Goal: Feedback & Contribution: Contribute content

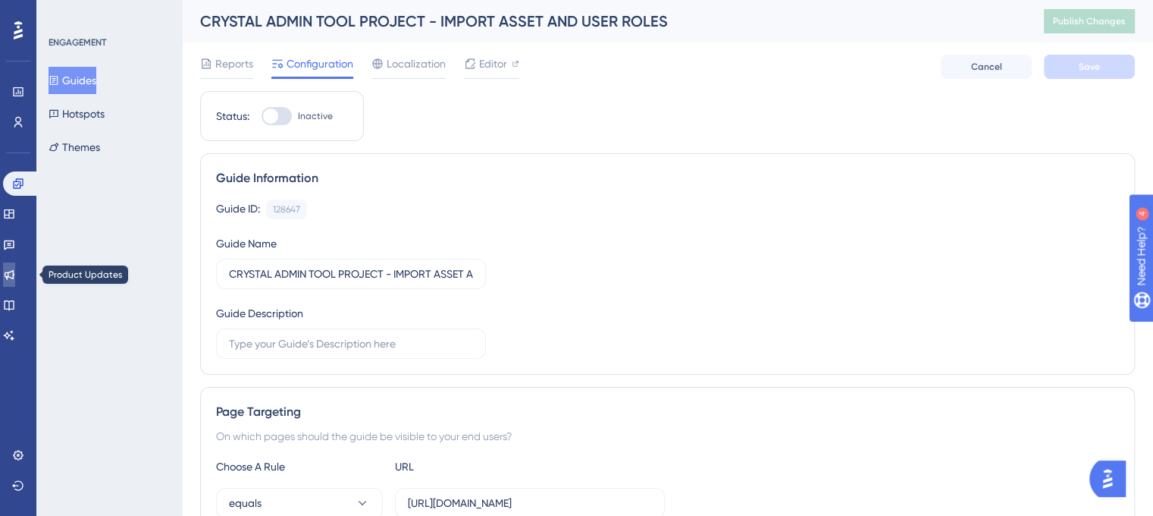
click at [15, 273] on icon at bounding box center [9, 274] width 12 height 12
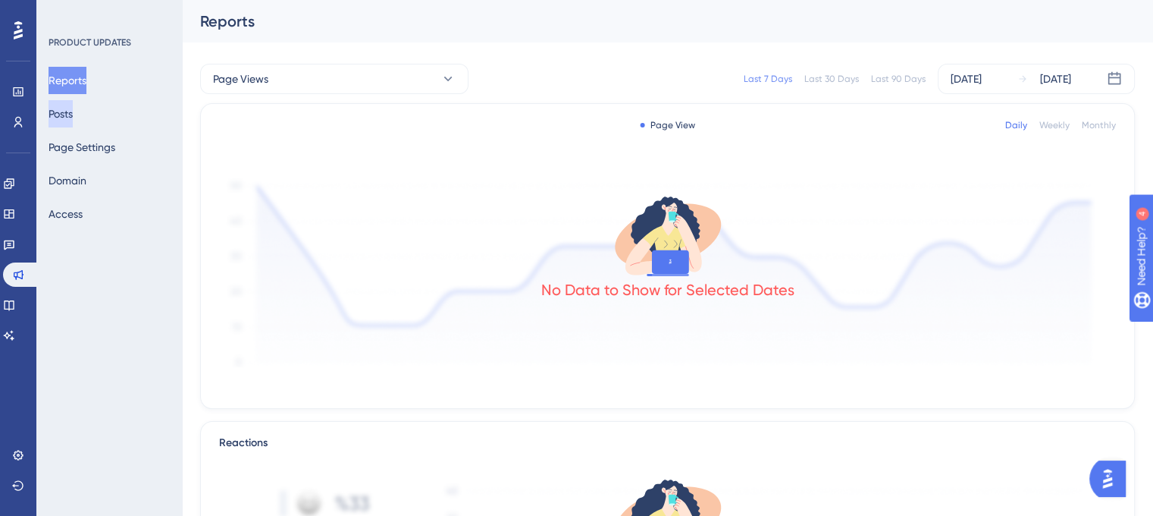
click at [73, 115] on button "Posts" at bounding box center [61, 113] width 24 height 27
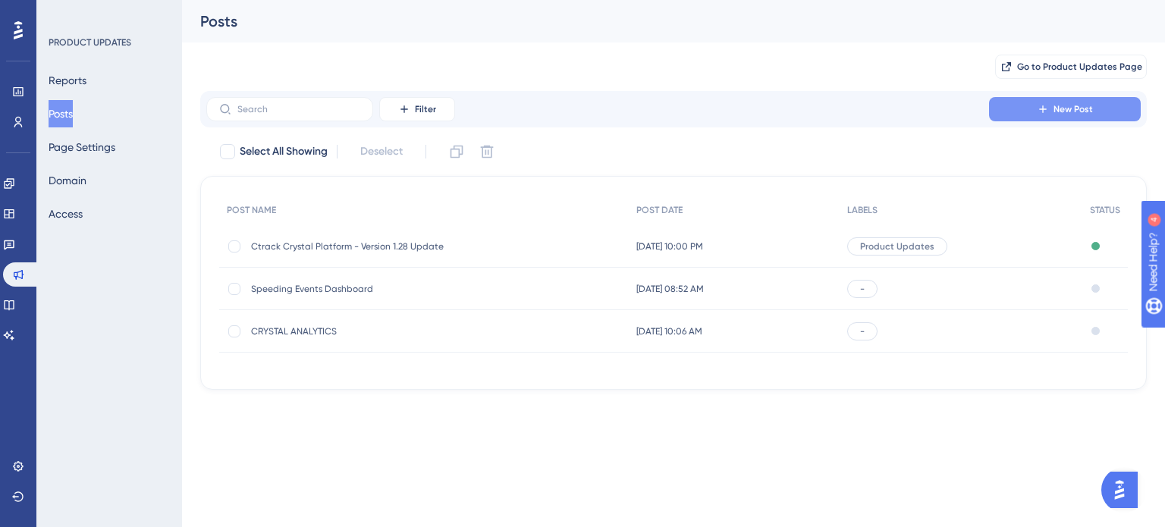
click at [1065, 108] on span "New Post" at bounding box center [1072, 109] width 39 height 12
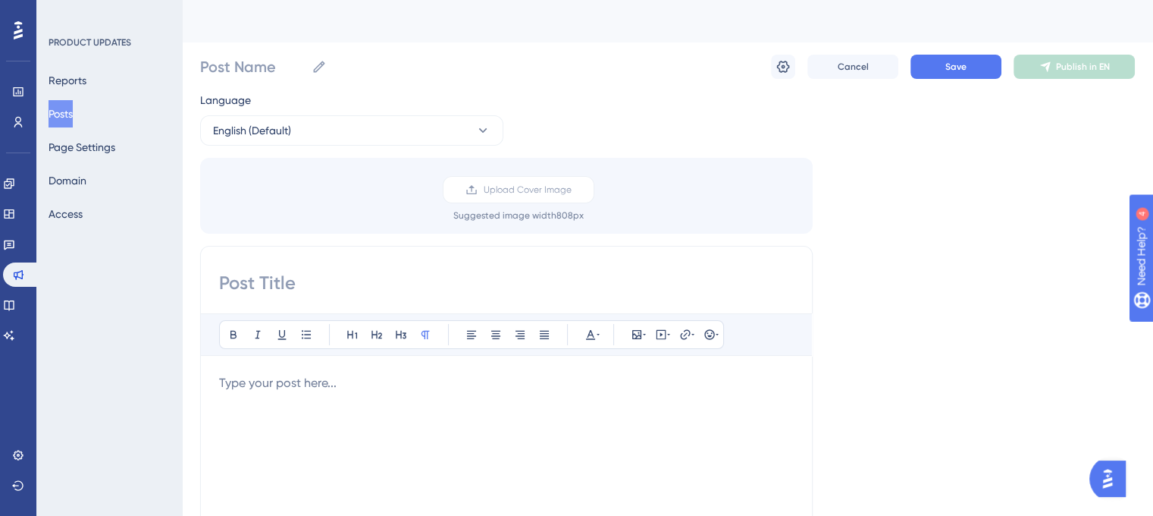
click at [73, 117] on button "Posts" at bounding box center [61, 113] width 24 height 27
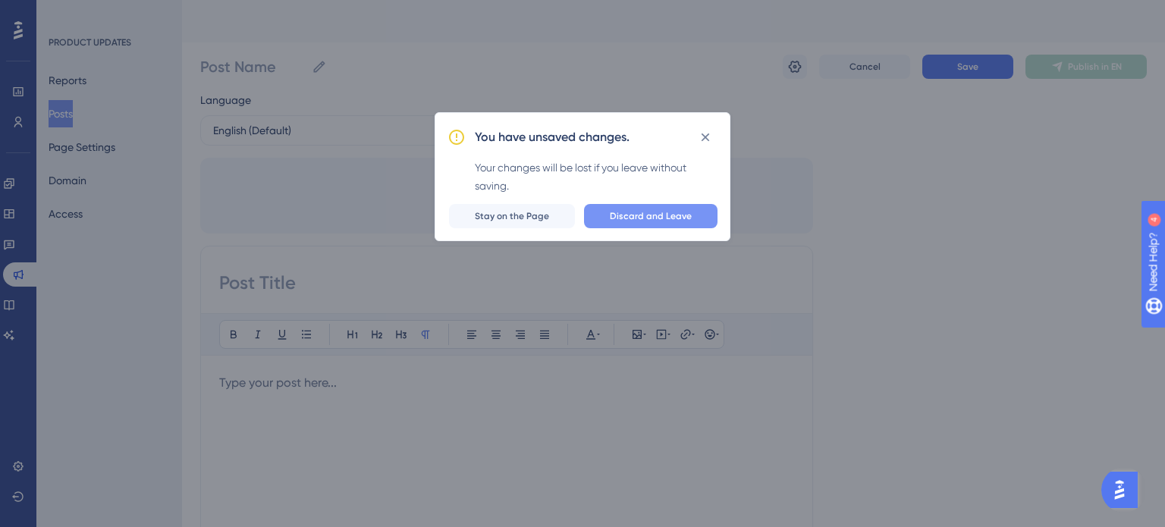
click at [643, 221] on button "Discard and Leave" at bounding box center [650, 216] width 133 height 24
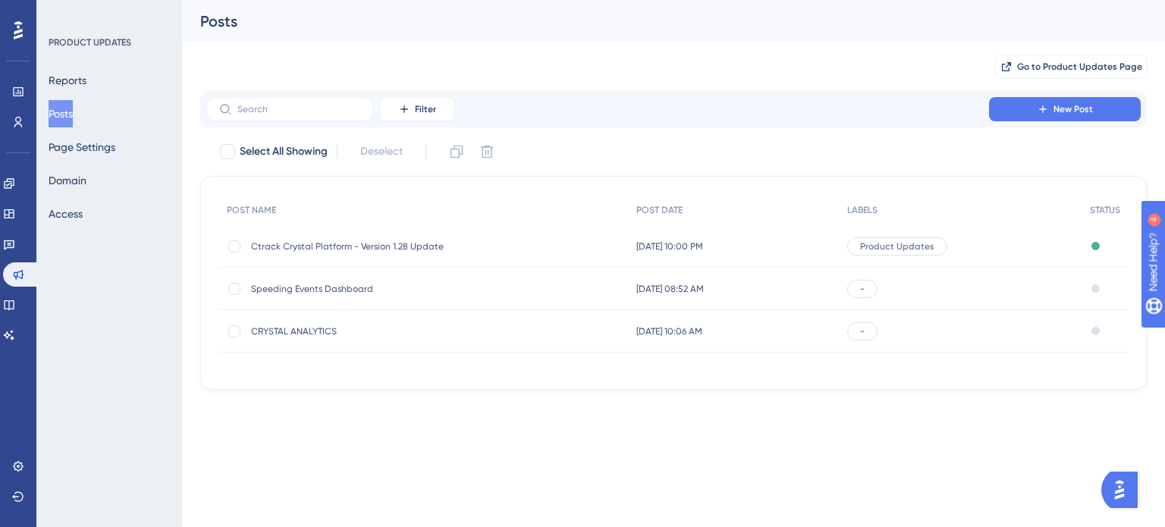
click at [647, 251] on span "[DATE] 10:00 PM" at bounding box center [669, 246] width 67 height 12
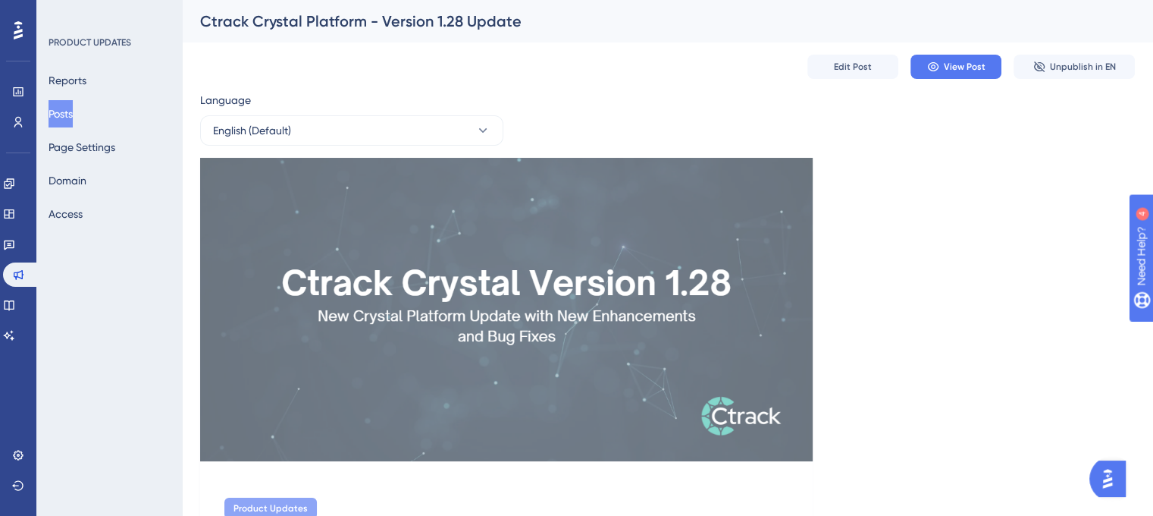
click at [73, 112] on button "Posts" at bounding box center [61, 113] width 24 height 27
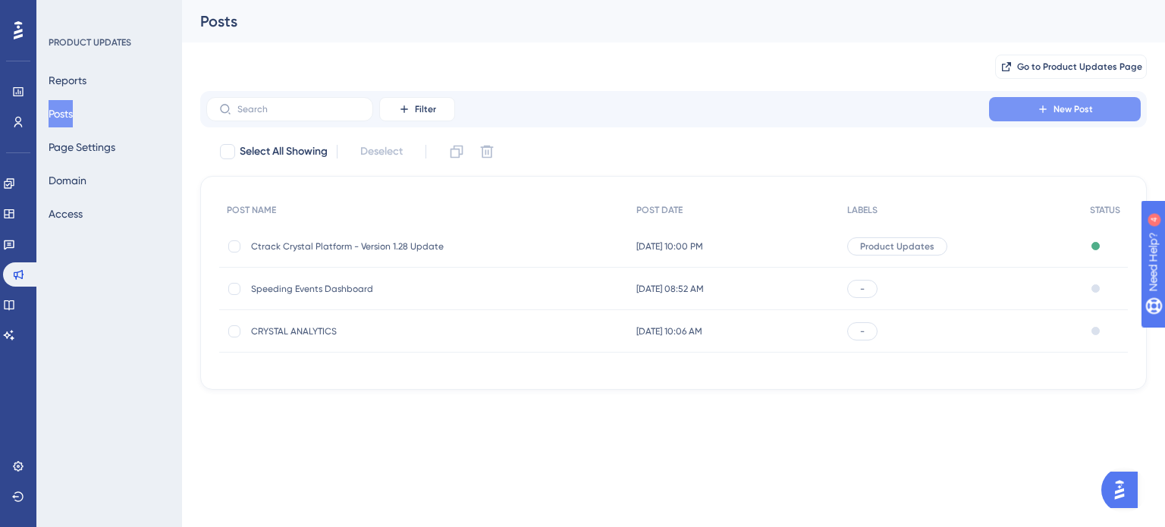
click at [1015, 120] on button "New Post" at bounding box center [1065, 109] width 152 height 24
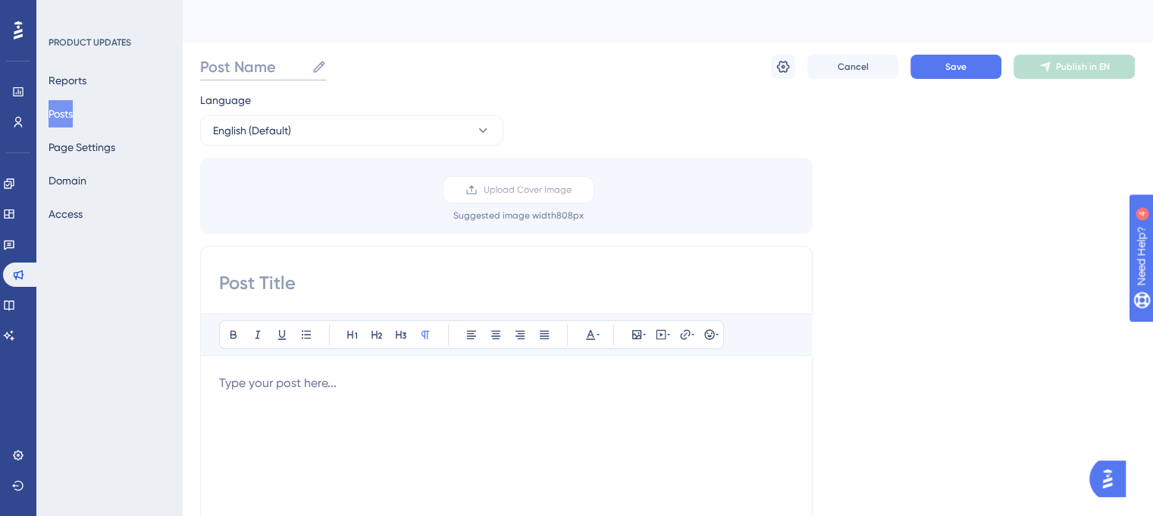
click at [247, 68] on input "Post Name" at bounding box center [252, 66] width 105 height 21
paste input "Ctrack Crystal Platform - Version 1.29 Release"
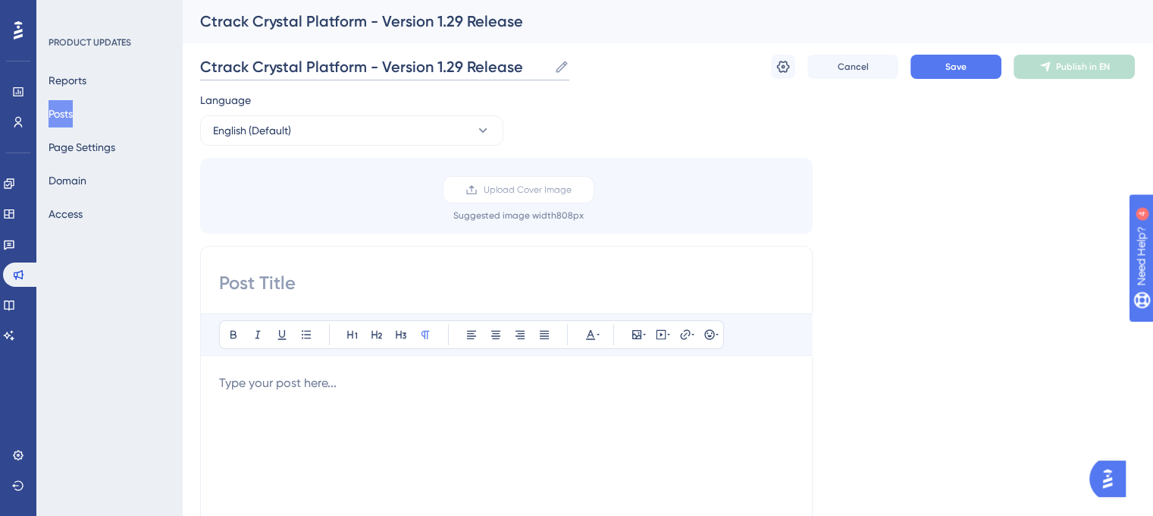
type input "Ctrack Crystal Platform - Version 1.29 Release"
click at [256, 284] on input at bounding box center [506, 283] width 575 height 24
paste input "Ctrack Crystal Platform - Version 1.29 Release"
type input "Ctrack Crystal Platform - Version 1.29"
click at [989, 316] on div "Language English (Default) Upload Cover Image Suggested image width 808 px Ctra…" at bounding box center [667, 451] width 935 height 720
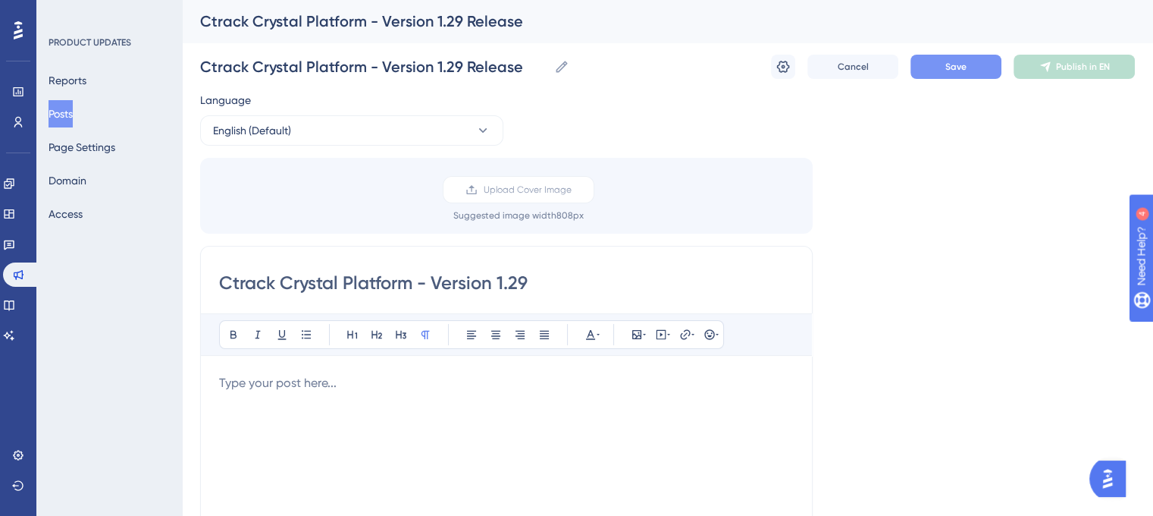
click at [962, 71] on span "Save" at bounding box center [956, 67] width 21 height 12
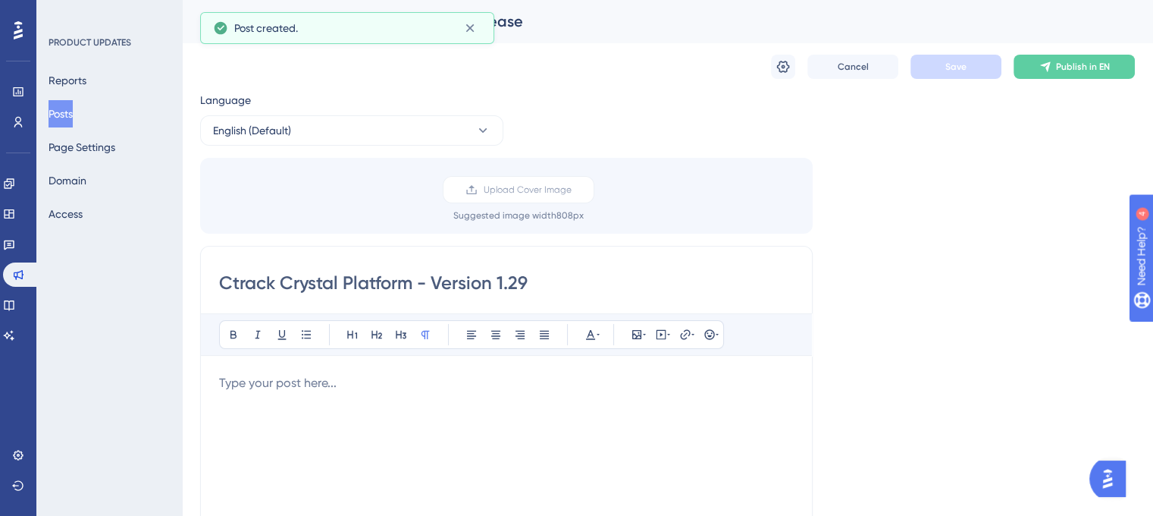
click at [67, 119] on button "Posts" at bounding box center [61, 113] width 24 height 27
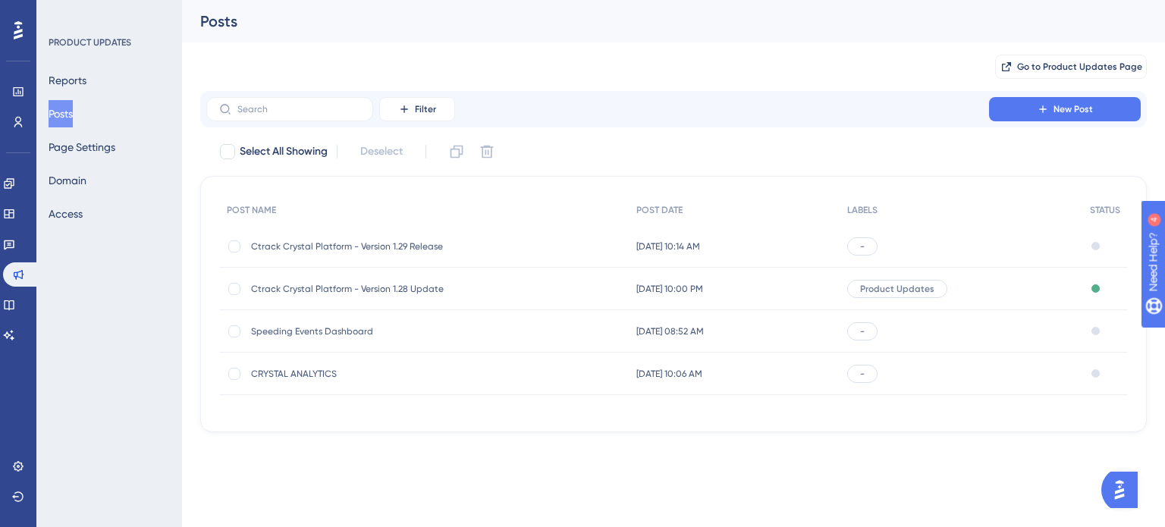
click at [548, 293] on div "Ctrack Crystal Platform - Version 1.28 Update Ctrack Crystal Platform - Version…" at bounding box center [423, 289] width 409 height 42
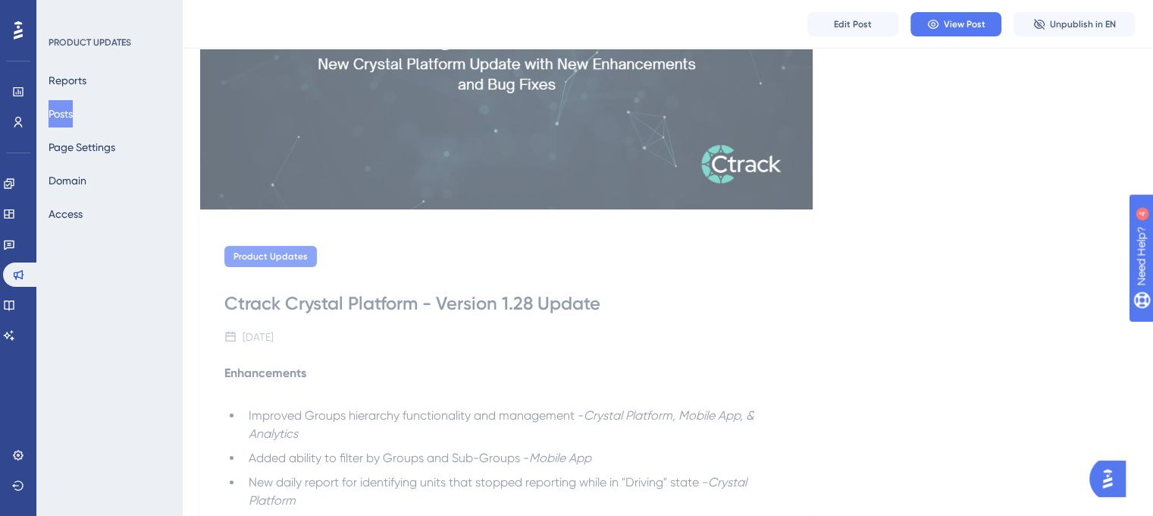
scroll to position [261, 0]
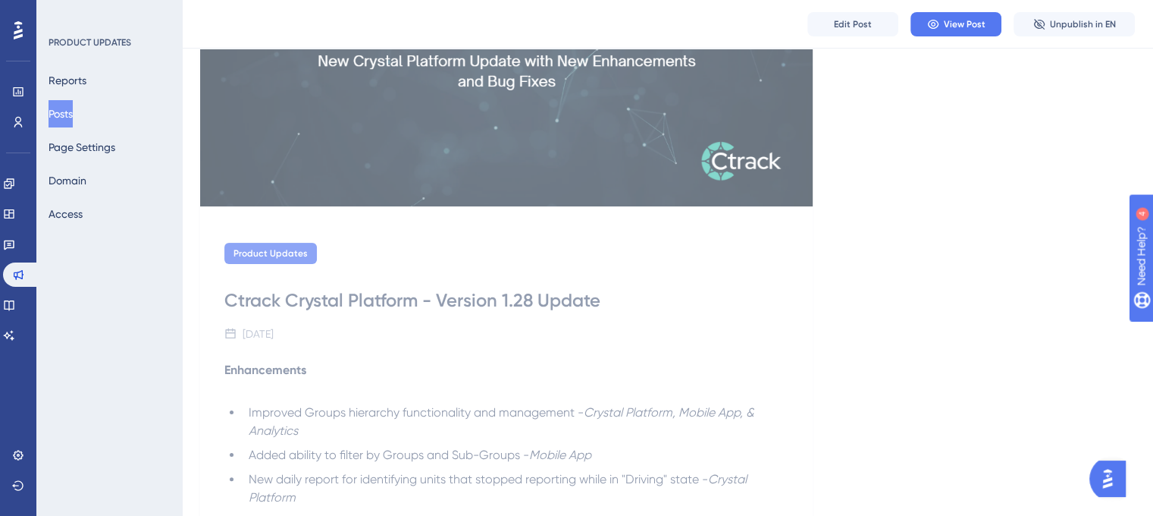
click at [73, 119] on button "Posts" at bounding box center [61, 113] width 24 height 27
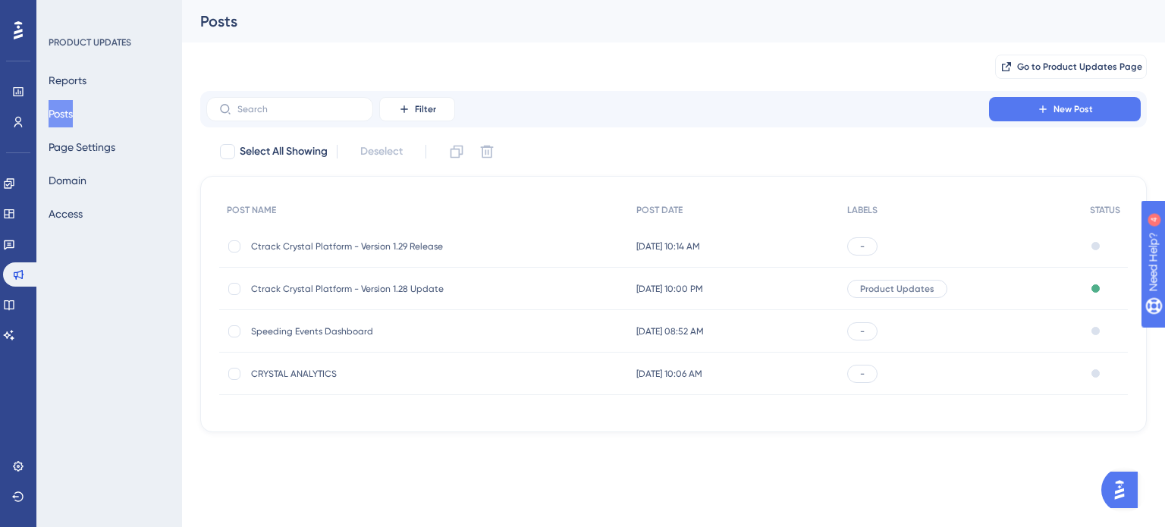
click at [522, 246] on div "Ctrack Crystal Platform - Version 1.29 Release Ctrack Crystal Platform - Versio…" at bounding box center [423, 246] width 409 height 42
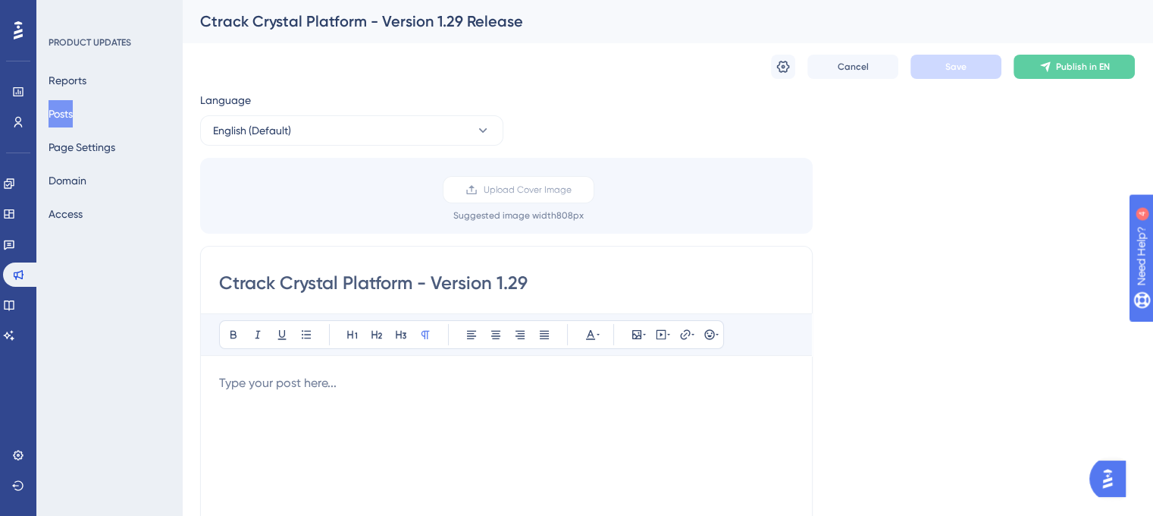
click at [503, 25] on div "Ctrack Crystal Platform - Version 1.29 Release" at bounding box center [648, 21] width 897 height 21
click at [864, 72] on span "Cancel" at bounding box center [853, 67] width 31 height 12
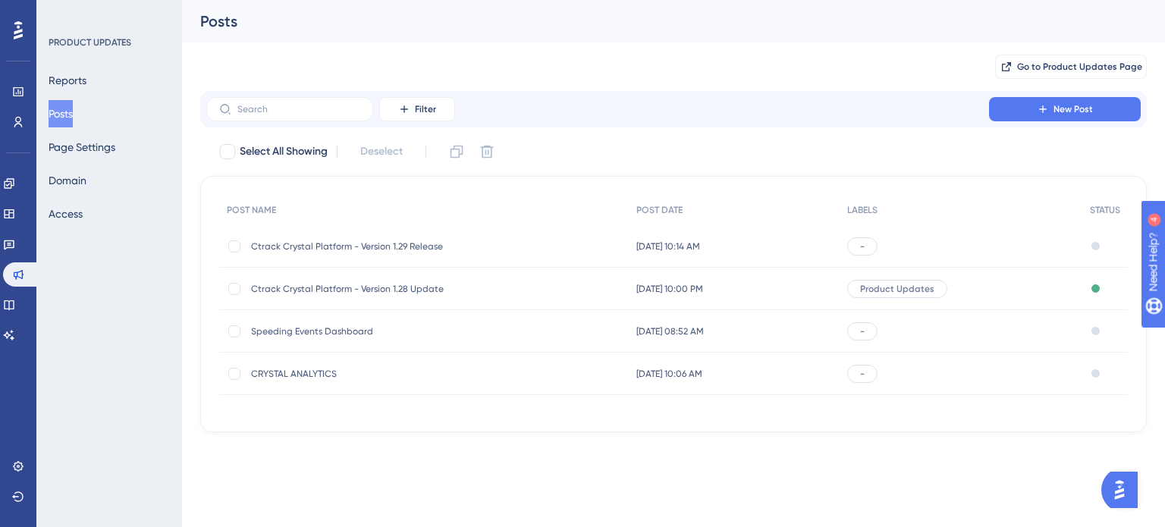
click at [667, 251] on span "[DATE] 10:14 AM" at bounding box center [668, 246] width 64 height 12
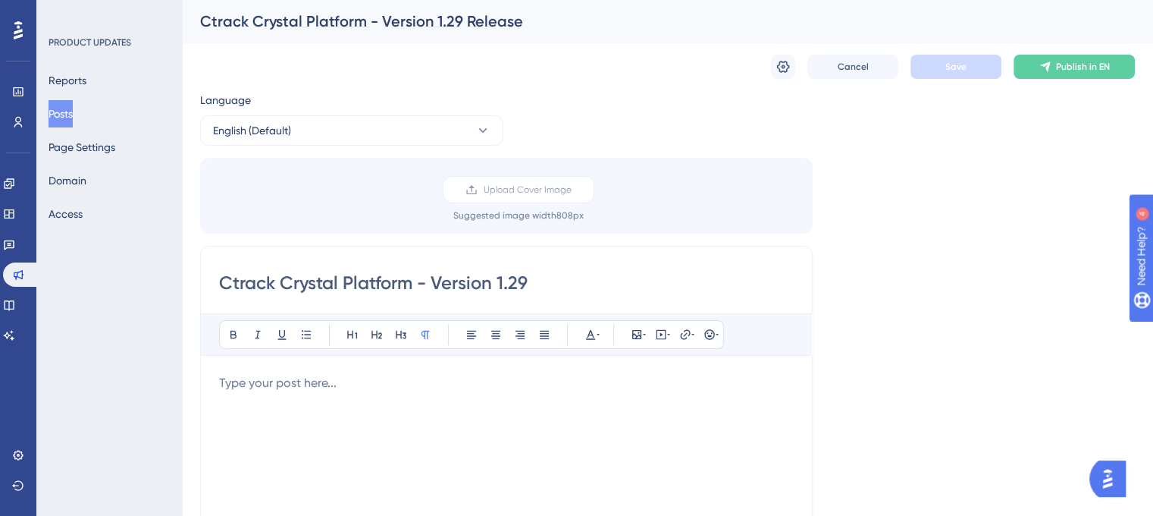
click at [522, 278] on input "Ctrack Crystal Platform - Version 1.29" at bounding box center [506, 283] width 575 height 24
type input "Ctrack Crystal Platform - Version 1.29 Update"
click at [628, 129] on div "Language English (Default) Upload Cover Image Suggested image width 808 px Ctra…" at bounding box center [667, 451] width 935 height 720
click at [787, 70] on icon at bounding box center [783, 66] width 15 height 15
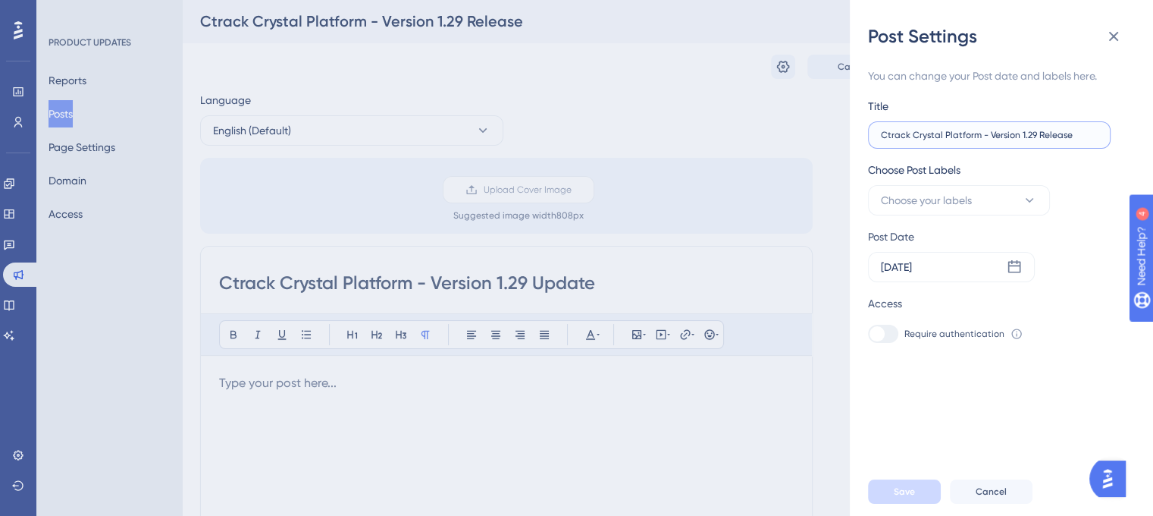
click at [1074, 136] on input "Ctrack Crystal Platform - Version 1.29 Release" at bounding box center [989, 135] width 217 height 11
type input "Ctrack Crystal Platform - Version 1.29 Update"
click at [876, 504] on button "Save" at bounding box center [904, 491] width 73 height 24
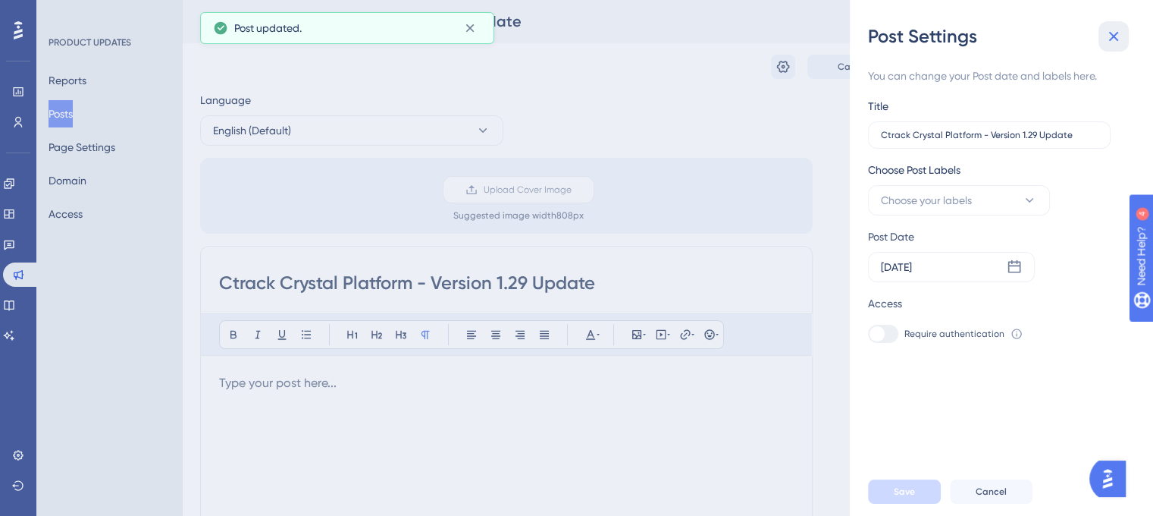
click at [1120, 37] on icon at bounding box center [1114, 36] width 18 height 18
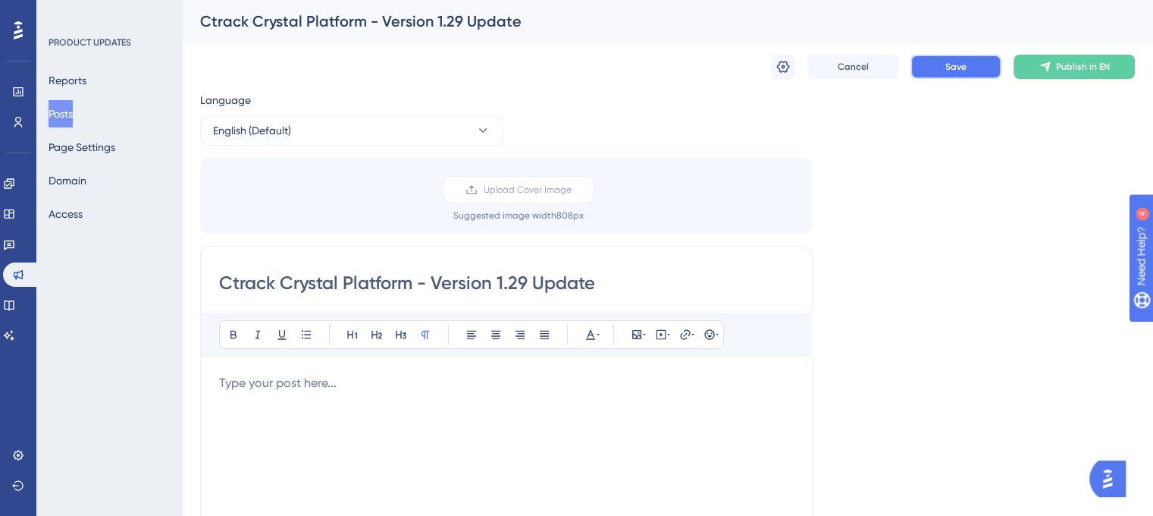
click at [949, 58] on button "Save" at bounding box center [956, 67] width 91 height 24
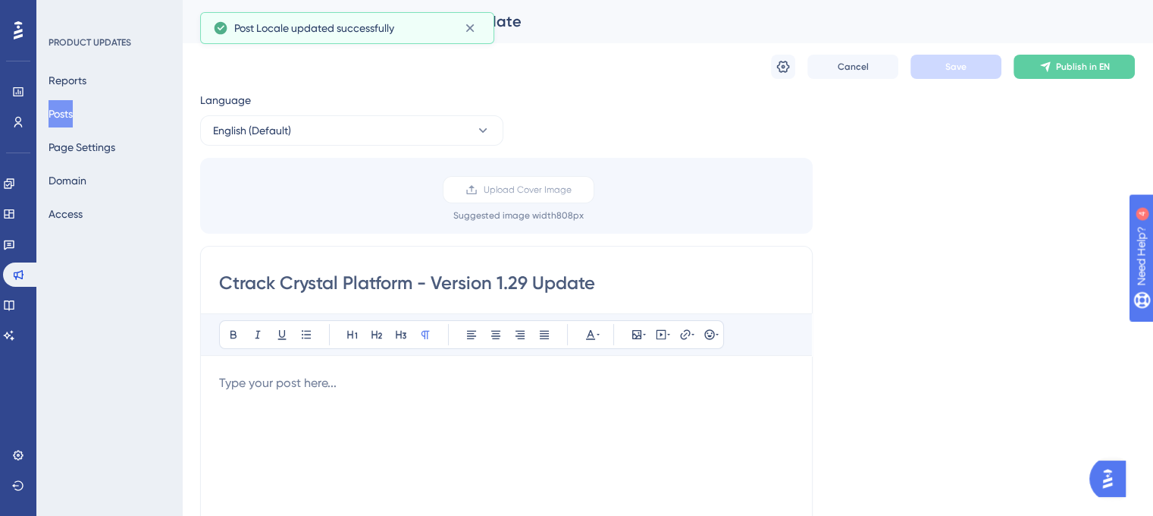
click at [69, 119] on button "Posts" at bounding box center [61, 113] width 24 height 27
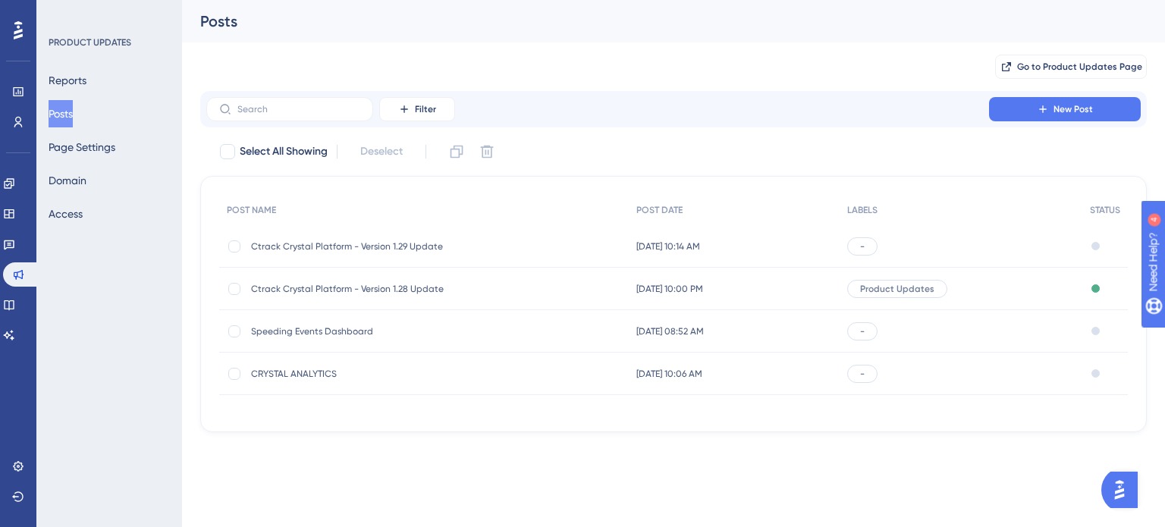
click at [376, 284] on span "Ctrack Crystal Platform - Version 1.28 Update" at bounding box center [372, 289] width 243 height 12
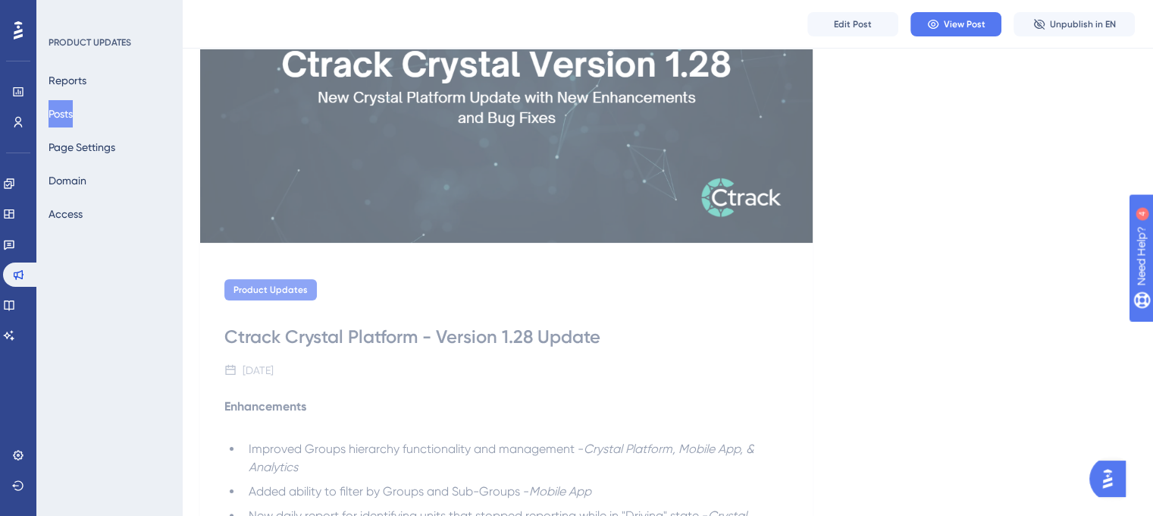
scroll to position [234, 0]
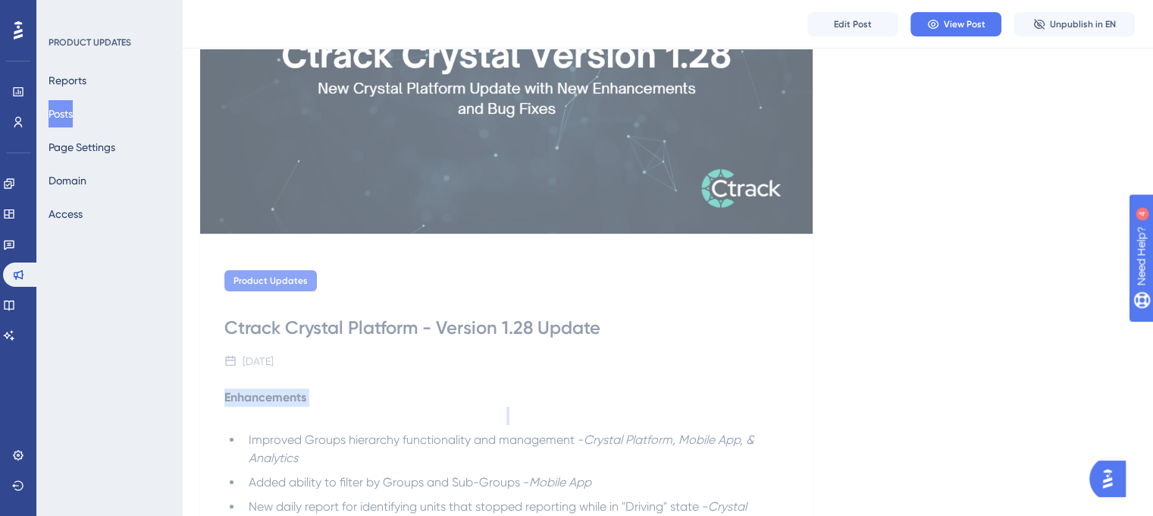
drag, startPoint x: 221, startPoint y: 395, endPoint x: 294, endPoint y: 416, distance: 75.6
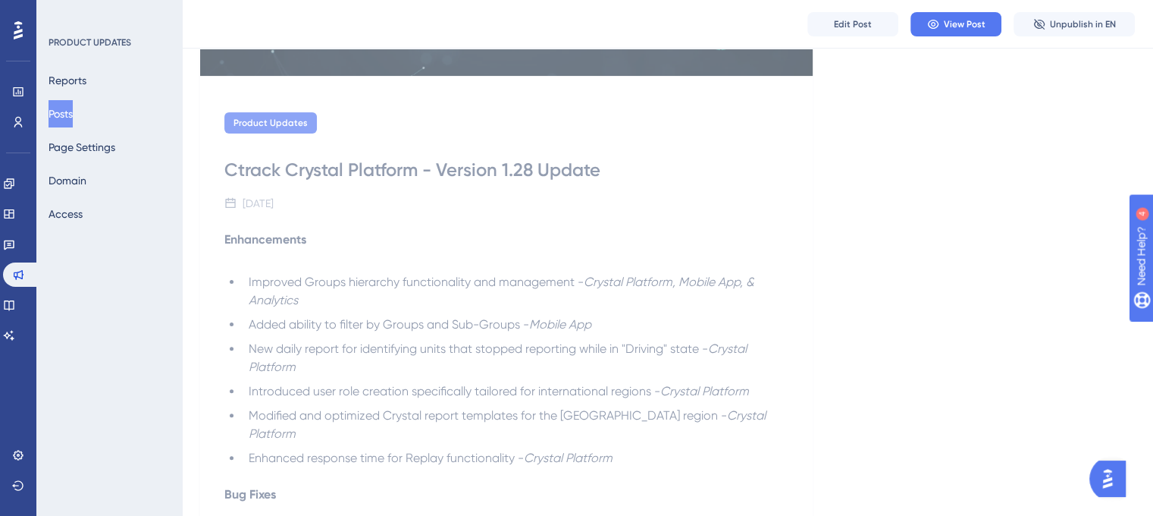
scroll to position [391, 0]
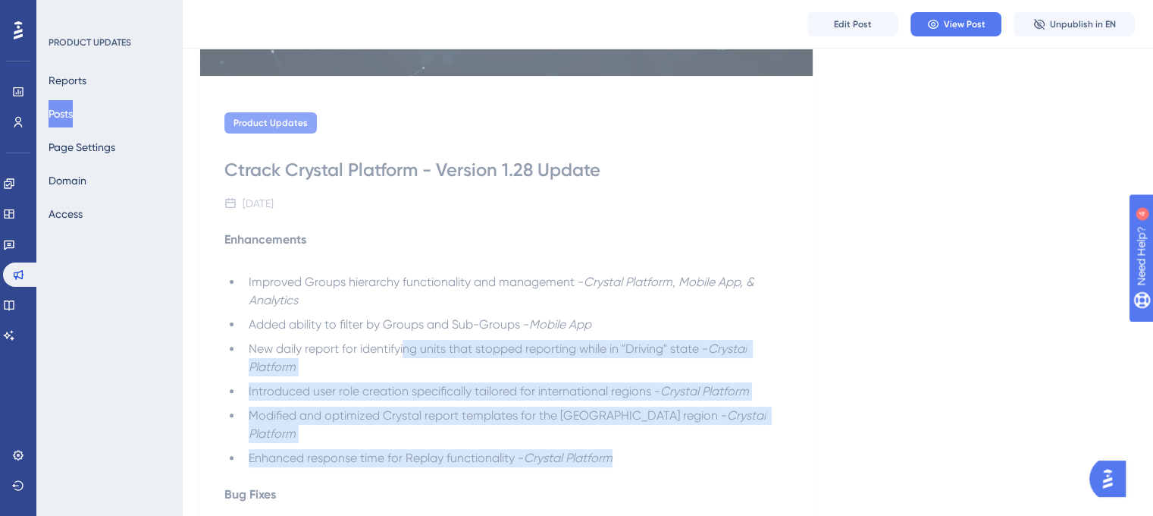
drag, startPoint x: 620, startPoint y: 438, endPoint x: 406, endPoint y: 351, distance: 230.9
click at [406, 351] on ul "Improved Groups hierarchy functionality and management - Crystal Platform, Mobi…" at bounding box center [506, 370] width 564 height 194
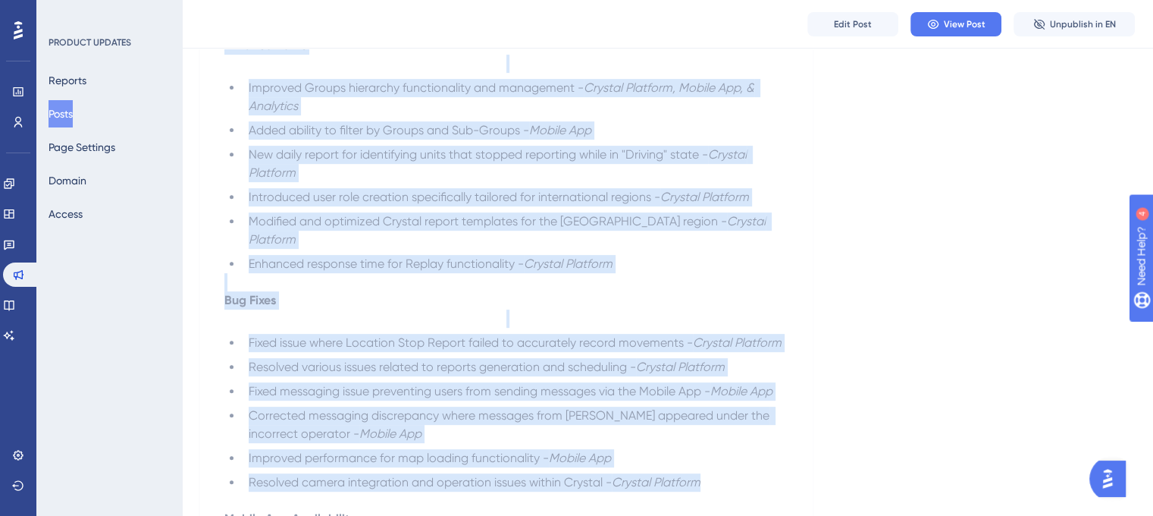
scroll to position [554, 0]
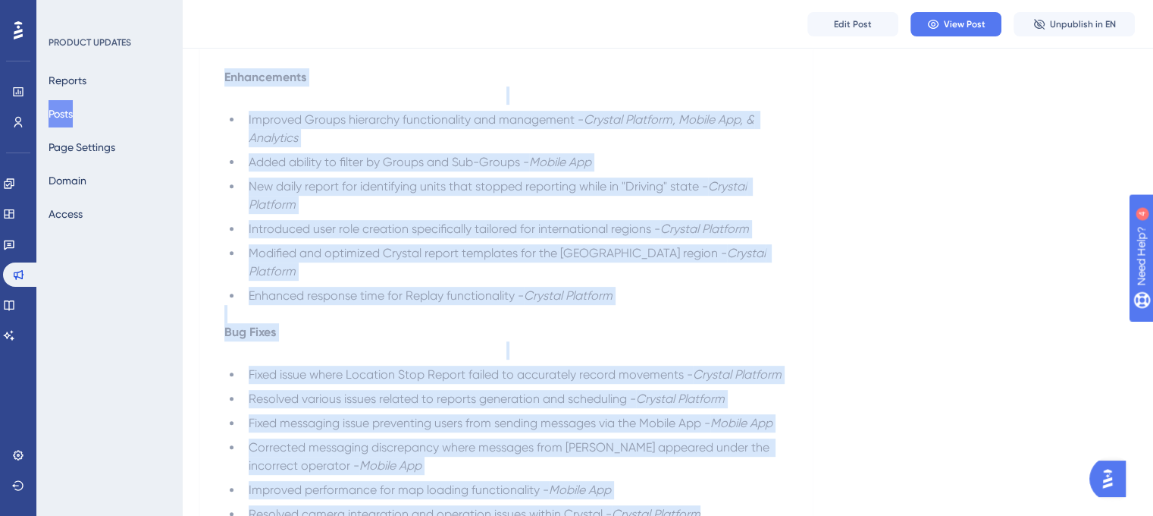
drag, startPoint x: 704, startPoint y: 306, endPoint x: 215, endPoint y: 75, distance: 541.7
click at [215, 75] on div "Product Updates Ctrack Crystal Platform - Version 1.28 Update [DATE] Enhancemen…" at bounding box center [506, 311] width 613 height 770
copy div "Enhancements Improved Groups hierarchy functionality and management - Crystal P…"
click at [72, 111] on button "Posts" at bounding box center [61, 113] width 24 height 27
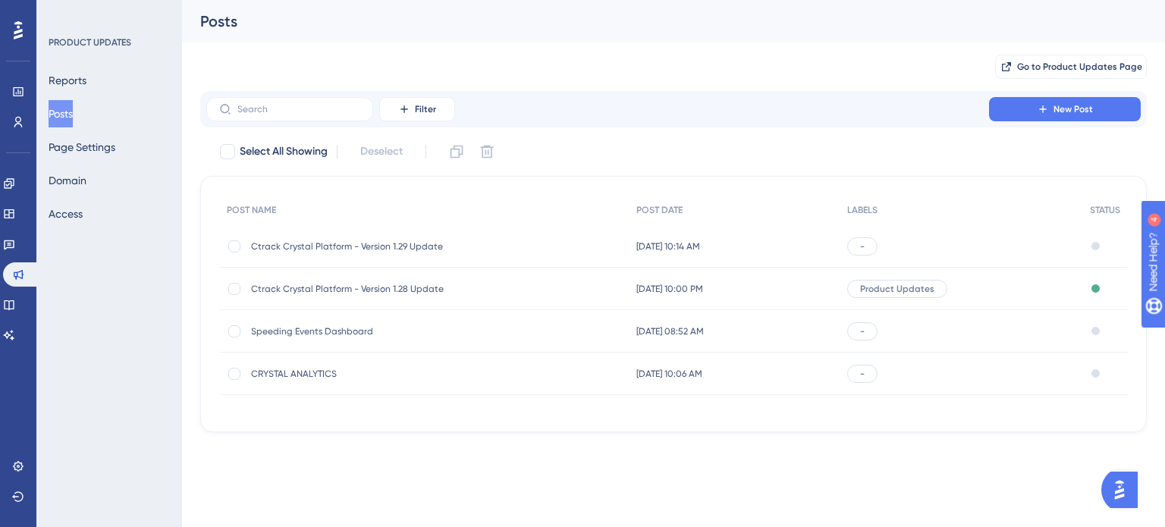
click at [443, 251] on span "Ctrack Crystal Platform - Version 1.29 Update" at bounding box center [372, 246] width 243 height 12
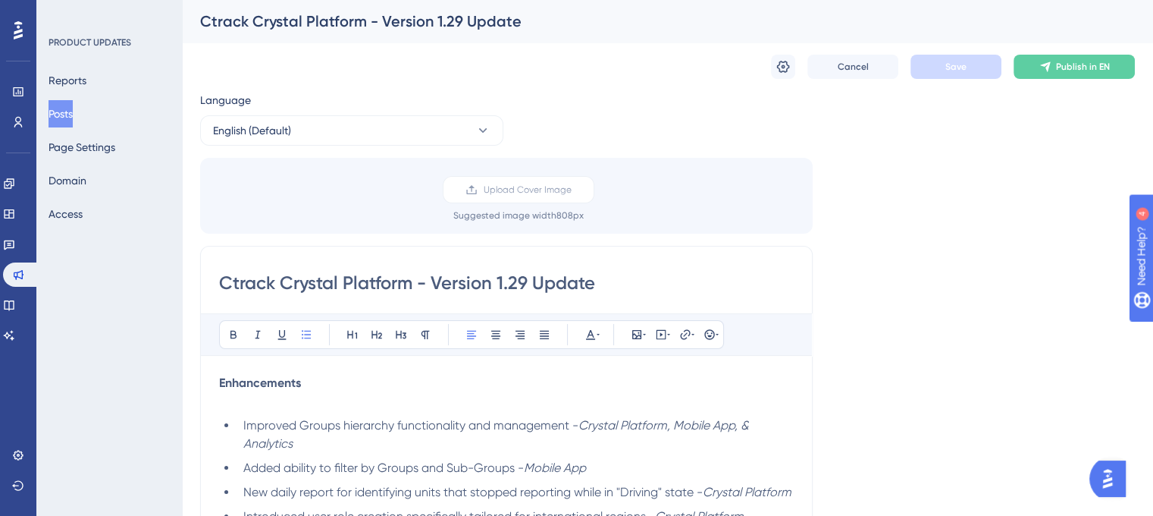
scroll to position [281, 0]
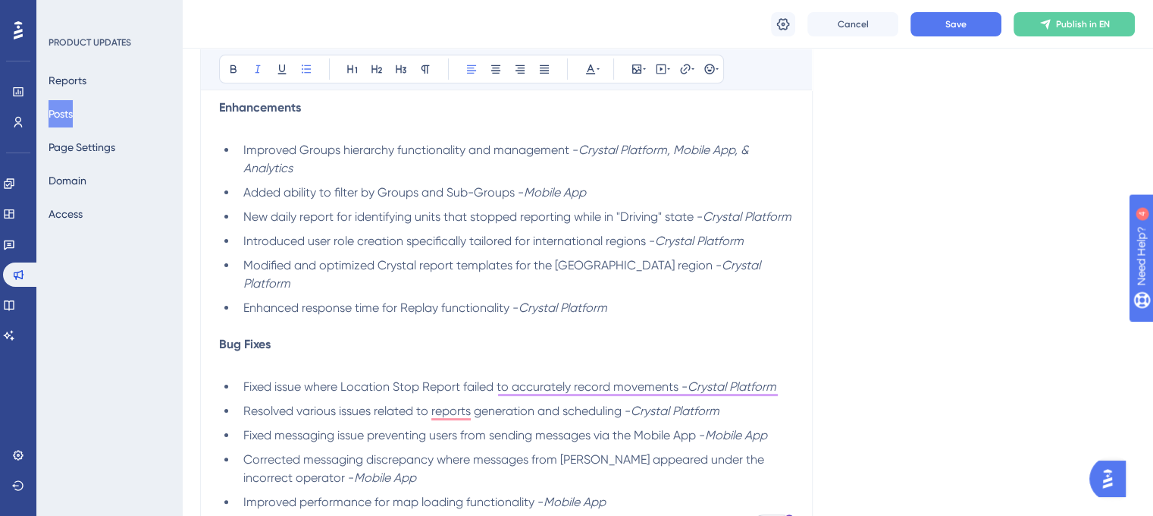
click at [298, 168] on li "Improved Groups hierarchy functionality and management - Crystal Platform, Mobi…" at bounding box center [515, 159] width 557 height 36
click at [302, 172] on li "Improved Groups hierarchy functionality and management - Crystal Platform, Mobi…" at bounding box center [515, 159] width 557 height 36
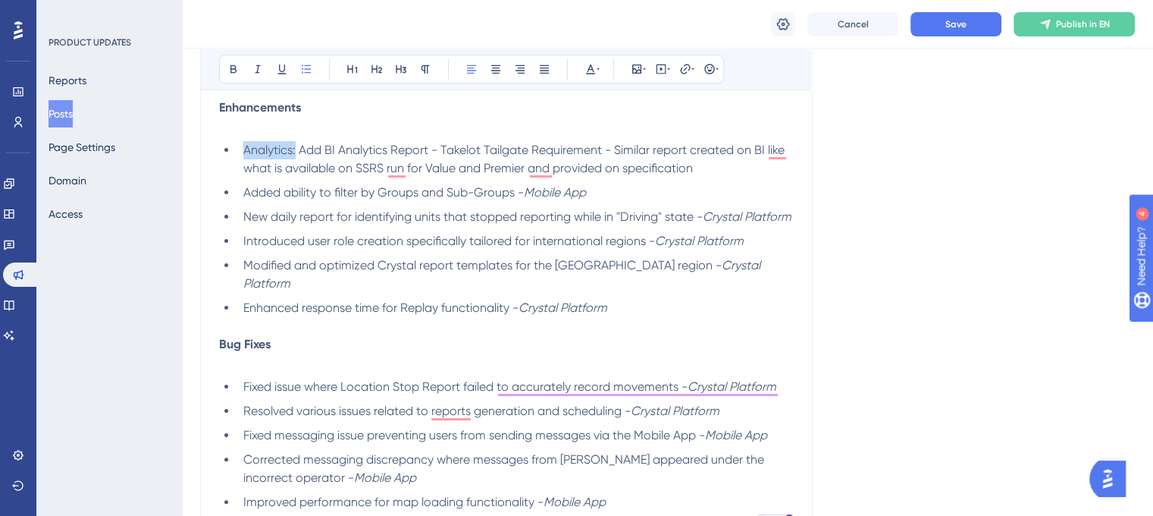
drag, startPoint x: 243, startPoint y: 152, endPoint x: 295, endPoint y: 149, distance: 51.7
click at [295, 149] on span "Analytics: Add BI Analytics Report - Takelot Tailgate Requirement - Similar rep…" at bounding box center [515, 159] width 544 height 33
click at [234, 67] on icon at bounding box center [233, 69] width 12 height 12
click at [933, 260] on div "Language English (Default) Upload Cover Image Suggested image width 808 px Ctra…" at bounding box center [667, 228] width 935 height 824
click at [599, 193] on li "Added ability to filter by Groups and Sub-Groups - Mobile App" at bounding box center [515, 193] width 557 height 18
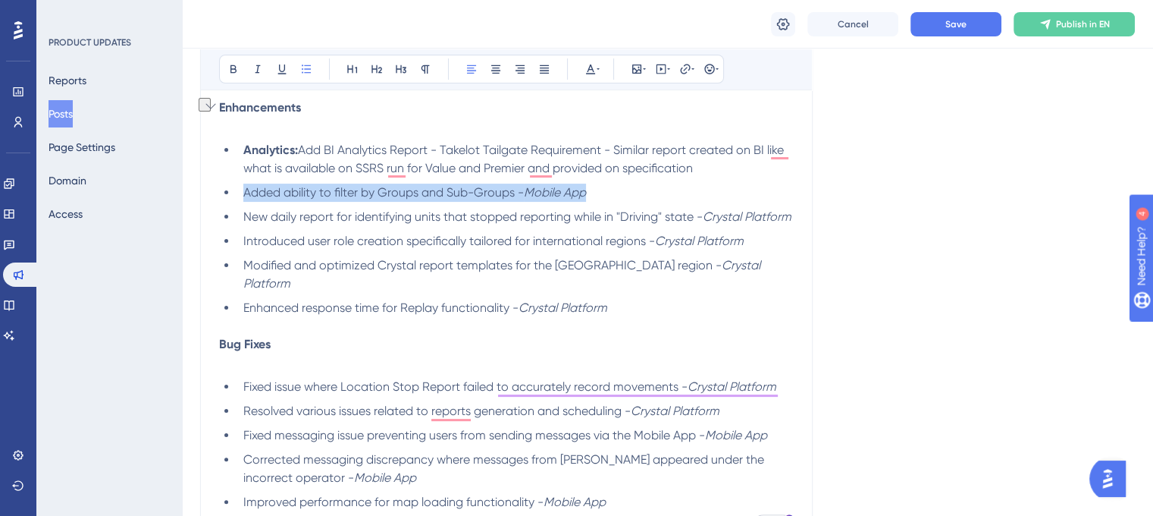
drag, startPoint x: 599, startPoint y: 193, endPoint x: 240, endPoint y: 196, distance: 358.7
click at [240, 196] on li "Added ability to filter by Groups and Sub-Groups - Mobile App" at bounding box center [515, 193] width 557 height 18
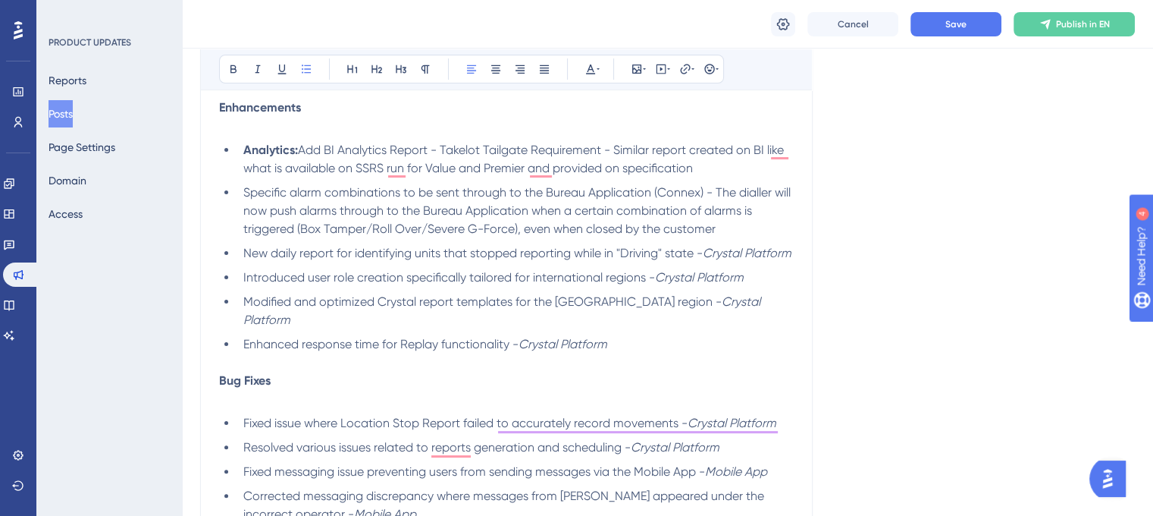
click at [241, 195] on li "Specific alarm combinations to be sent through to the Bureau Application (Conne…" at bounding box center [515, 211] width 557 height 55
click at [278, 198] on span "Bureau ServicesSpecific alarm combinations to be sent through to the Bureau App…" at bounding box center [518, 210] width 551 height 51
click at [331, 193] on span "Bureau ServicesSpecific alarm combinations to be sent through to the Bureau App…" at bounding box center [518, 210] width 551 height 51
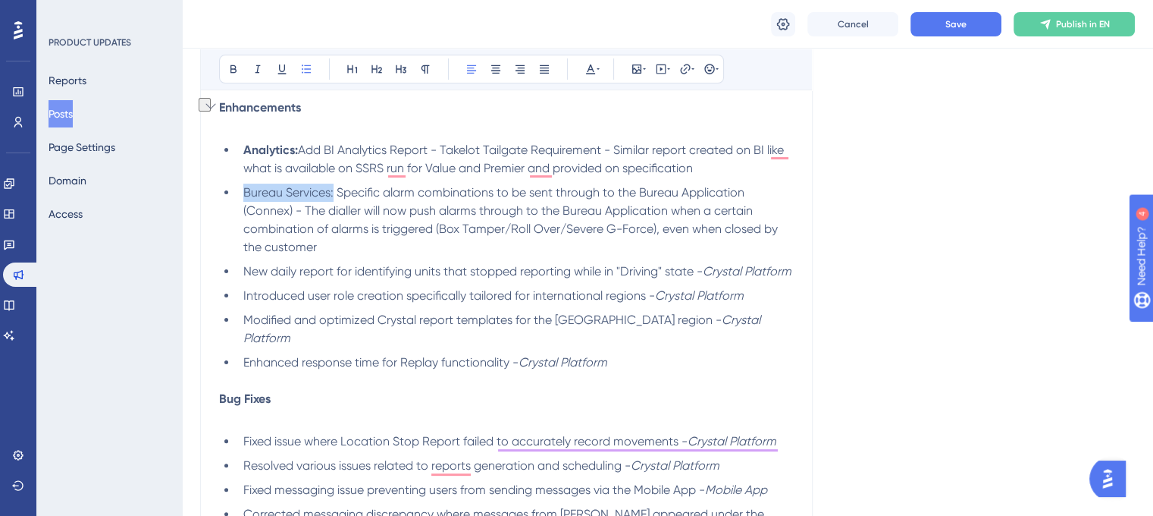
drag, startPoint x: 334, startPoint y: 193, endPoint x: 243, endPoint y: 193, distance: 91.0
click at [243, 193] on li "Bureau Services: Specific alarm combinations to be sent through to the Bureau A…" at bounding box center [515, 220] width 557 height 73
click at [232, 69] on icon at bounding box center [233, 69] width 12 height 12
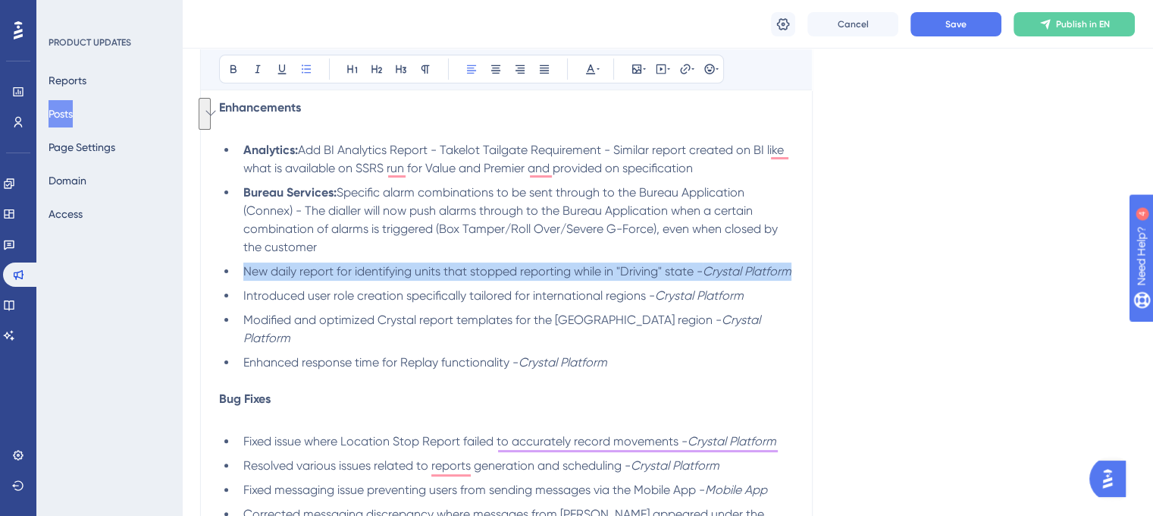
drag, startPoint x: 293, startPoint y: 290, endPoint x: 246, endPoint y: 278, distance: 49.3
click at [246, 278] on li "New daily report for identifying units that stopped reporting while in "Driving…" at bounding box center [515, 271] width 557 height 18
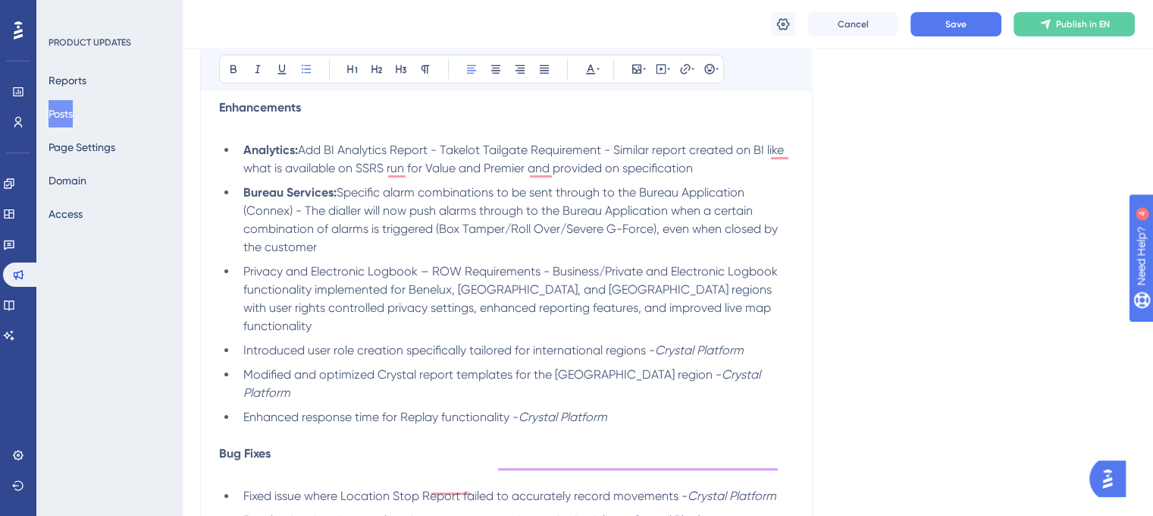
click at [241, 271] on li "Privacy and Electronic Logbook – ROW Requirements - Business/Private and Electr…" at bounding box center [515, 298] width 557 height 73
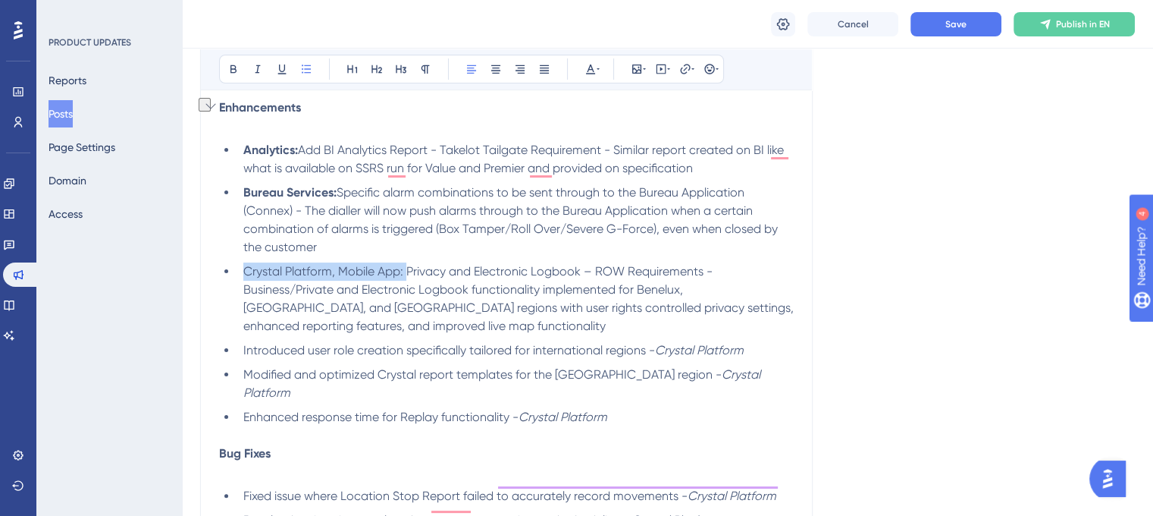
drag, startPoint x: 406, startPoint y: 274, endPoint x: 247, endPoint y: 279, distance: 158.6
click at [247, 279] on li "Crystal Platform, Mobile App: Privacy and Electronic Logbook – ROW Requirements…" at bounding box center [515, 298] width 557 height 73
click at [233, 63] on icon at bounding box center [233, 69] width 12 height 12
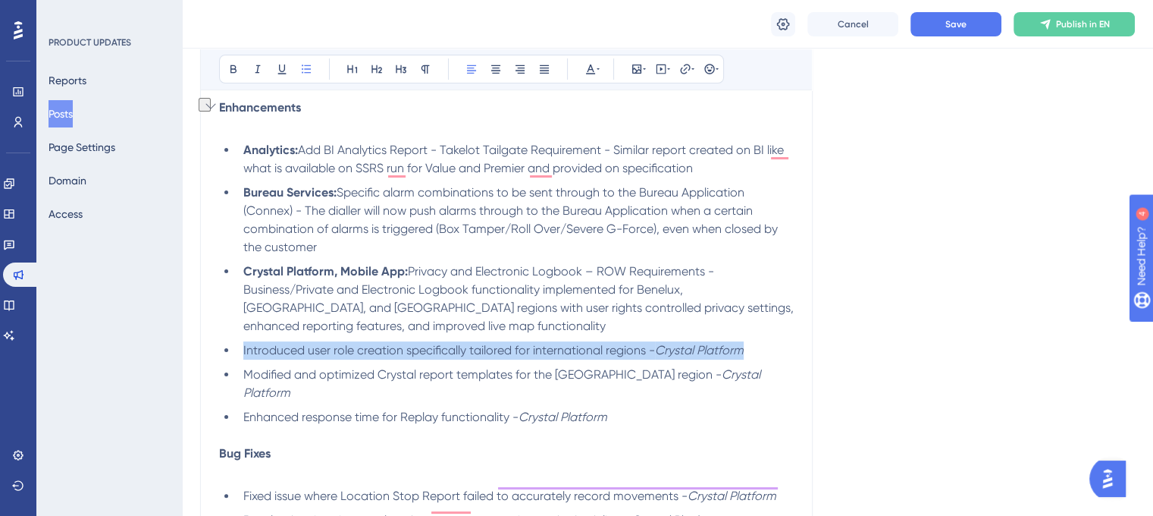
drag, startPoint x: 749, startPoint y: 348, endPoint x: 243, endPoint y: 345, distance: 505.8
click at [243, 345] on li "Introduced user role creation specifically tailored for international regions -…" at bounding box center [515, 350] width 557 height 18
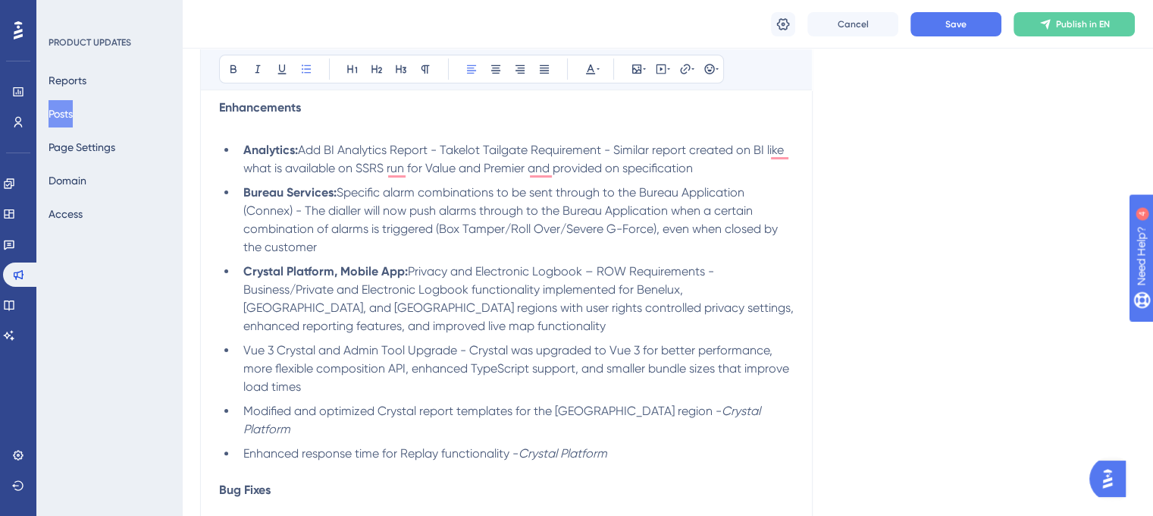
click at [243, 345] on span "Vue 3 Crystal and Admin Tool Upgrade - Crystal was upgraded to Vue 3 for better…" at bounding box center [517, 368] width 549 height 51
drag, startPoint x: 333, startPoint y: 351, endPoint x: 243, endPoint y: 347, distance: 90.3
click at [243, 347] on li "Crystal Platform: Vue 3 Crystal and Admin Tool Upgrade - Crystal was upgraded t…" at bounding box center [515, 368] width 557 height 55
click at [234, 67] on icon at bounding box center [233, 69] width 12 height 12
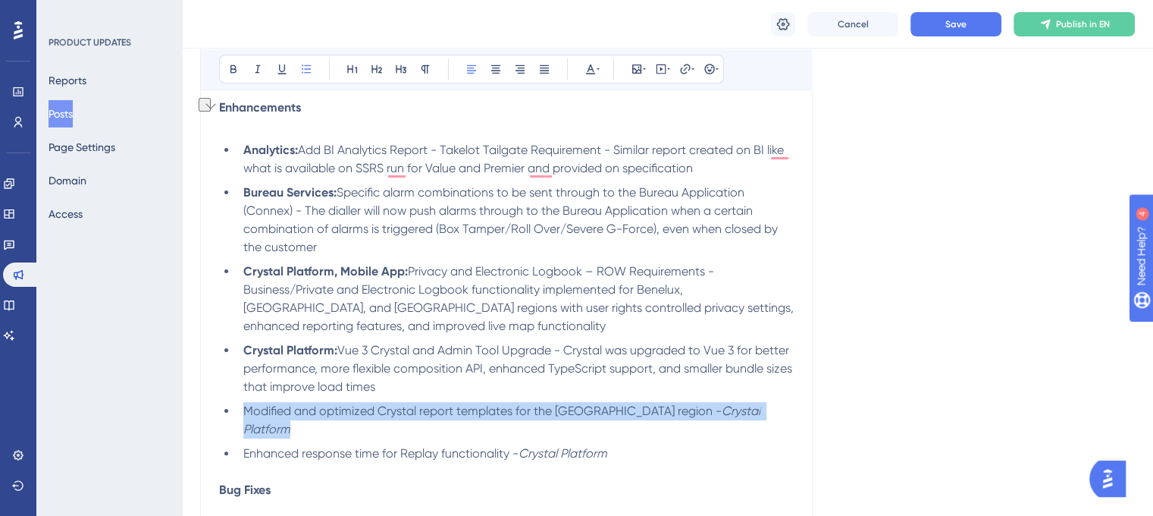
drag, startPoint x: 740, startPoint y: 413, endPoint x: 247, endPoint y: 412, distance: 492.9
click at [247, 412] on li "Modified and optimized Crystal report templates for the Benelux region - Crysta…" at bounding box center [515, 420] width 557 height 36
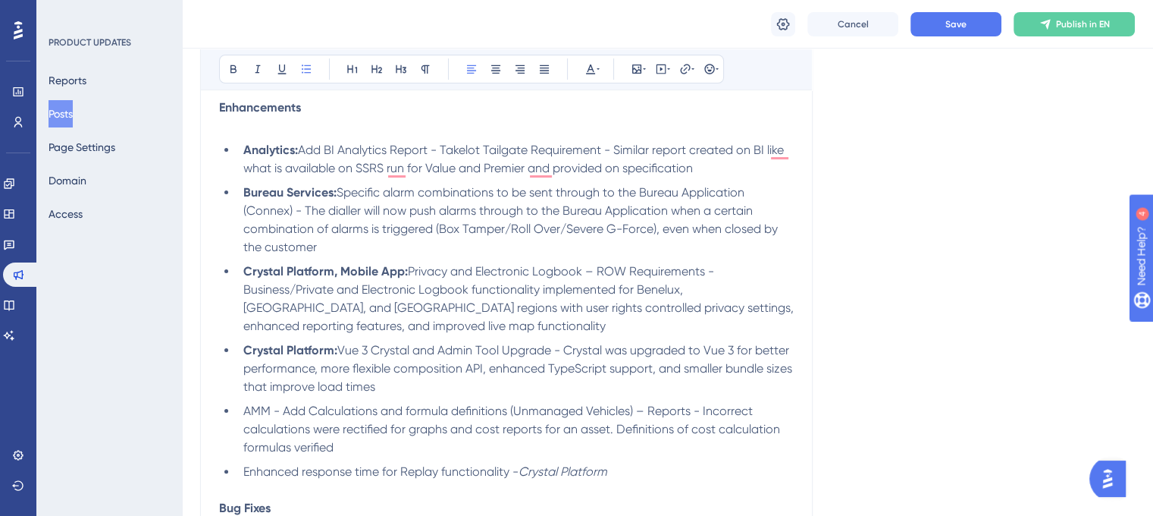
click at [278, 413] on span "AMM - Add Calculations and formula definitions (Unmanaged Vehicles) – Reports -…" at bounding box center [513, 428] width 540 height 51
drag, startPoint x: 271, startPoint y: 412, endPoint x: 247, endPoint y: 411, distance: 23.5
click at [247, 411] on span "AMM: Add Calculations and formula definitions (Unmanaged Vehicles) – Reports - …" at bounding box center [513, 428] width 540 height 51
click at [276, 413] on span "AMM: Add Calculations and formula definitions (Unmanaged Vehicles) – Reports - …" at bounding box center [513, 428] width 540 height 51
drag, startPoint x: 276, startPoint y: 413, endPoint x: 244, endPoint y: 413, distance: 31.8
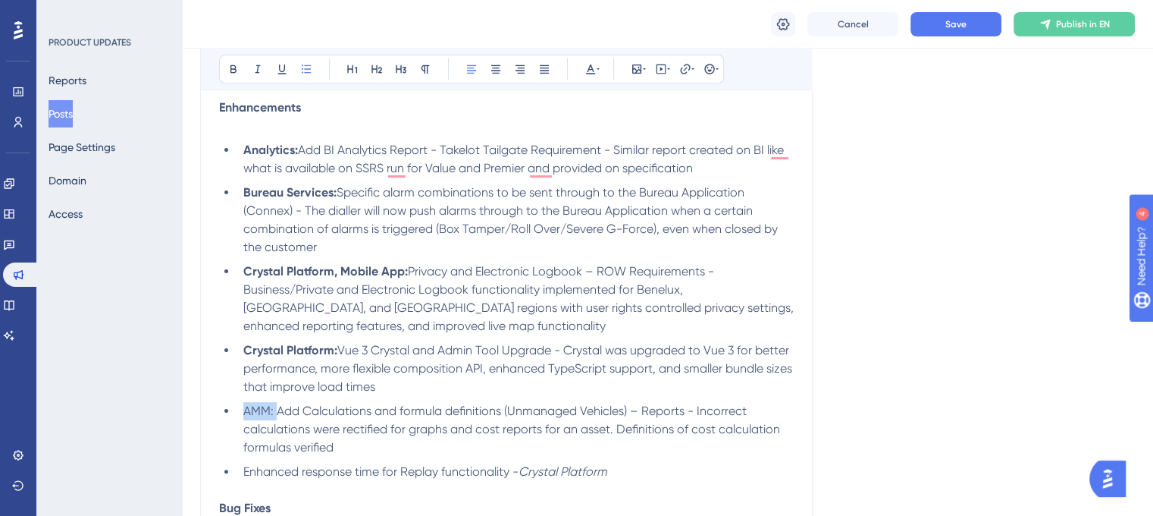
click at [244, 413] on span "AMM: Add Calculations and formula definitions (Unmanaged Vehicles) – Reports - …" at bounding box center [513, 428] width 540 height 51
click at [229, 64] on icon at bounding box center [233, 69] width 12 height 12
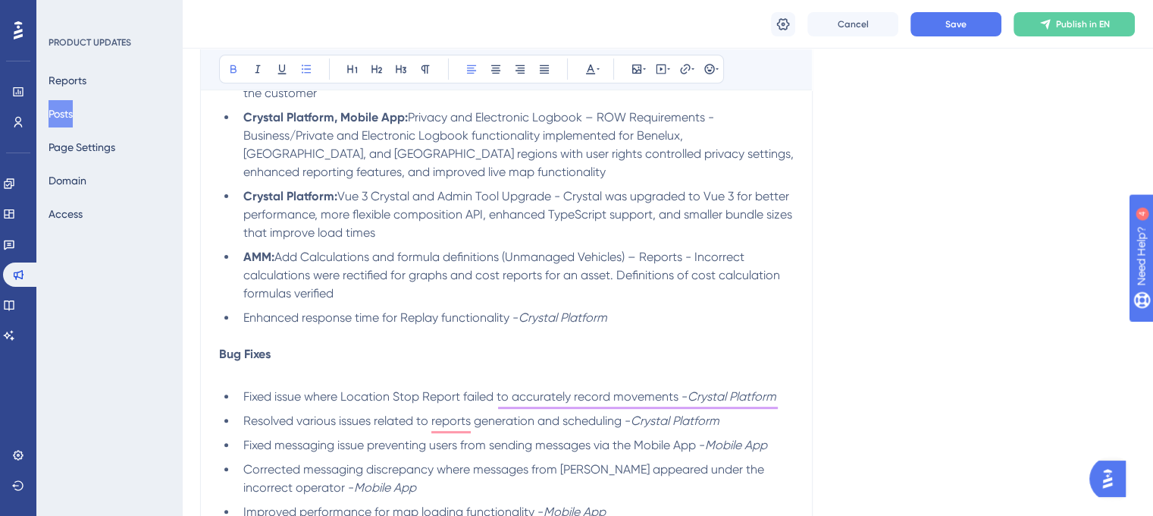
scroll to position [442, 0]
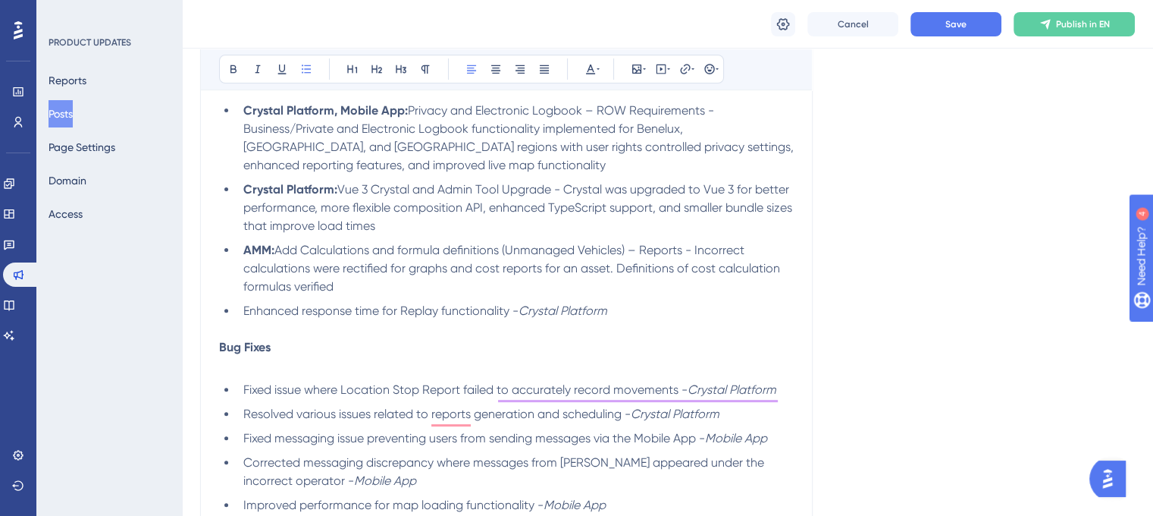
click at [637, 296] on li "AMM: Add Calculations and formula definitions (Unmanaged Vehicles) – Reports - …" at bounding box center [515, 268] width 557 height 55
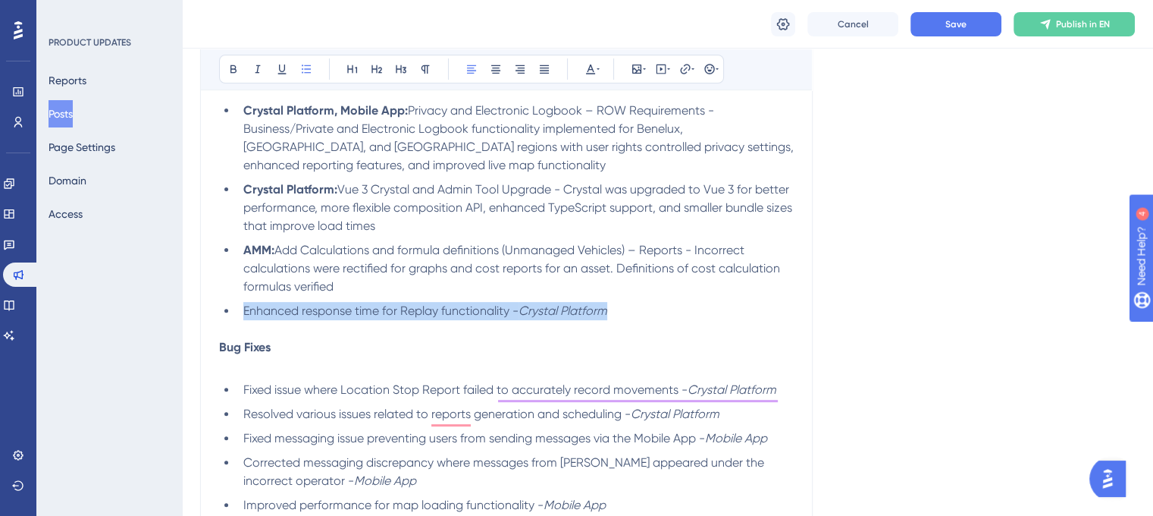
drag, startPoint x: 617, startPoint y: 311, endPoint x: 244, endPoint y: 315, distance: 372.4
click at [244, 315] on li "Enhanced response time for Replay functionality - Crystal Platform" at bounding box center [515, 311] width 557 height 18
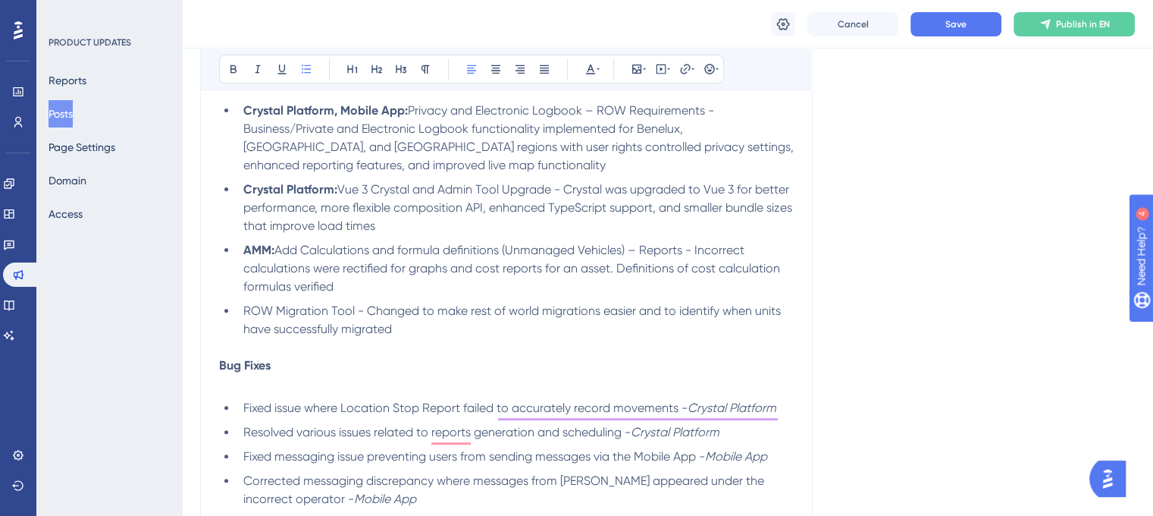
click at [244, 315] on span "ROW Migration Tool - Changed to make rest of world migrations easier and to ide…" at bounding box center [513, 319] width 541 height 33
drag, startPoint x: 241, startPoint y: 311, endPoint x: 325, endPoint y: 308, distance: 83.5
click at [325, 308] on li "Migration Tool: ROW Migration Tool - Changed to make rest of world migrations e…" at bounding box center [515, 320] width 557 height 36
click at [238, 72] on icon at bounding box center [233, 69] width 12 height 12
click at [519, 330] on li "Migration Tool: ROW Migration Tool - Changed to make rest of world migrations e…" at bounding box center [515, 320] width 557 height 36
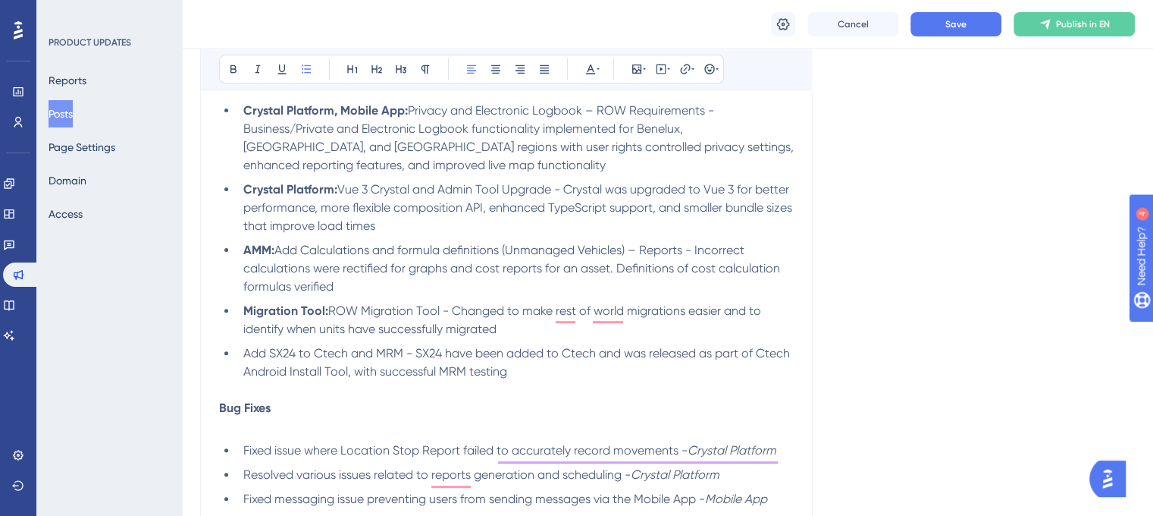
click at [243, 356] on li "Add SX24 to Ctech and MRM - SX24 have been added to Ctech and was released as p…" at bounding box center [515, 362] width 557 height 36
drag, startPoint x: 241, startPoint y: 357, endPoint x: 281, endPoint y: 357, distance: 39.4
click at [281, 357] on li "Ctech: Add SX24 to Ctech and MRM - SX24 have been added to Ctech and was releas…" at bounding box center [515, 362] width 557 height 36
click at [231, 70] on icon at bounding box center [234, 69] width 6 height 8
click at [579, 381] on li "Ctech: Add SX24 to Ctech and MRM - SX24 have been added to Ctech and was releas…" at bounding box center [515, 362] width 557 height 36
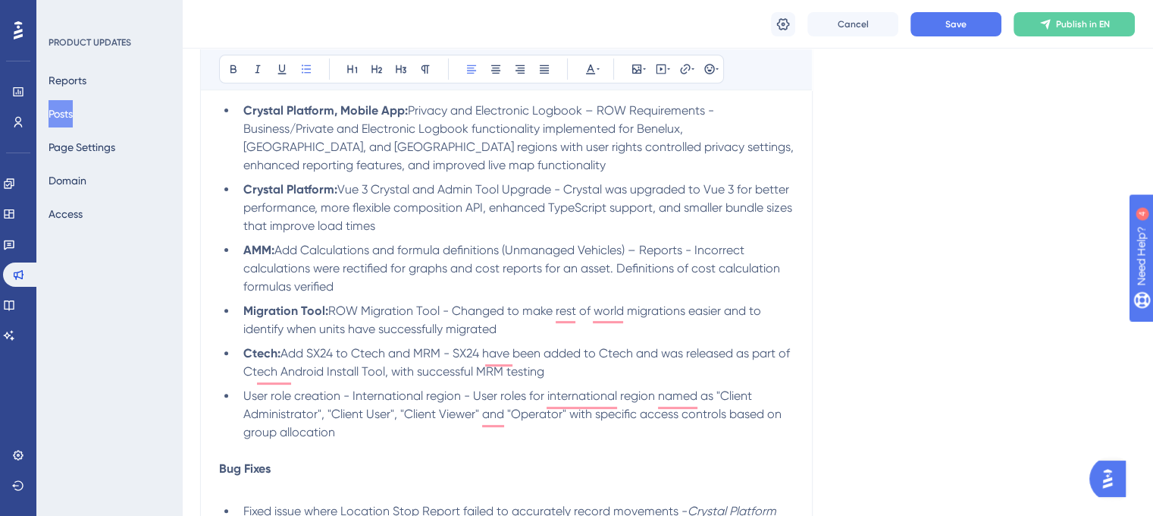
click at [241, 400] on li "User role creation - International region - User roles for international region…" at bounding box center [515, 414] width 557 height 55
drag, startPoint x: 243, startPoint y: 397, endPoint x: 335, endPoint y: 399, distance: 92.5
click at [335, 399] on span "Crystal Platform: User role creation - International region - User roles for in…" at bounding box center [519, 413] width 552 height 51
click at [228, 69] on icon at bounding box center [233, 69] width 12 height 12
click at [447, 439] on li "Crystal Platform: User role creation - International region - User roles for in…" at bounding box center [515, 414] width 557 height 55
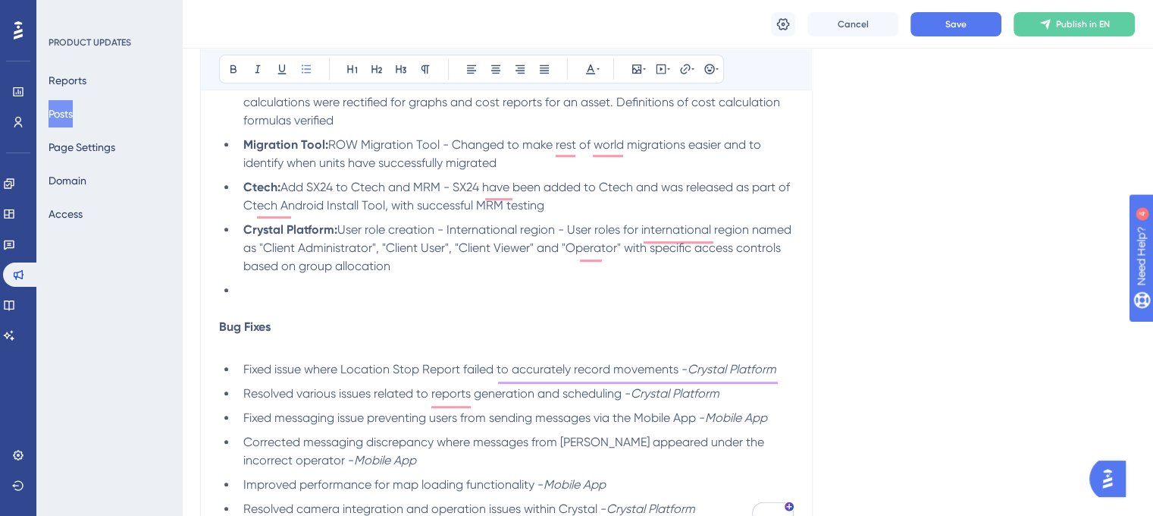
scroll to position [609, 0]
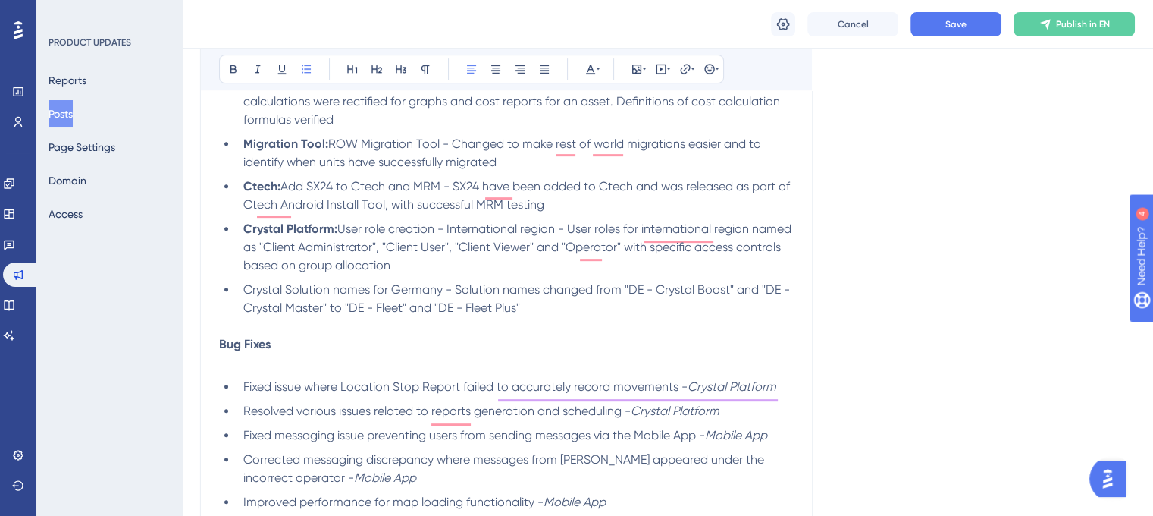
click at [243, 297] on span "Crystal Solution names for Germany - Solution names changed from "DE - Crystal …" at bounding box center [518, 298] width 550 height 33
drag, startPoint x: 331, startPoint y: 293, endPoint x: 290, endPoint y: 297, distance: 41.1
click at [290, 297] on span "Crystal Platform: Crystal Solution names for Germany - Solution names changed f…" at bounding box center [517, 298] width 549 height 33
drag, startPoint x: 239, startPoint y: 293, endPoint x: 334, endPoint y: 297, distance: 94.9
click at [334, 297] on li "Crystal Platform: Crystal Solution names for Germany - Solution names changed f…" at bounding box center [515, 299] width 557 height 36
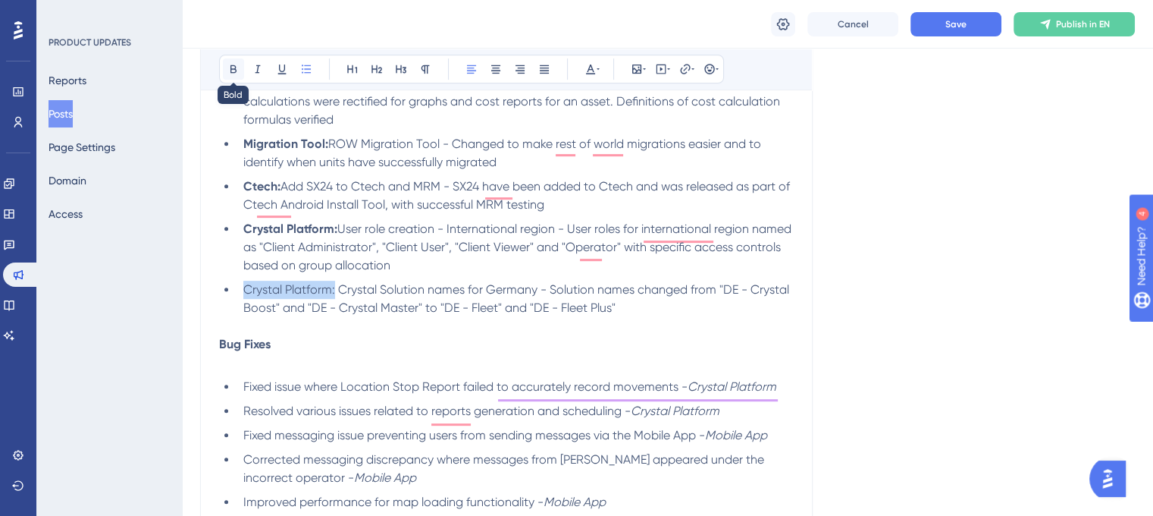
click at [232, 69] on icon at bounding box center [234, 69] width 6 height 8
click at [645, 309] on li "Crystal Platform: Crystal Solution names for Germany - Solution names changed f…" at bounding box center [515, 299] width 557 height 36
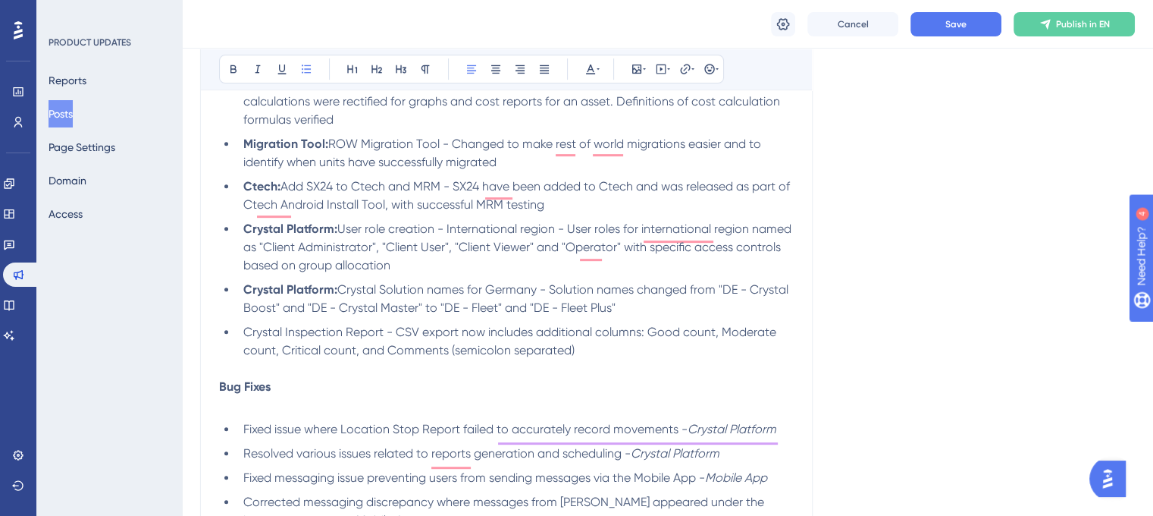
click at [242, 336] on li "Crystal Inspection Report - CSV export now includes additional columns: Good co…" at bounding box center [515, 341] width 557 height 36
drag, startPoint x: 334, startPoint y: 335, endPoint x: 246, endPoint y: 340, distance: 88.1
click at [246, 340] on span "Crystal Platform: Crystal Inspection Report - CSV export now includes additiona…" at bounding box center [510, 341] width 535 height 33
click at [238, 73] on icon at bounding box center [233, 69] width 12 height 12
click at [925, 223] on div "Language English (Default) Upload Cover Image Suggested image width 808 px Ctra…" at bounding box center [667, 85] width 935 height 1194
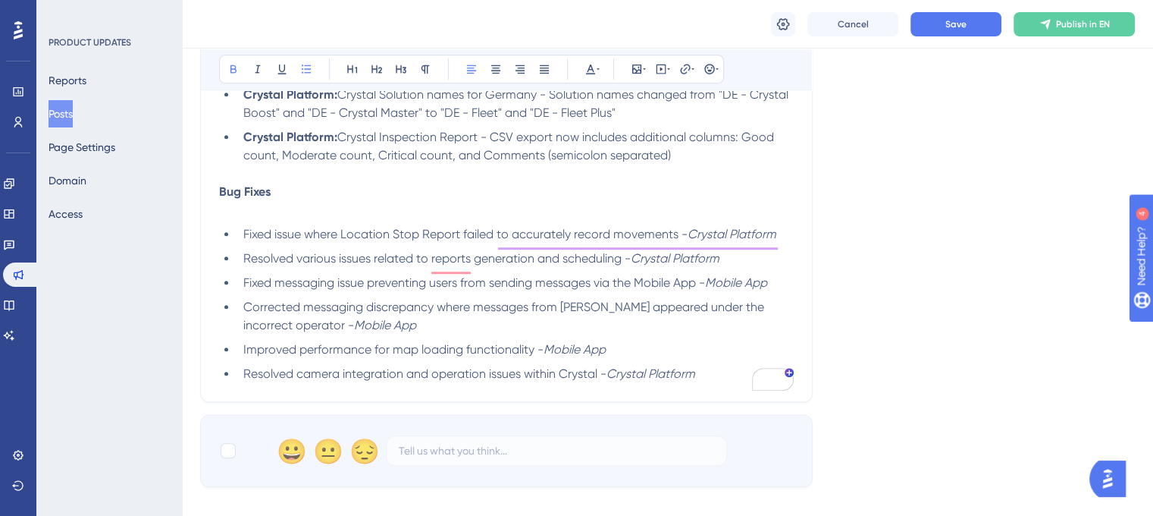
scroll to position [814, 0]
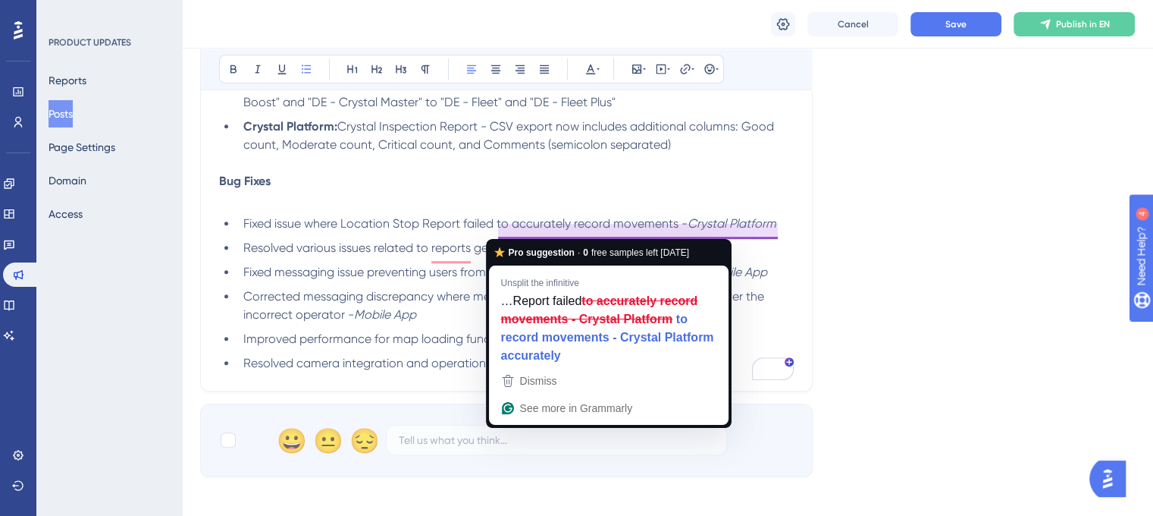
click at [675, 229] on span "Fixed issue where Location Stop Report failed to accurately record movements -" at bounding box center [465, 223] width 444 height 14
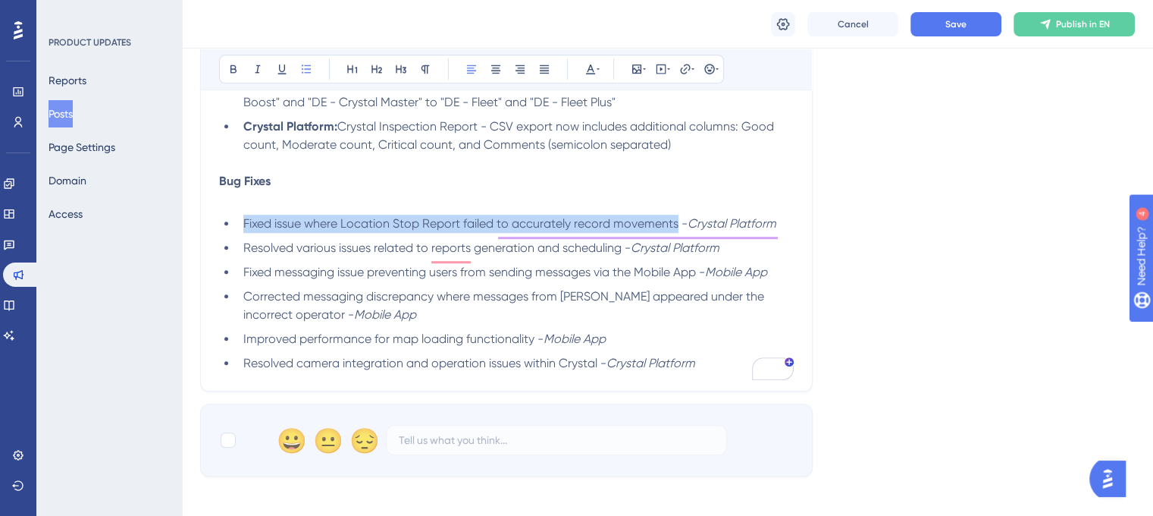
drag, startPoint x: 675, startPoint y: 229, endPoint x: 243, endPoint y: 227, distance: 432.3
click at [243, 227] on li "Fixed issue where Location Stop Report failed to accurately record movements - …" at bounding box center [515, 224] width 557 height 18
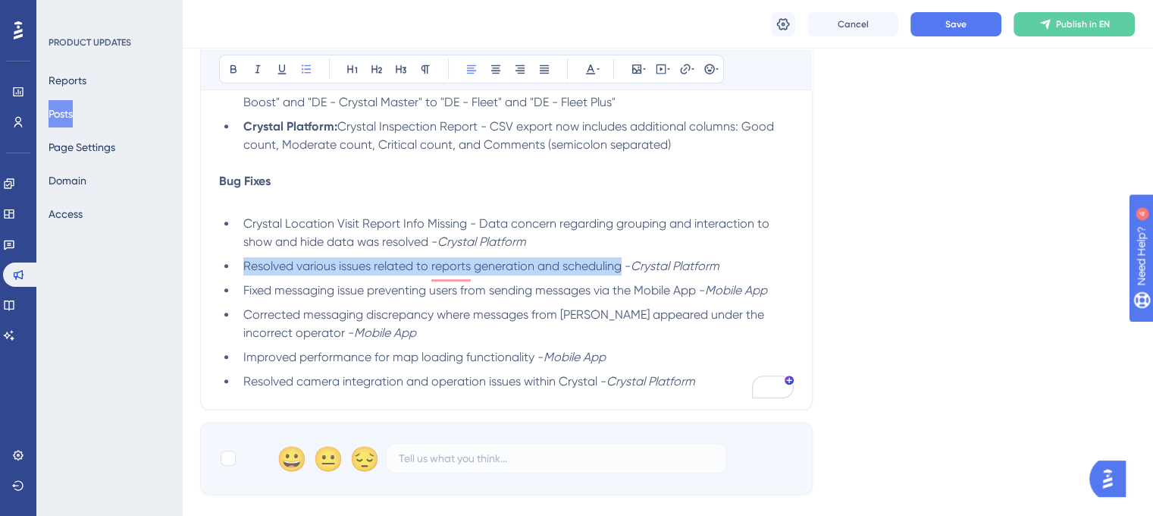
drag, startPoint x: 621, startPoint y: 275, endPoint x: 246, endPoint y: 271, distance: 375.4
click at [246, 271] on span "Resolved various issues related to reports generation and scheduling -" at bounding box center [437, 266] width 388 height 14
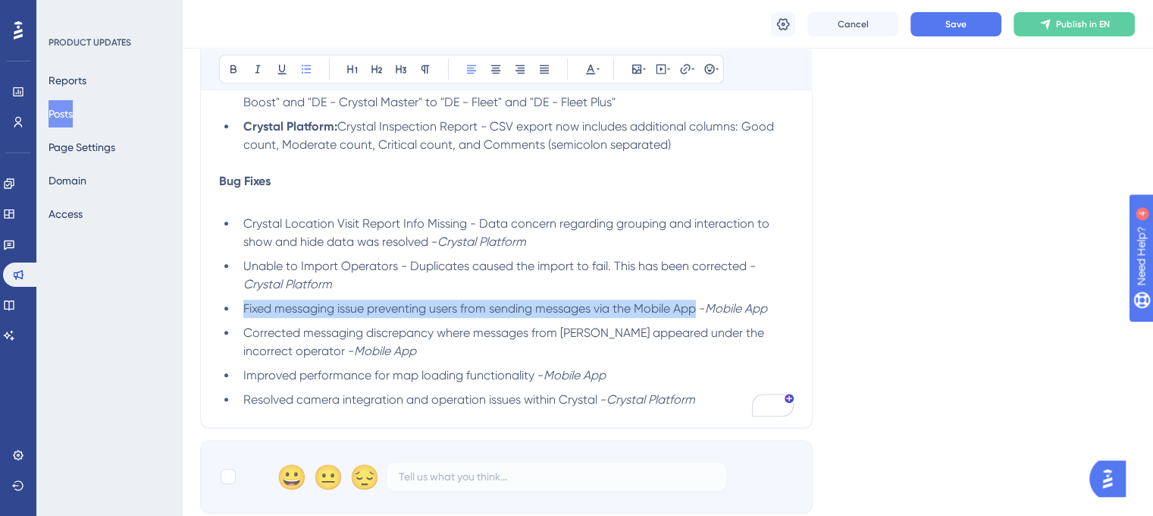
drag, startPoint x: 699, startPoint y: 315, endPoint x: 240, endPoint y: 316, distance: 458.8
click at [240, 316] on li "Fixed messaging issue preventing users from sending messages via the Mobile App…" at bounding box center [515, 309] width 557 height 18
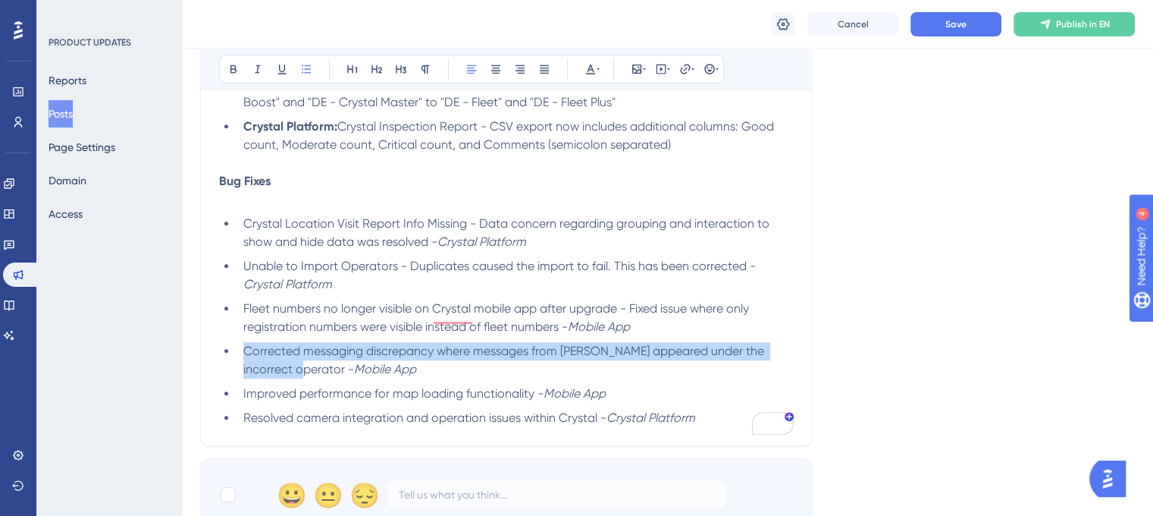
drag, startPoint x: 288, startPoint y: 375, endPoint x: 243, endPoint y: 360, distance: 48.0
click at [243, 360] on span "Corrected messaging discrepancy where messages from [PERSON_NAME] appeared unde…" at bounding box center [505, 360] width 524 height 33
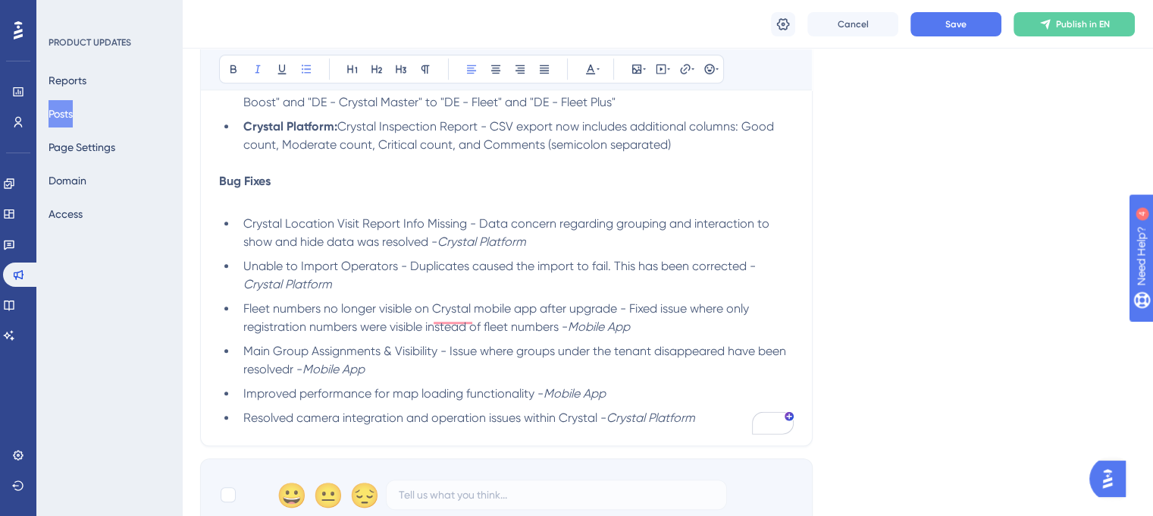
click at [365, 372] on em "Mobile App" at bounding box center [334, 369] width 62 height 14
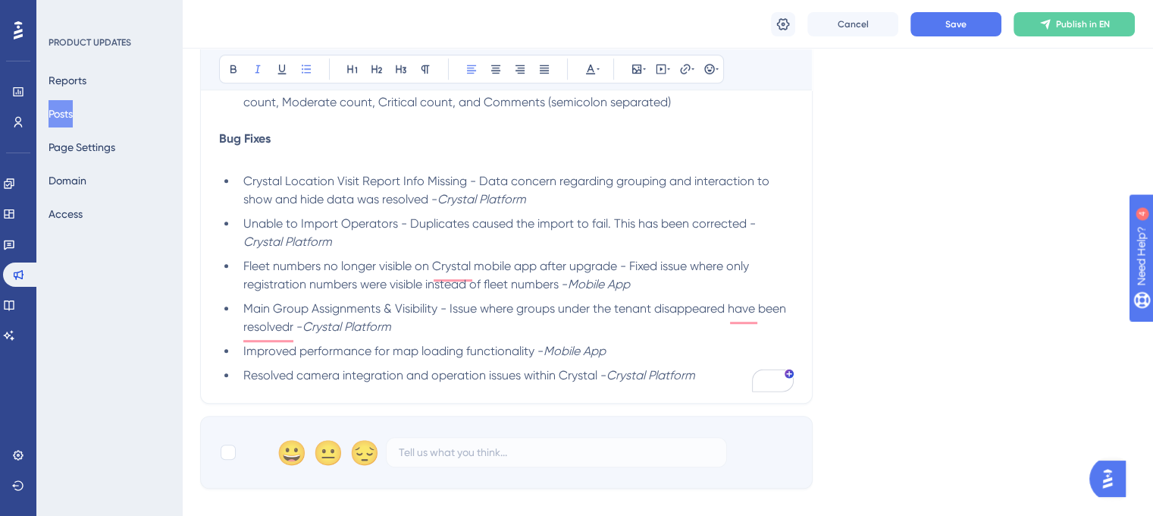
scroll to position [869, 0]
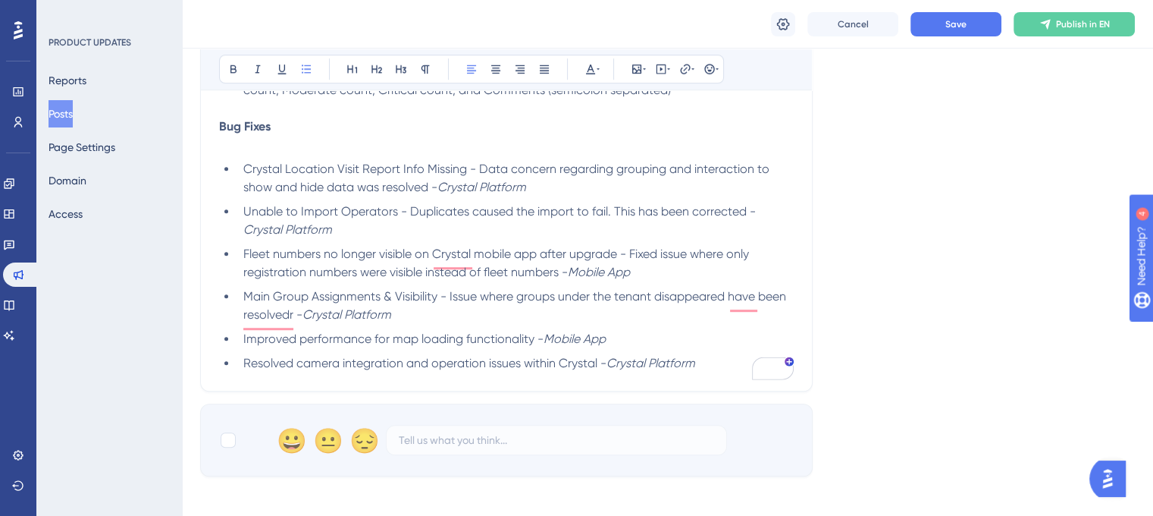
click at [344, 346] on span "Improved performance for map loading functionality -" at bounding box center [393, 338] width 300 height 14
click at [293, 321] on span "Main Group Assignments & Visibility - Issue where groups under the tenant disap…" at bounding box center [516, 305] width 546 height 33
click at [616, 343] on li "Improved performance for map loading functionality - Mobile App" at bounding box center [515, 339] width 557 height 18
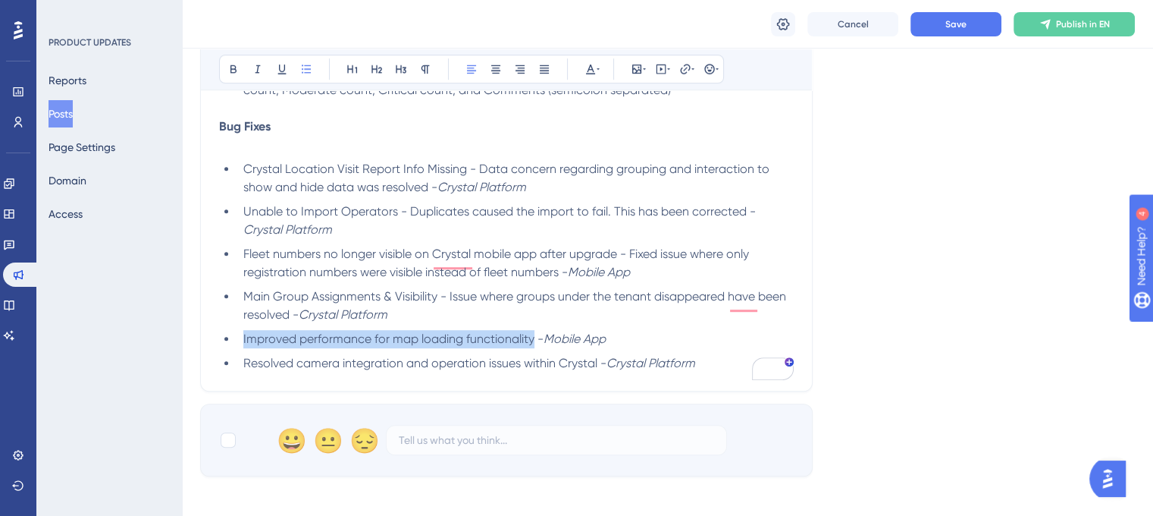
drag, startPoint x: 534, startPoint y: 346, endPoint x: 242, endPoint y: 345, distance: 292.0
click at [242, 345] on li "Improved performance for map loading functionality - Mobile App" at bounding box center [515, 339] width 557 height 18
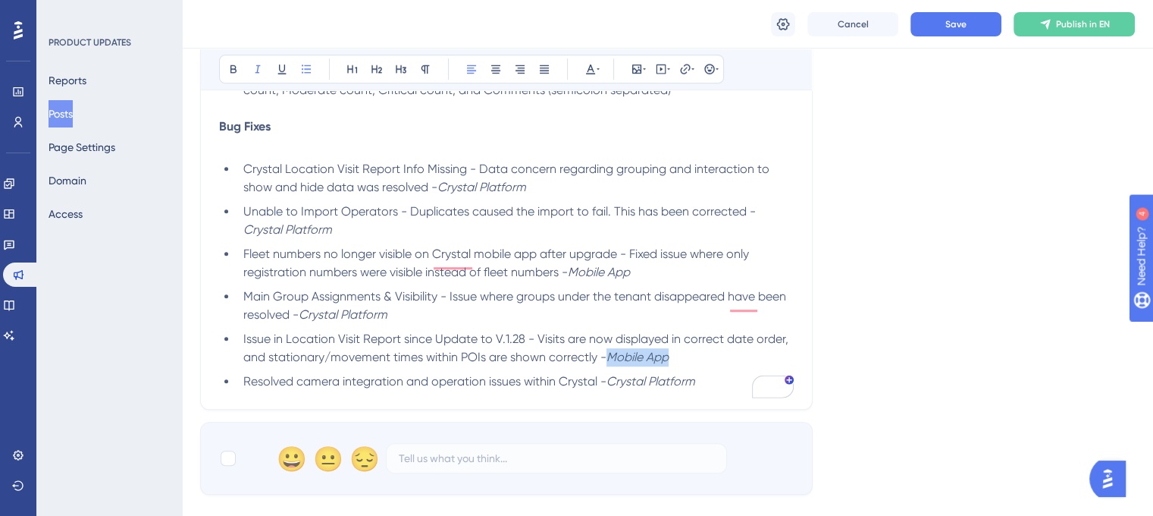
drag, startPoint x: 674, startPoint y: 363, endPoint x: 613, endPoint y: 366, distance: 61.5
click at [613, 366] on li "Issue in Location Visit Report since Update to V.1.28 - Visits are now displaye…" at bounding box center [515, 348] width 557 height 36
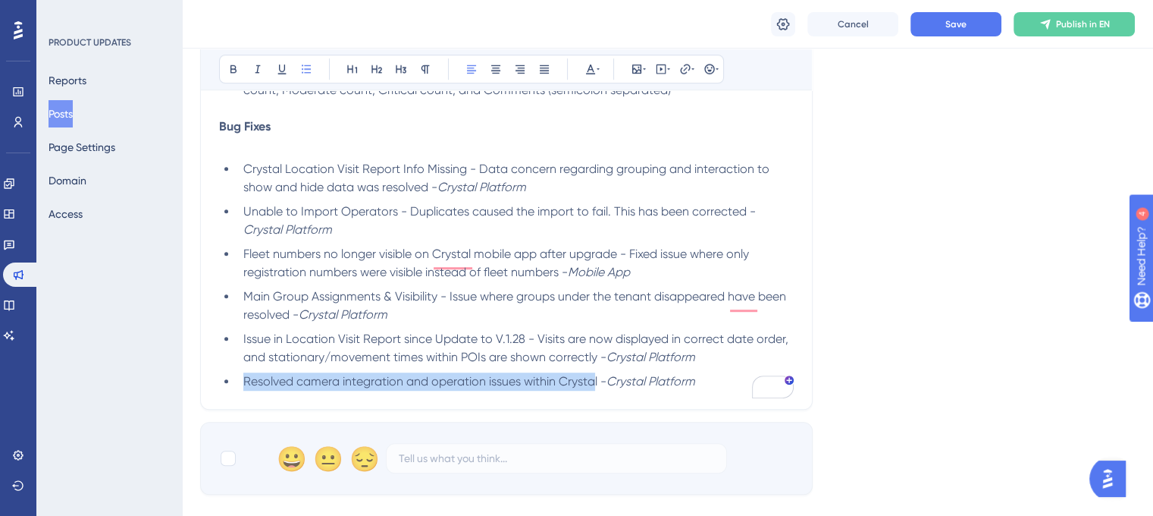
drag, startPoint x: 595, startPoint y: 388, endPoint x: 243, endPoint y: 388, distance: 351.9
click at [243, 388] on span "Resolved camera integration and operation issues within Crystal -" at bounding box center [424, 381] width 363 height 14
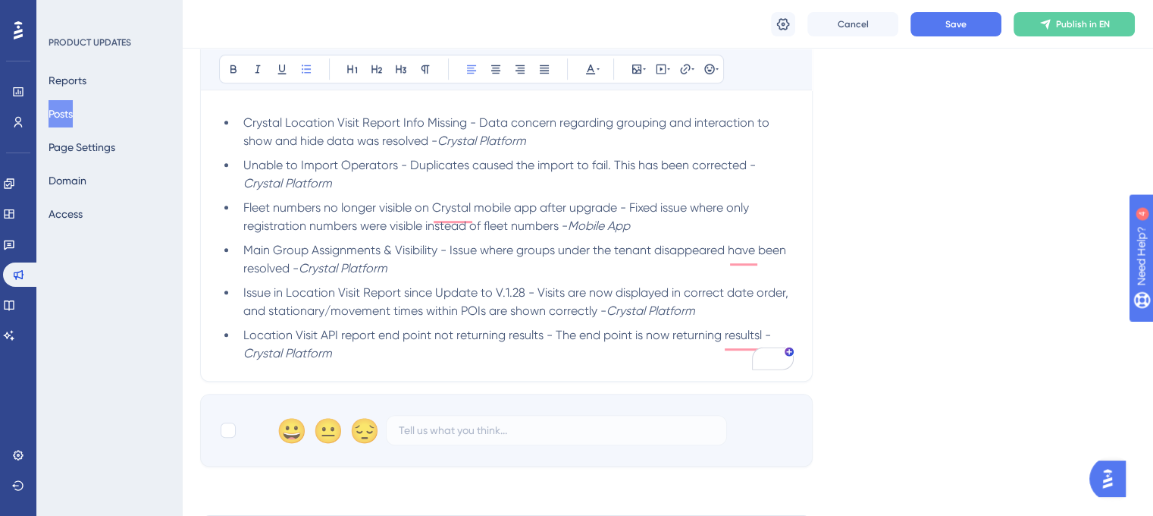
scroll to position [918, 0]
click at [357, 354] on li "Location Visit API report end point not returning results - The end point is no…" at bounding box center [515, 342] width 557 height 36
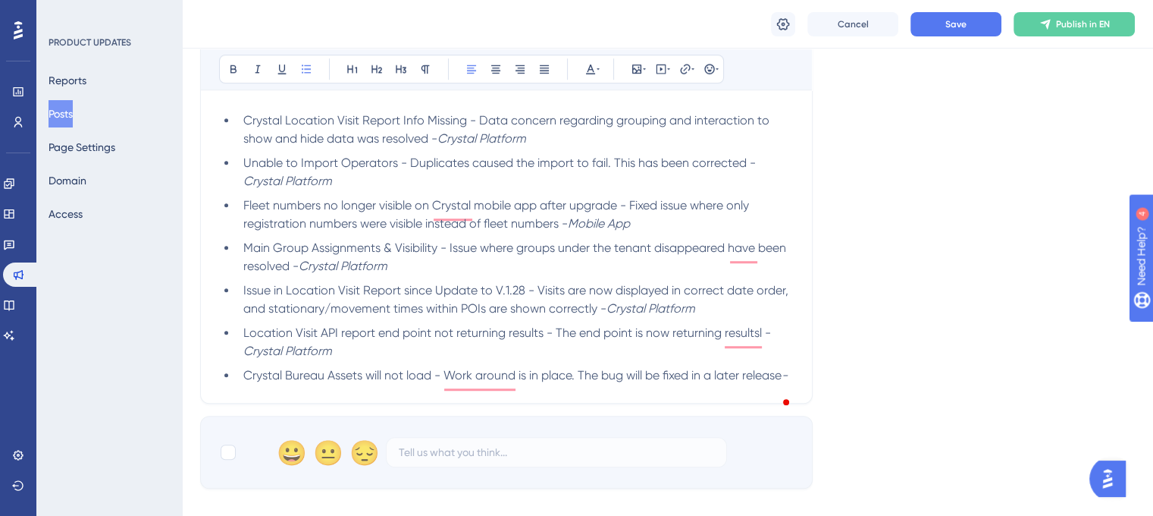
click at [767, 340] on span "Location Visit API report end point not returning results - The end point is no…" at bounding box center [507, 332] width 528 height 14
drag, startPoint x: 334, startPoint y: 356, endPoint x: 243, endPoint y: 358, distance: 91.0
click at [243, 358] on li "Location Visit API report end point not returning results - The end point is no…" at bounding box center [515, 342] width 557 height 36
copy em "Crystal Platform"
click at [276, 384] on li "Crystal Bureau Assets will not load - Work around is in place. The bug will be …" at bounding box center [515, 375] width 557 height 18
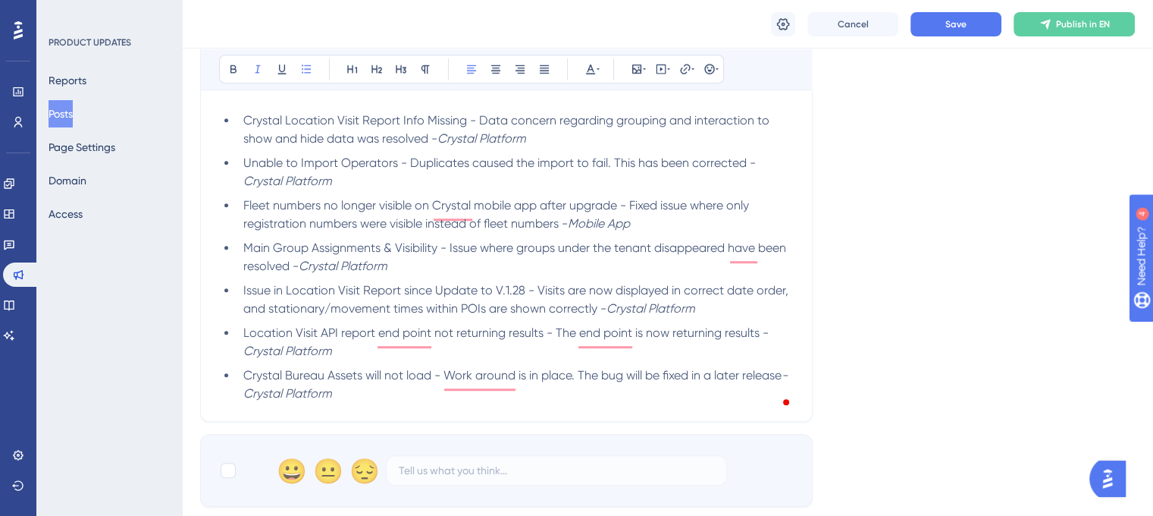
click at [254, 400] on em "- Crystal Platform" at bounding box center [517, 384] width 548 height 33
drag, startPoint x: 325, startPoint y: 381, endPoint x: 287, endPoint y: 381, distance: 37.9
click at [287, 381] on span "Crystal Bureau Assets will not load - Work around is in place. The bug will be …" at bounding box center [512, 375] width 538 height 14
copy span "Bureau"
drag, startPoint x: 291, startPoint y: 400, endPoint x: 254, endPoint y: 403, distance: 37.3
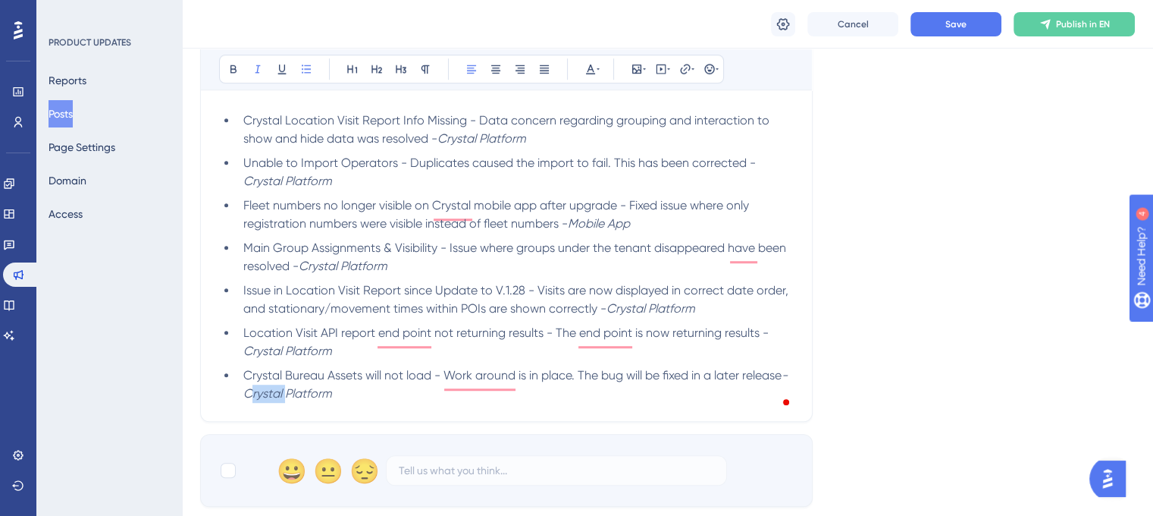
click at [254, 400] on em "- Crystal Platform" at bounding box center [517, 384] width 548 height 33
click at [344, 401] on li "Crystal Bureau Assets will not load - Work around is in place. The bug will be …" at bounding box center [515, 384] width 557 height 36
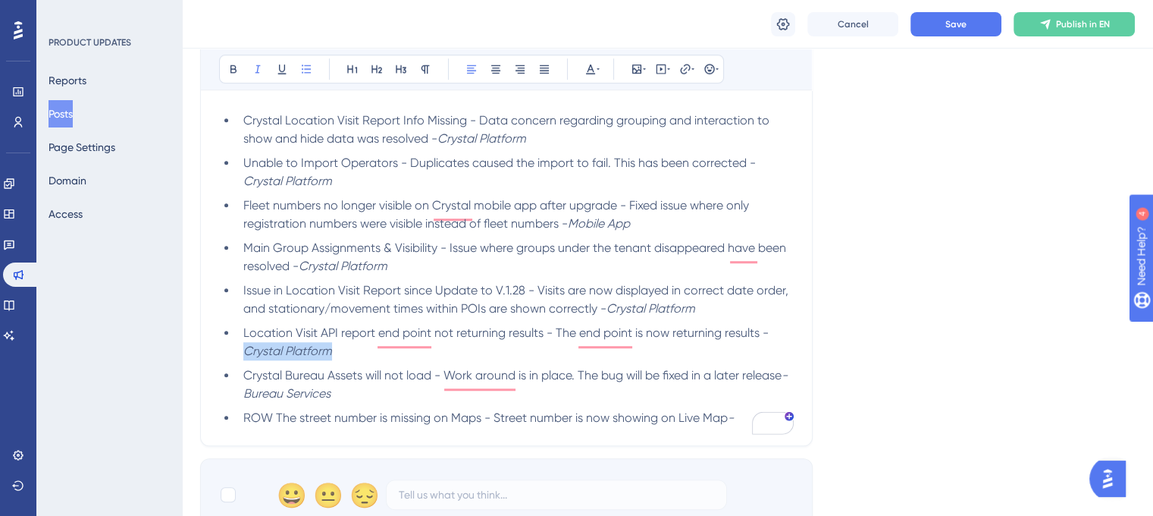
drag, startPoint x: 328, startPoint y: 357, endPoint x: 240, endPoint y: 363, distance: 88.9
click at [240, 360] on li "Location Visit API report end point not returning results - The end point is no…" at bounding box center [515, 342] width 557 height 36
copy em "Crystal Platform"
click at [741, 426] on li "ROW The street number is missing on Maps - Street number is now showing on Live…" at bounding box center [515, 418] width 557 height 18
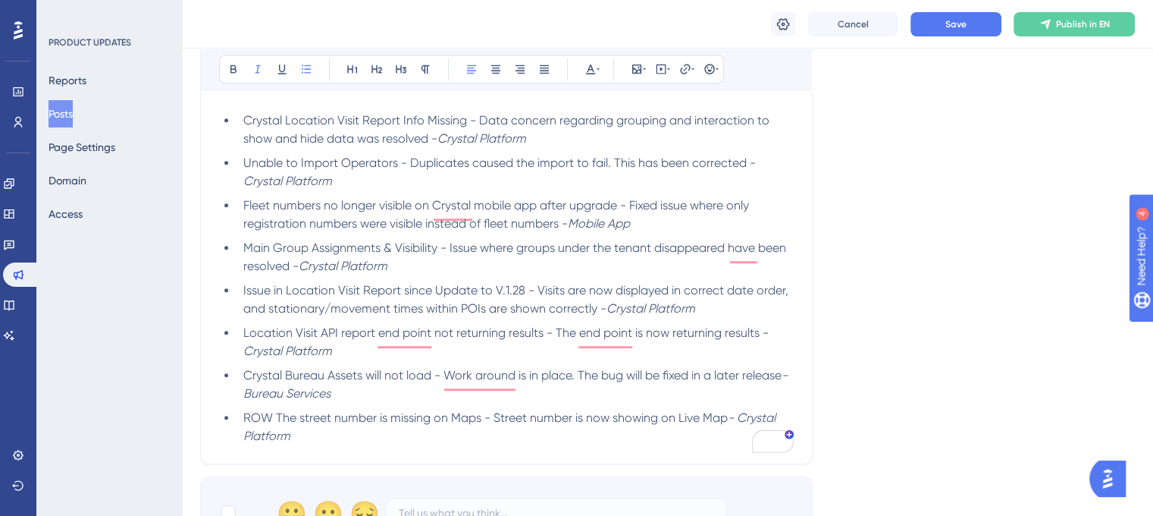
click at [742, 424] on em "- Crystal Platform" at bounding box center [510, 426] width 535 height 33
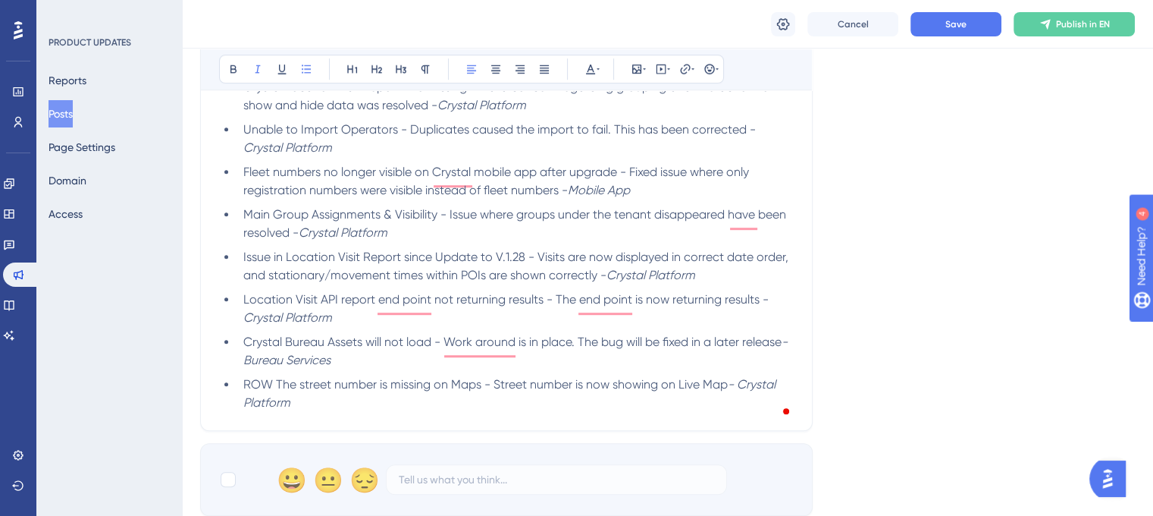
scroll to position [952, 0]
click at [452, 402] on li "ROW The street number is missing on Maps - Street number is now showing on Live…" at bounding box center [515, 392] width 557 height 36
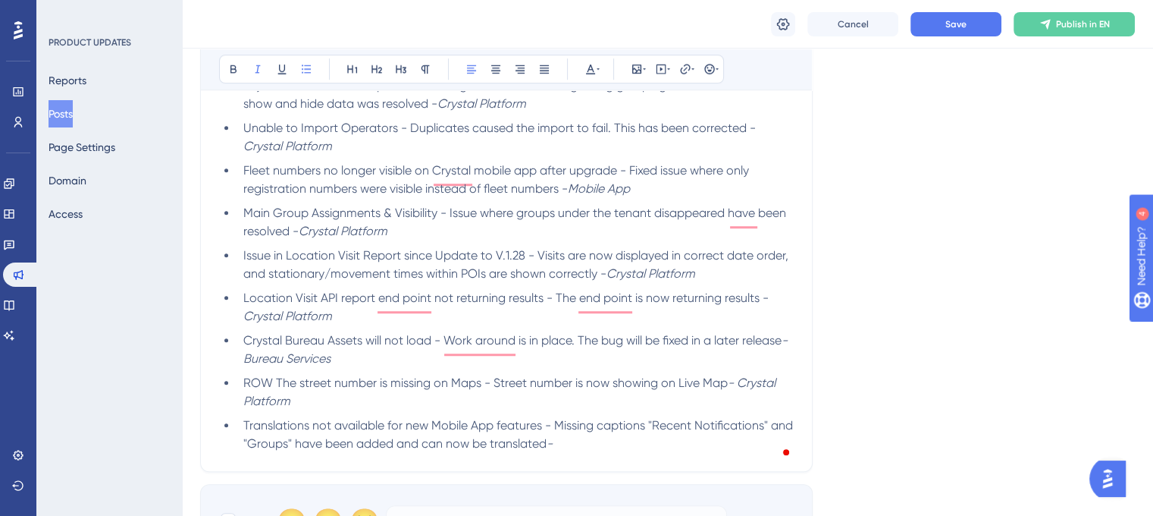
drag, startPoint x: 291, startPoint y: 409, endPoint x: 740, endPoint y: 392, distance: 449.3
click at [740, 392] on li "ROW The street number is missing on Maps - Street number is now showing on Live…" at bounding box center [515, 392] width 557 height 36
copy em "Crystal Platform"
click at [635, 451] on li "Translations not available for new Mobile App features - Missing captions "Rece…" at bounding box center [515, 434] width 557 height 36
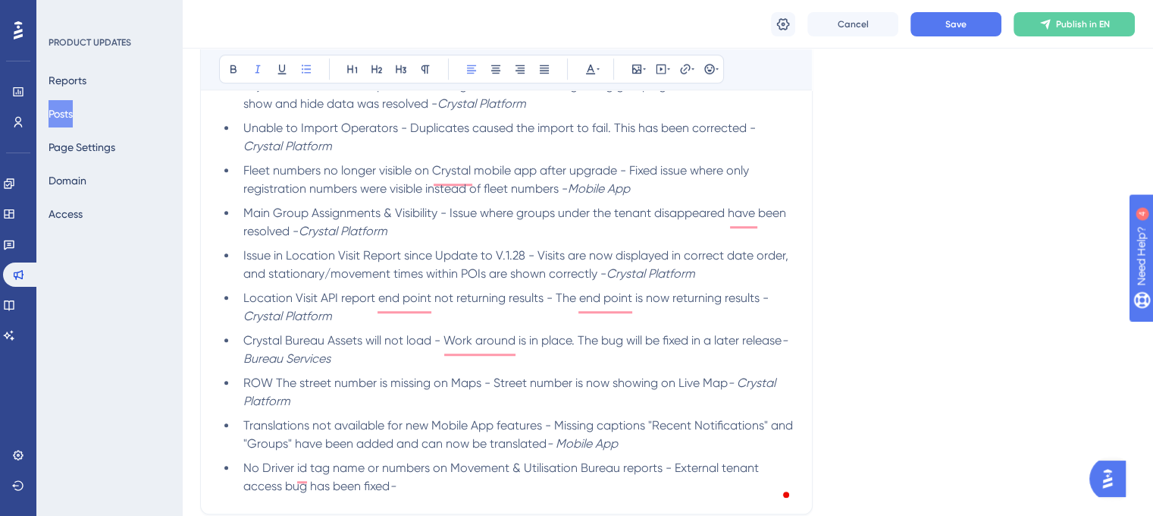
drag, startPoint x: 340, startPoint y: 366, endPoint x: 256, endPoint y: 366, distance: 83.4
click at [256, 366] on em "- Bureau Services" at bounding box center [517, 349] width 548 height 33
click at [337, 364] on em "- Bureau Services" at bounding box center [517, 349] width 548 height 33
click at [343, 364] on li "Crystal Bureau Assets will not load - Work around is in place. The bug will be …" at bounding box center [515, 349] width 557 height 36
drag, startPoint x: 343, startPoint y: 364, endPoint x: 253, endPoint y: 366, distance: 89.5
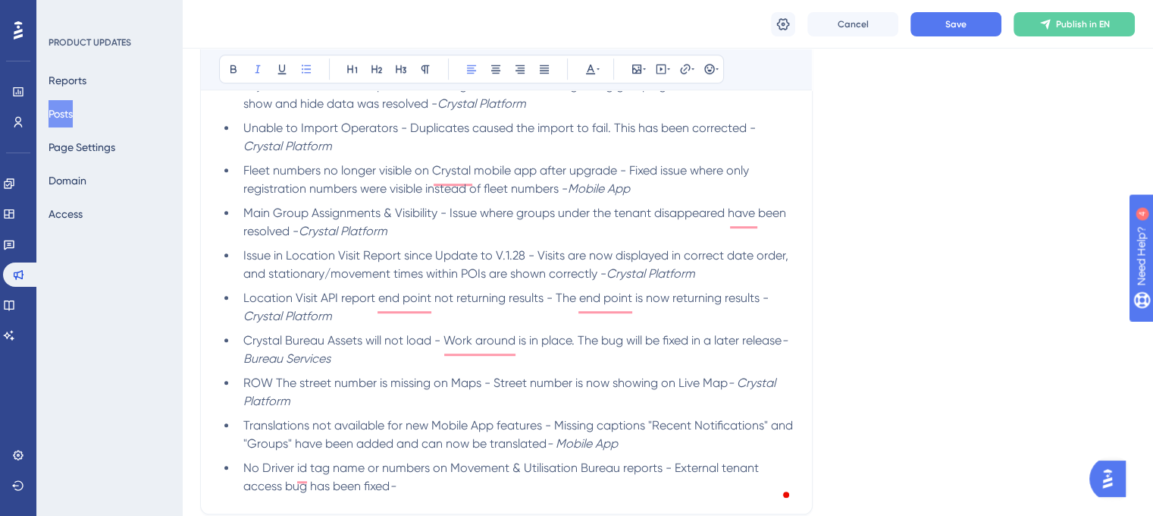
click at [253, 366] on li "Crystal Bureau Assets will not load - Work around is in place. The bug will be …" at bounding box center [515, 349] width 557 height 36
copy em "Bureau Services"
click at [419, 494] on li "No Driver id tag name or numbers on Movement & Utilisation Bureau reports - Ext…" at bounding box center [515, 477] width 557 height 36
click at [309, 472] on span "No Driver id tag name or numbers on Movement & Utilisation Bureau reports - Ext…" at bounding box center [502, 476] width 519 height 33
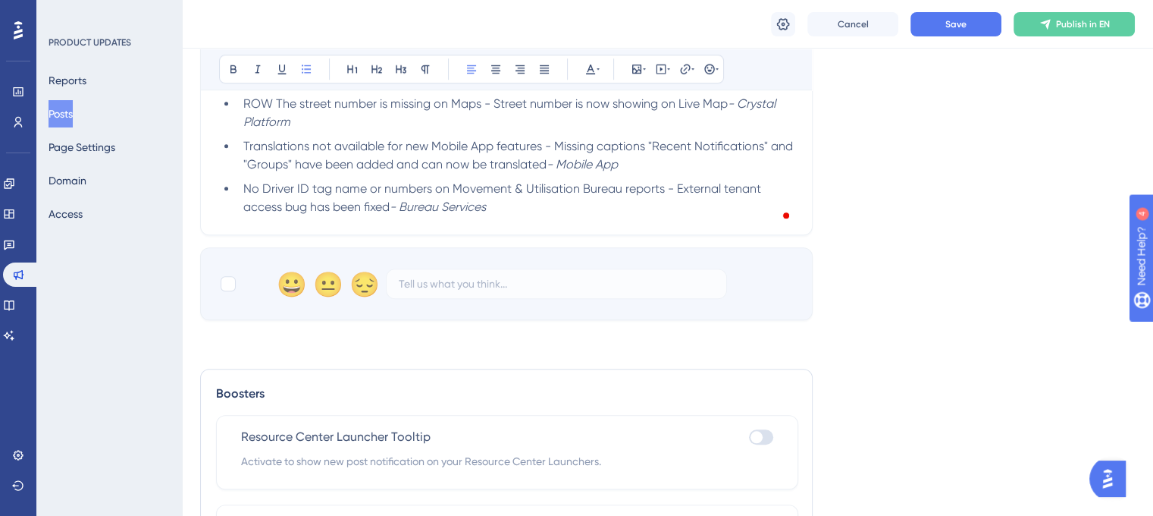
scroll to position [1232, 0]
click at [516, 216] on li "No Driver ID tag name or numbers on Movement & Utilisation Bureau reports - Ext…" at bounding box center [515, 198] width 557 height 36
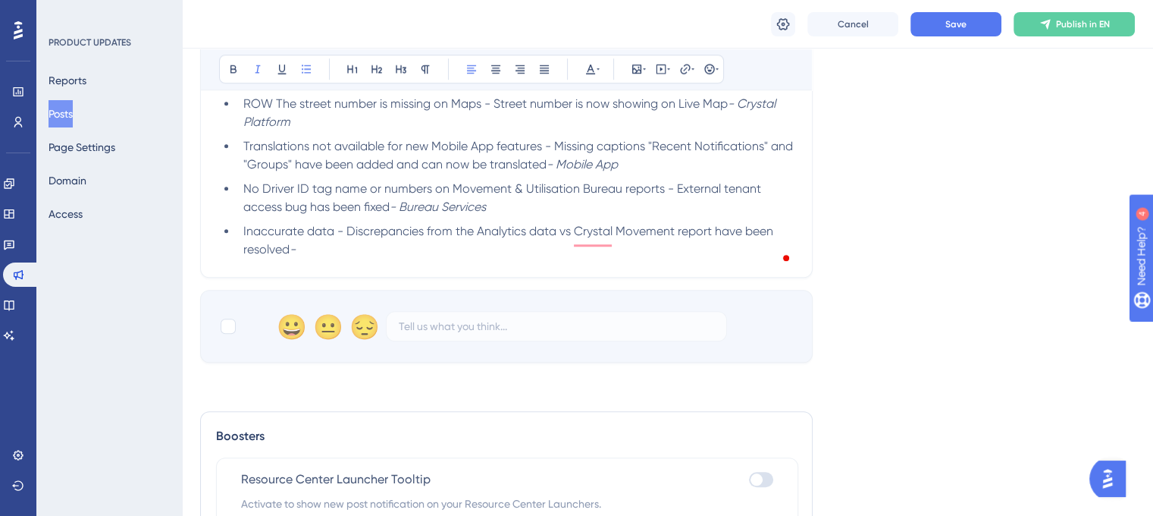
drag, startPoint x: 494, startPoint y: 209, endPoint x: 405, endPoint y: 215, distance: 89.6
click at [405, 215] on li "No Driver ID tag name or numbers on Movement & Utilisation Bureau reports - Ext…" at bounding box center [515, 198] width 557 height 36
copy em "Bureau Services"
click at [364, 259] on li "Inaccurate data - Discrepancies from the Analytics data vs Crystal Movement rep…" at bounding box center [515, 240] width 557 height 36
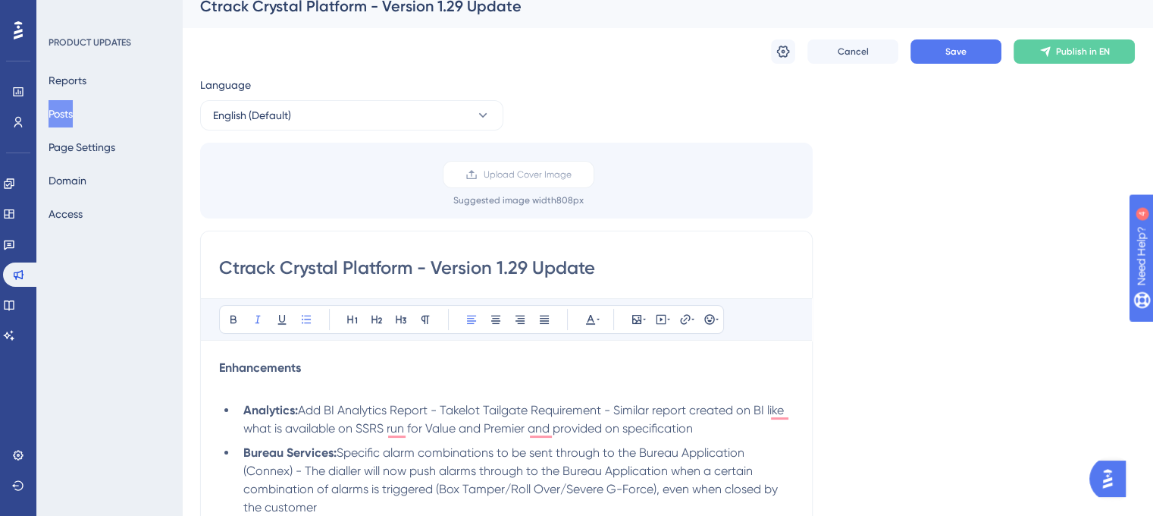
scroll to position [0, 0]
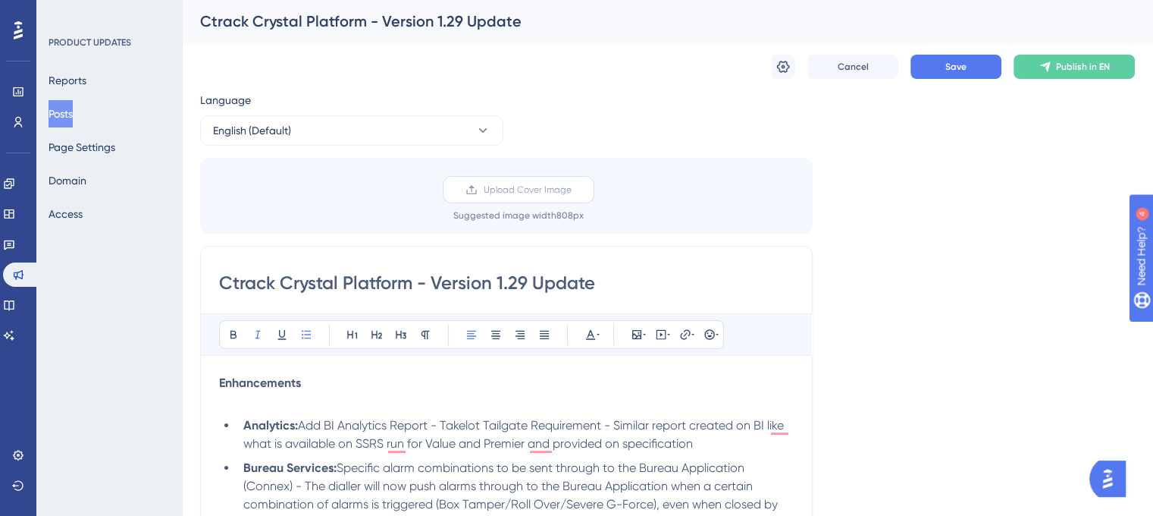
click at [510, 190] on span "Upload Cover Image" at bounding box center [528, 190] width 88 height 12
click at [572, 190] on input "Upload Cover Image" at bounding box center [572, 190] width 0 height 0
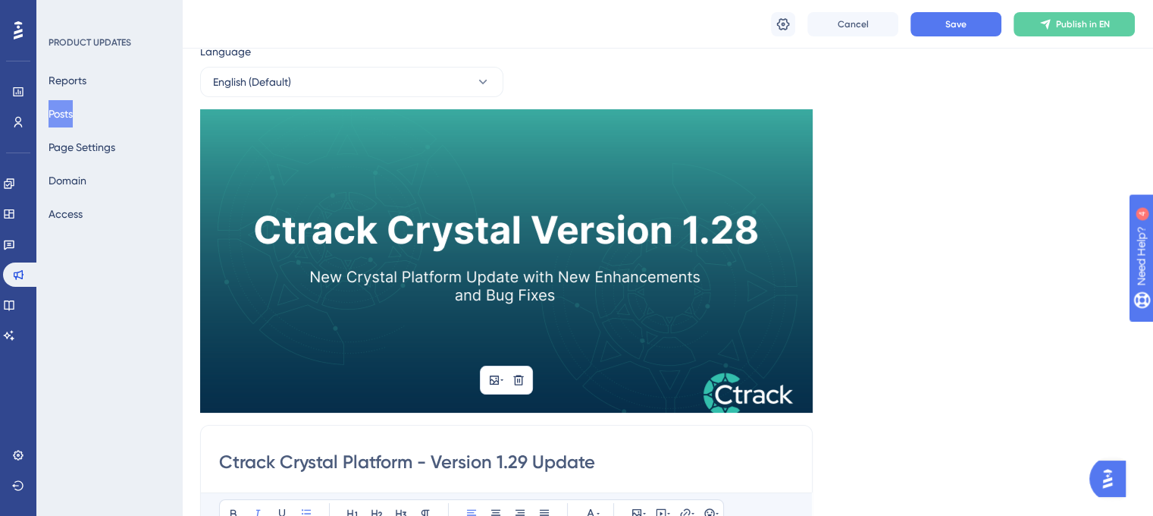
scroll to position [55, 0]
click at [519, 374] on icon at bounding box center [519, 380] width 12 height 12
click at [519, 422] on icon at bounding box center [518, 415] width 15 height 15
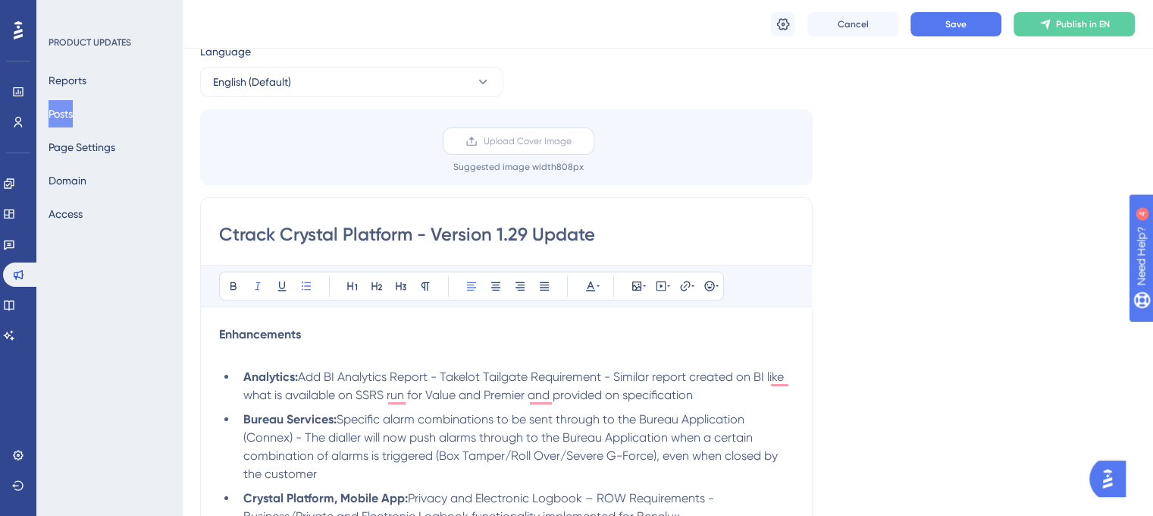
click at [490, 140] on span "Upload Cover Image" at bounding box center [528, 141] width 88 height 12
click at [572, 141] on input "Upload Cover Image" at bounding box center [572, 141] width 0 height 0
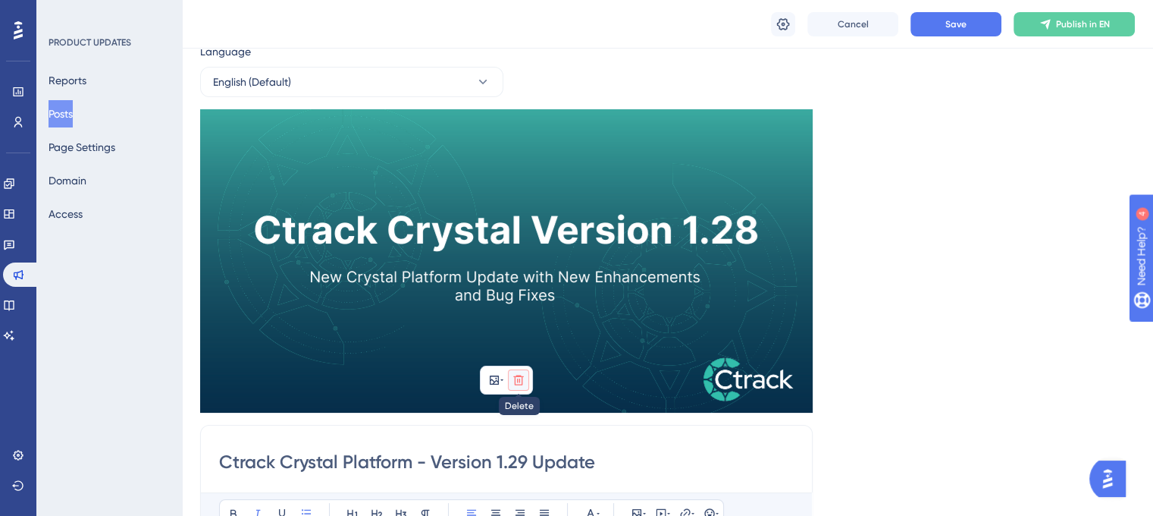
click at [521, 385] on button at bounding box center [518, 379] width 21 height 21
click at [521, 423] on button at bounding box center [519, 415] width 24 height 24
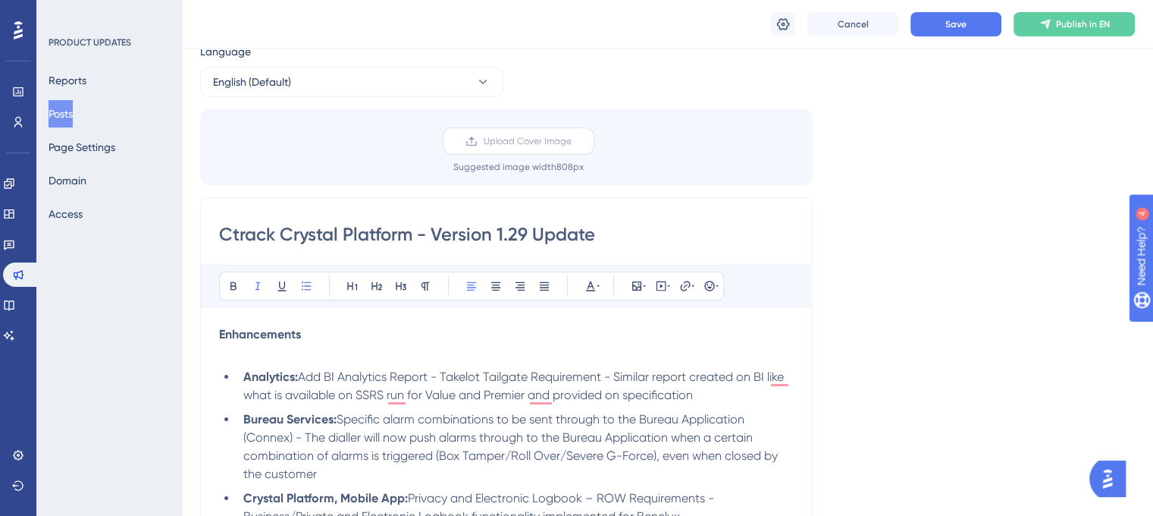
click at [519, 148] on label "Upload Cover Image" at bounding box center [519, 140] width 152 height 27
click at [572, 141] on input "Upload Cover Image" at bounding box center [572, 141] width 0 height 0
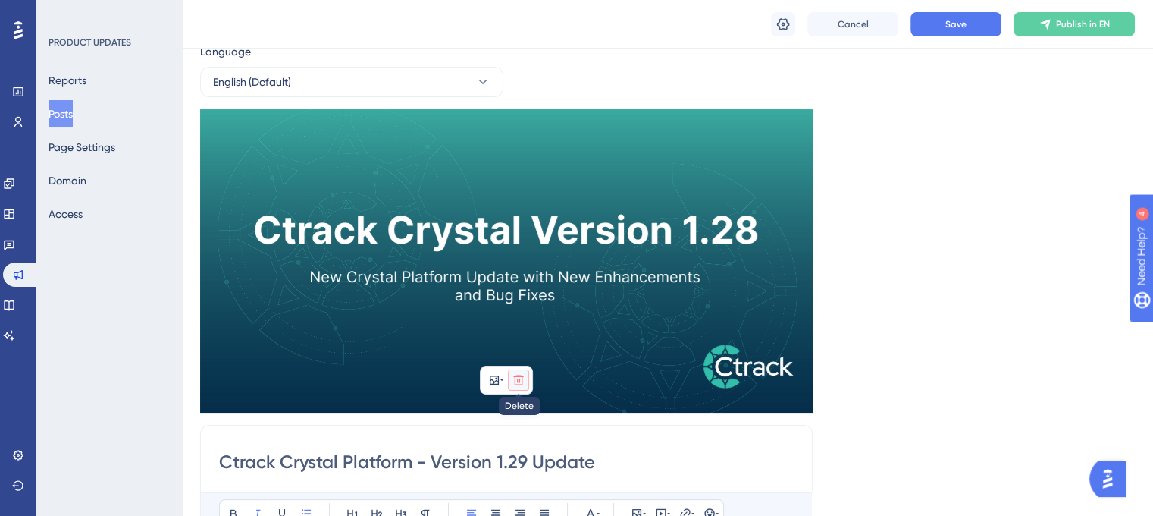
click at [519, 378] on icon at bounding box center [519, 380] width 12 height 12
click at [520, 416] on icon at bounding box center [518, 415] width 15 height 15
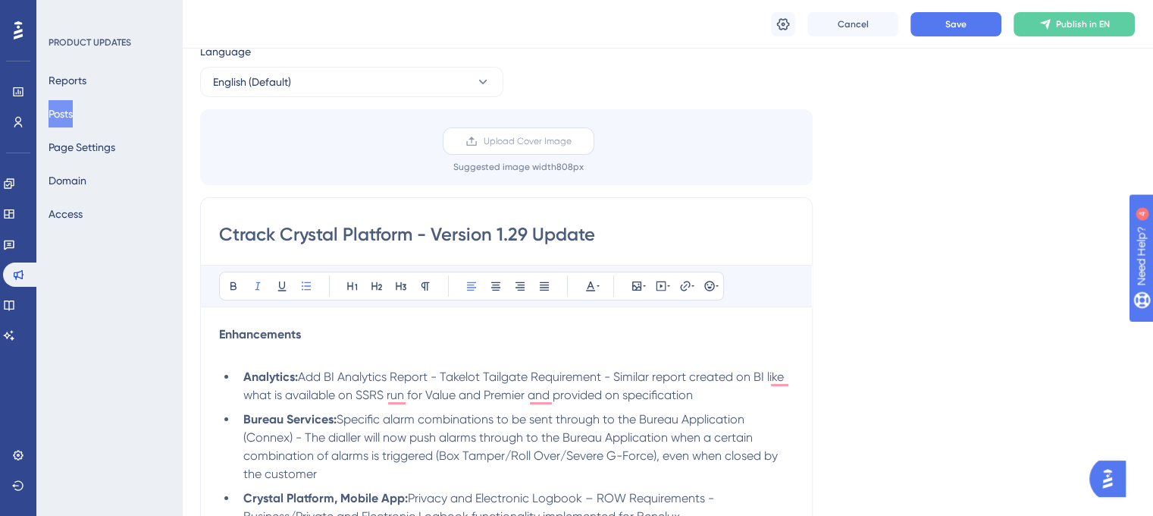
click at [509, 142] on span "Upload Cover Image" at bounding box center [528, 141] width 88 height 12
click at [572, 141] on input "Upload Cover Image" at bounding box center [572, 141] width 0 height 0
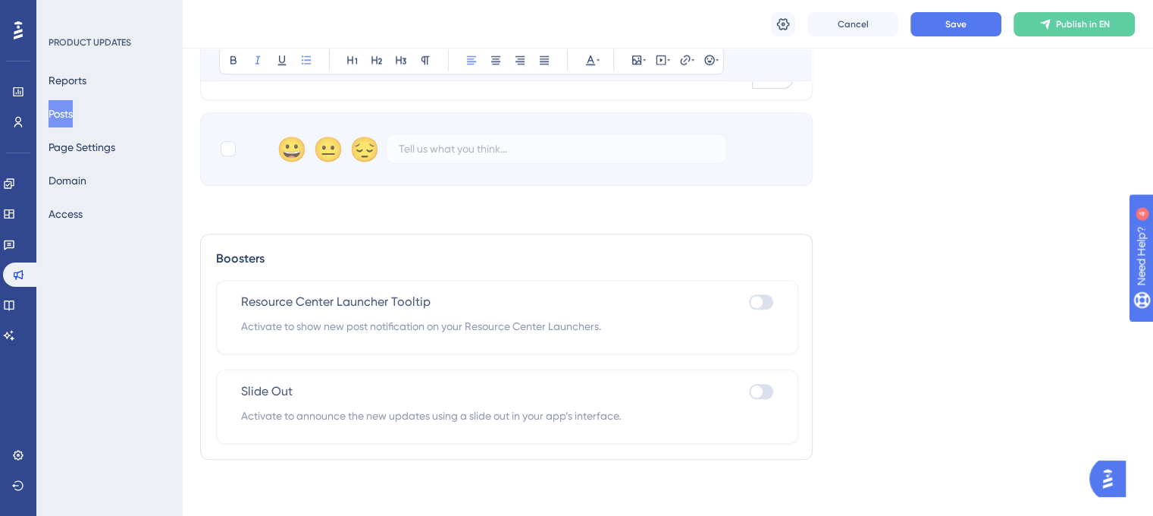
scroll to position [1646, 0]
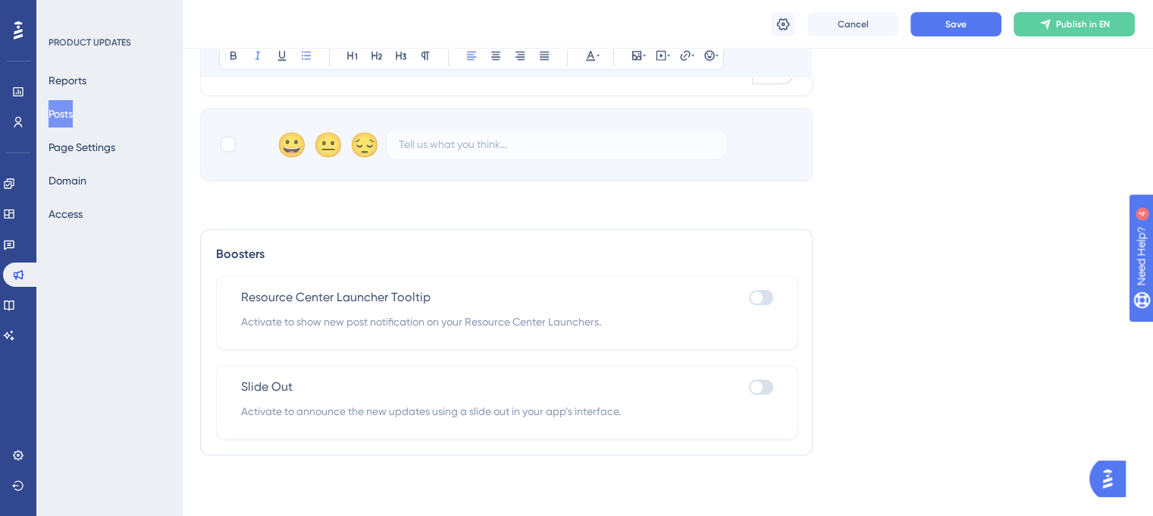
click at [770, 301] on div at bounding box center [761, 297] width 24 height 15
click at [749, 298] on input "checkbox" at bounding box center [748, 297] width 1 height 1
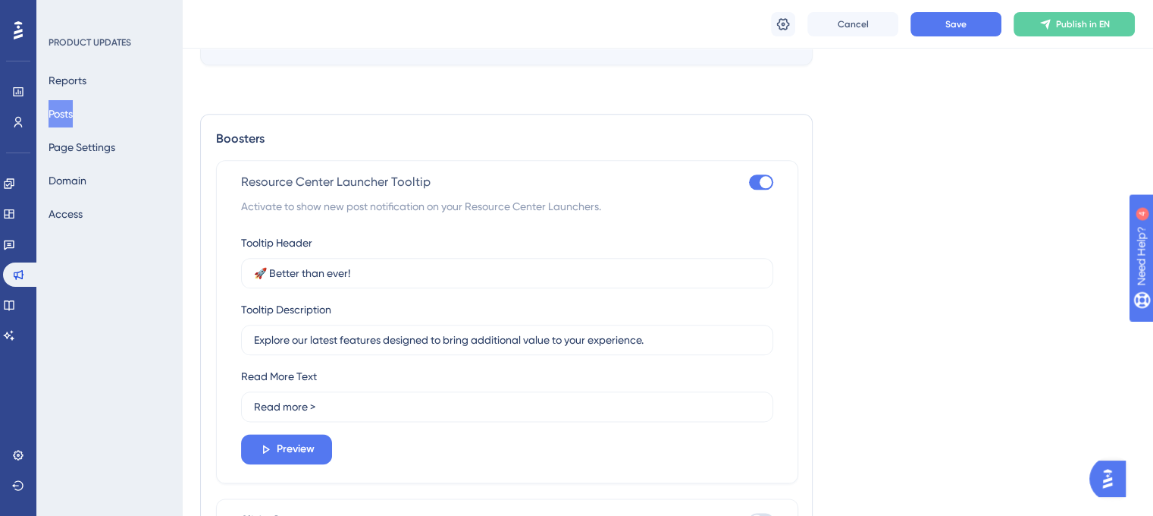
scroll to position [1771, 0]
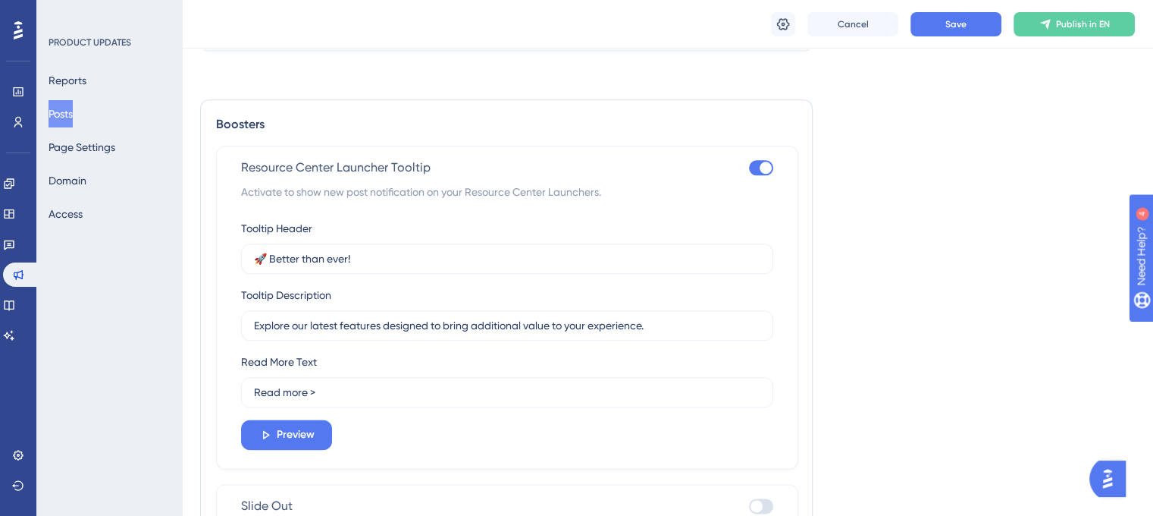
click at [767, 174] on div at bounding box center [766, 168] width 12 height 12
click at [749, 168] on input "checkbox" at bounding box center [748, 168] width 1 height 1
checkbox input "false"
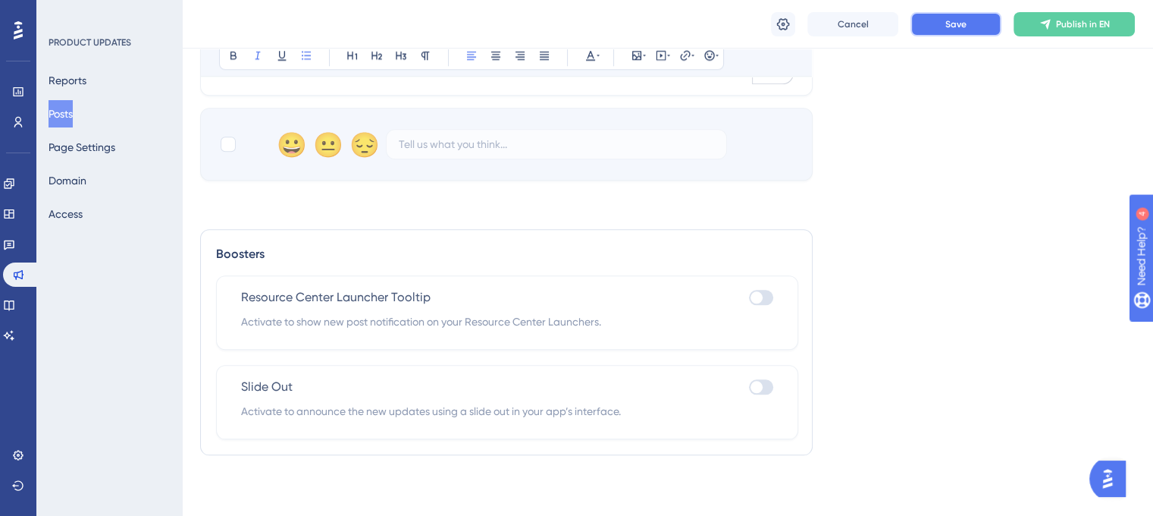
click at [965, 23] on span "Save" at bounding box center [956, 24] width 21 height 12
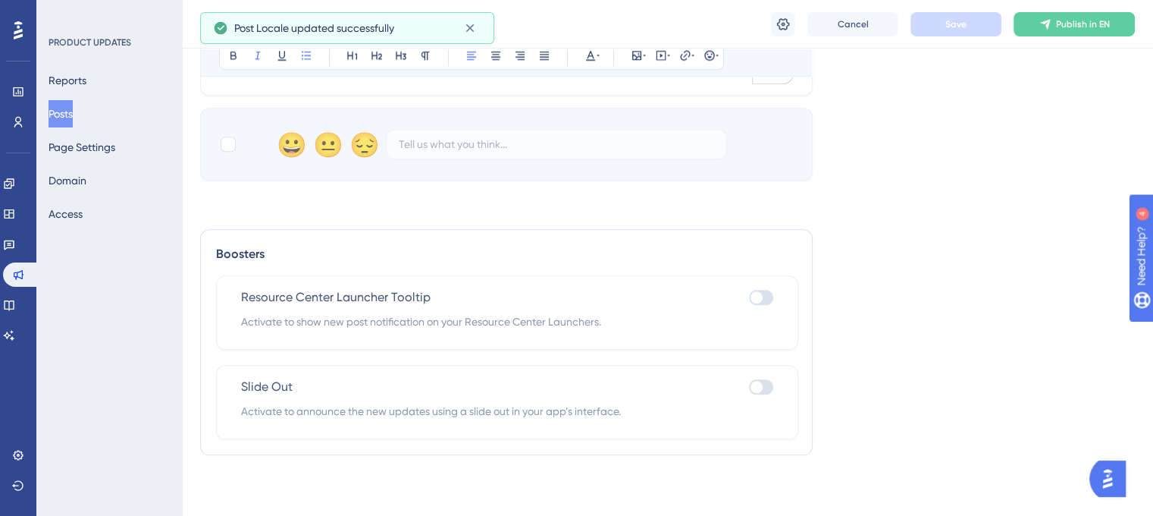
click at [66, 115] on button "Posts" at bounding box center [61, 113] width 24 height 27
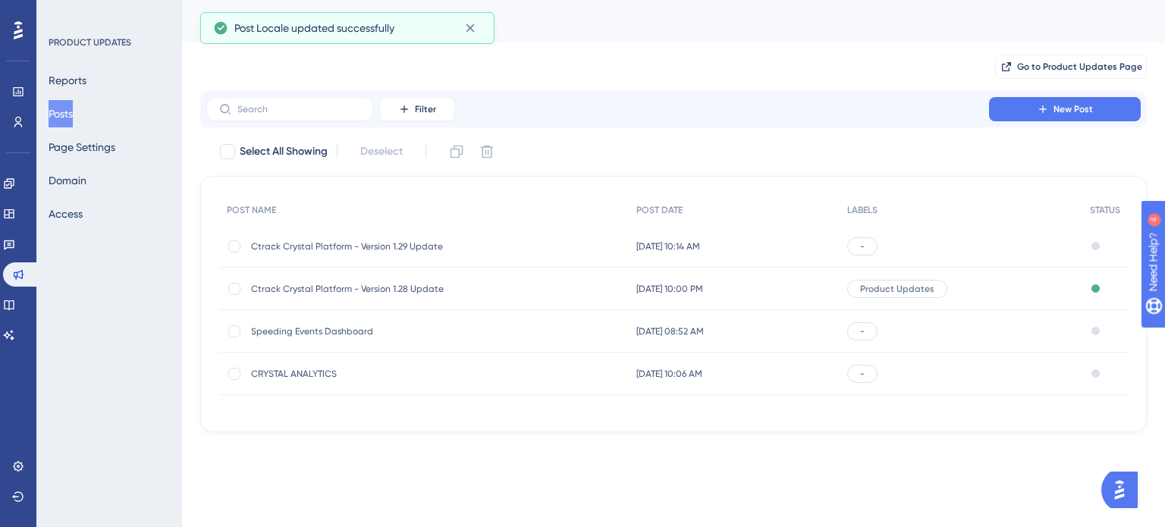
click at [613, 296] on div "Ctrack Crystal Platform - Version 1.28 Update Ctrack Crystal Platform - Version…" at bounding box center [423, 289] width 409 height 42
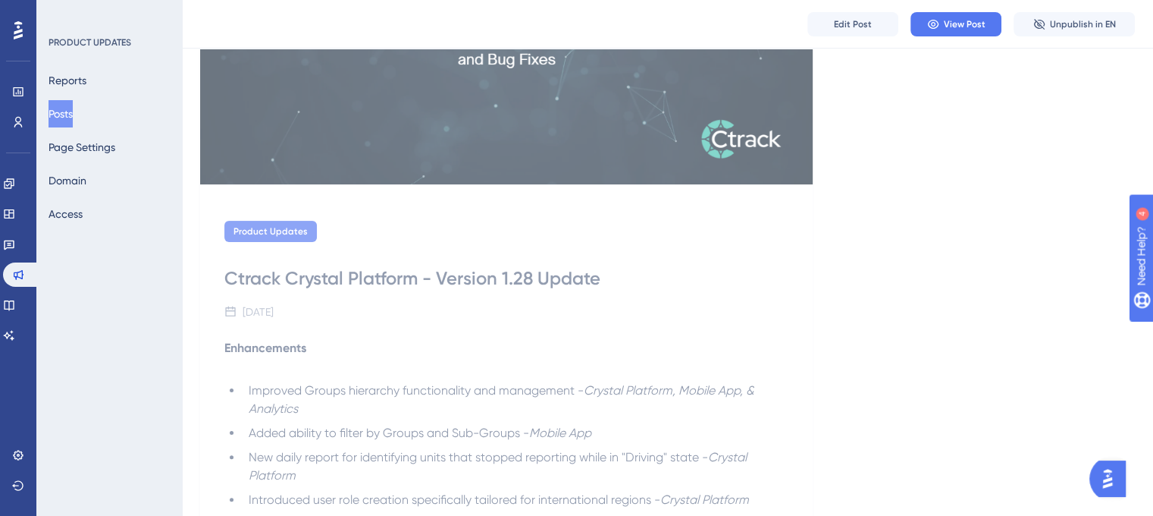
scroll to position [252, 0]
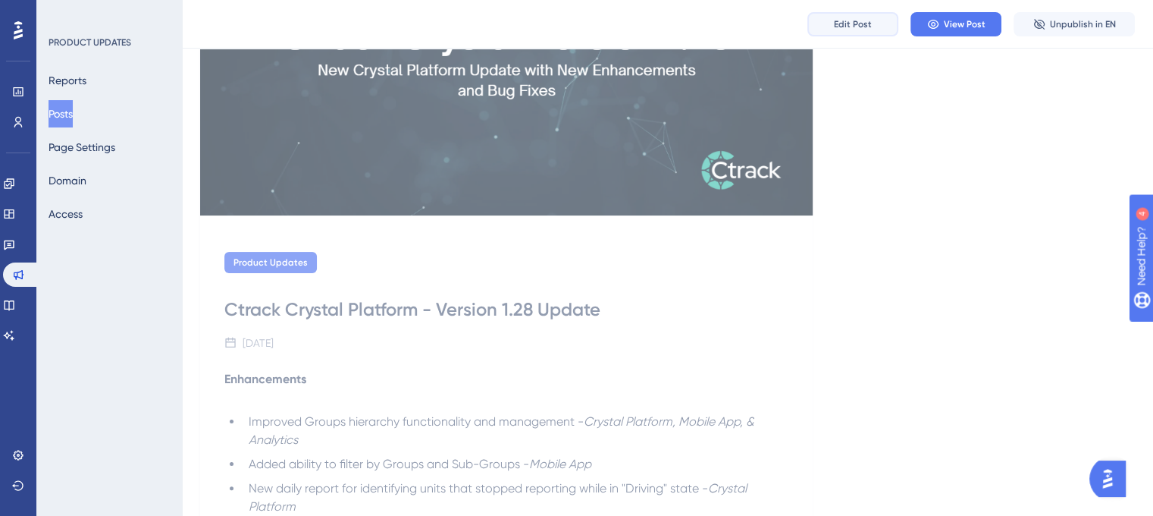
click at [845, 31] on button "Edit Post" at bounding box center [853, 24] width 91 height 24
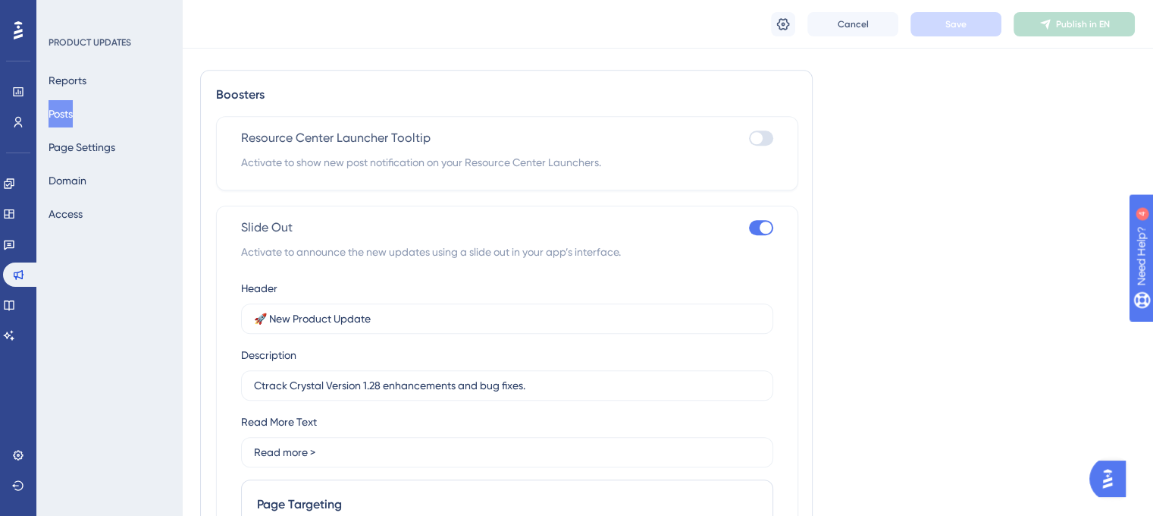
scroll to position [1375, 0]
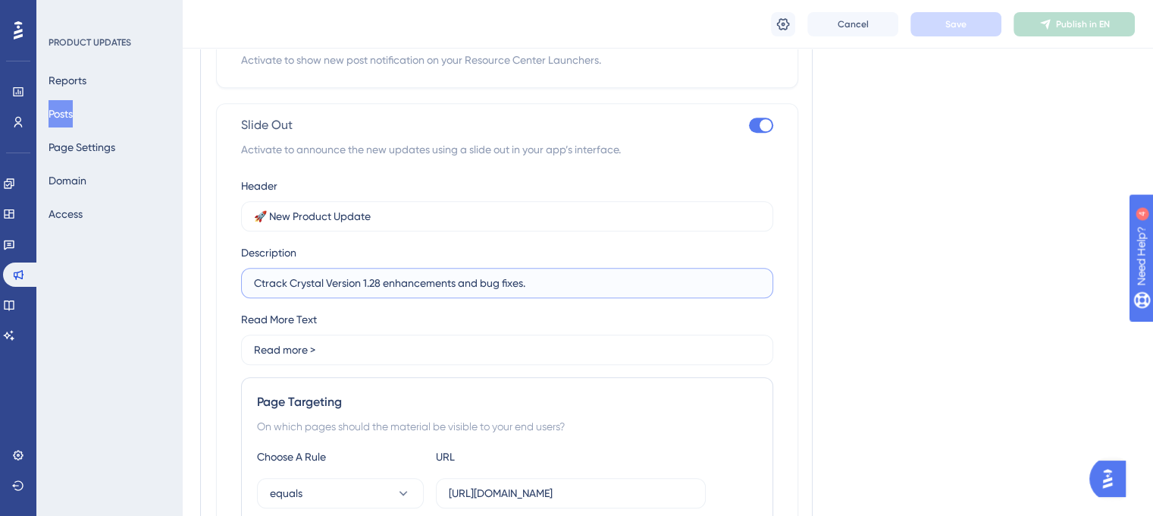
drag, startPoint x: 537, startPoint y: 284, endPoint x: 237, endPoint y: 283, distance: 300.3
click at [237, 283] on div "Slide Out Activate to announce the new updates using a slide out in your app’s …" at bounding box center [507, 368] width 582 height 531
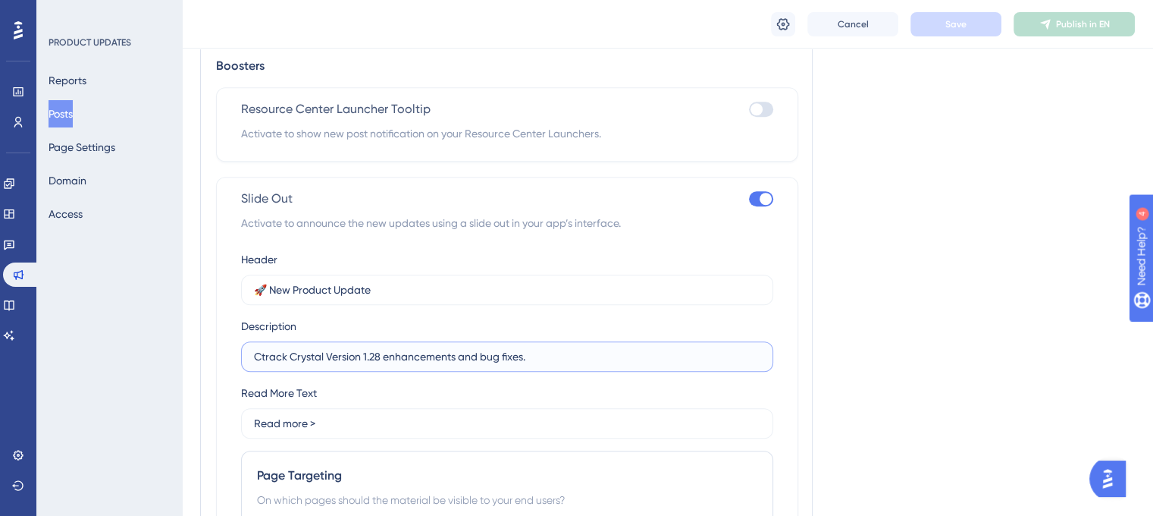
scroll to position [1301, 0]
click at [864, 28] on span "Cancel" at bounding box center [853, 24] width 31 height 12
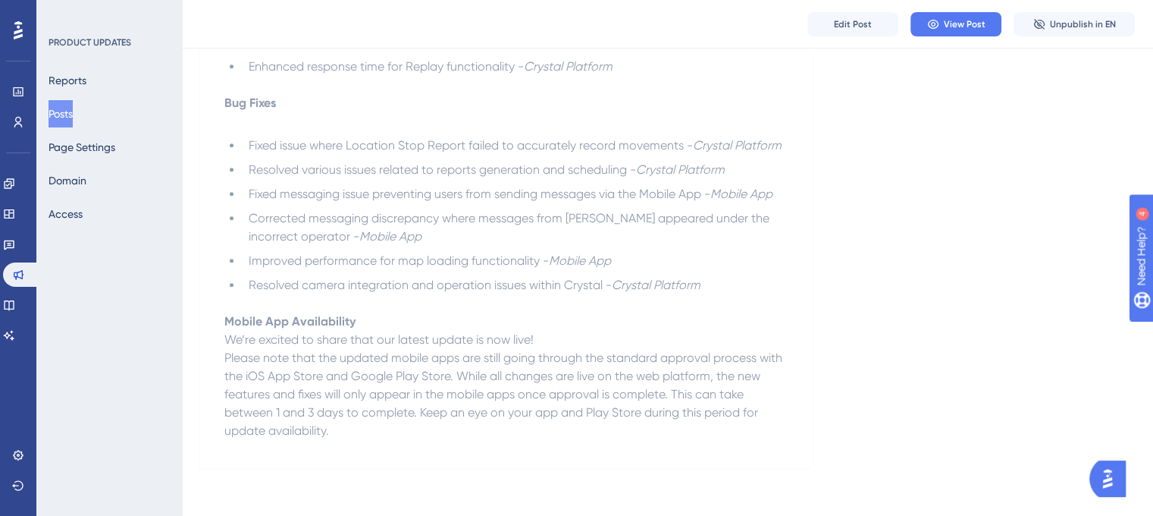
scroll to position [766, 0]
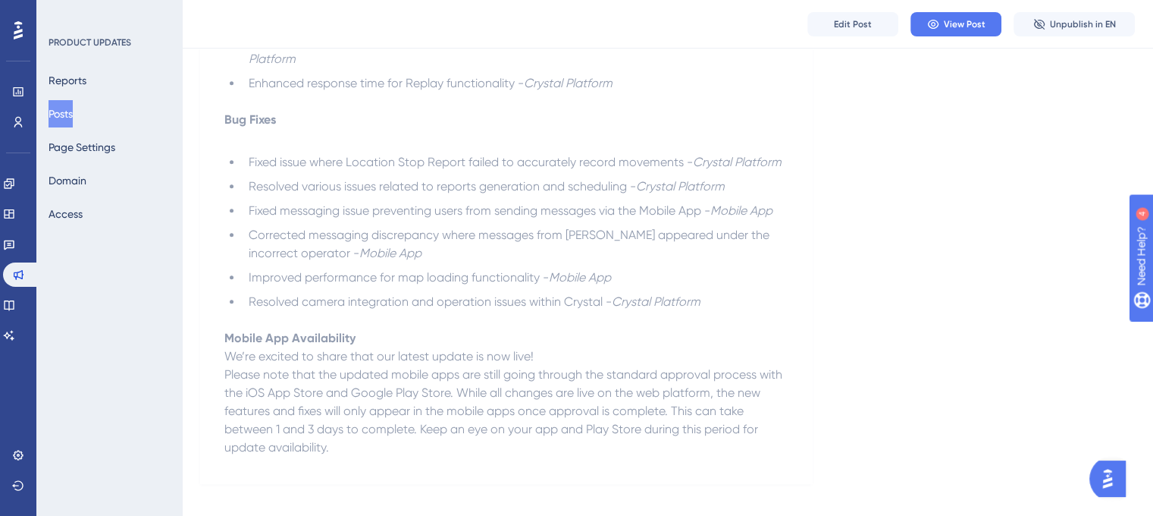
click at [67, 111] on button "Posts" at bounding box center [61, 113] width 24 height 27
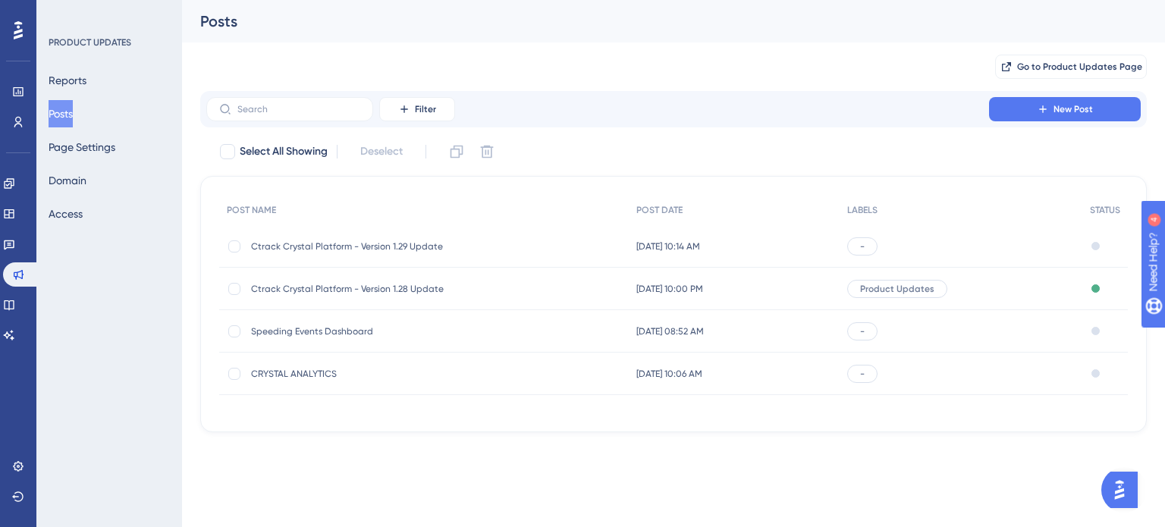
click at [660, 242] on span "[DATE] 10:14 AM" at bounding box center [668, 246] width 64 height 12
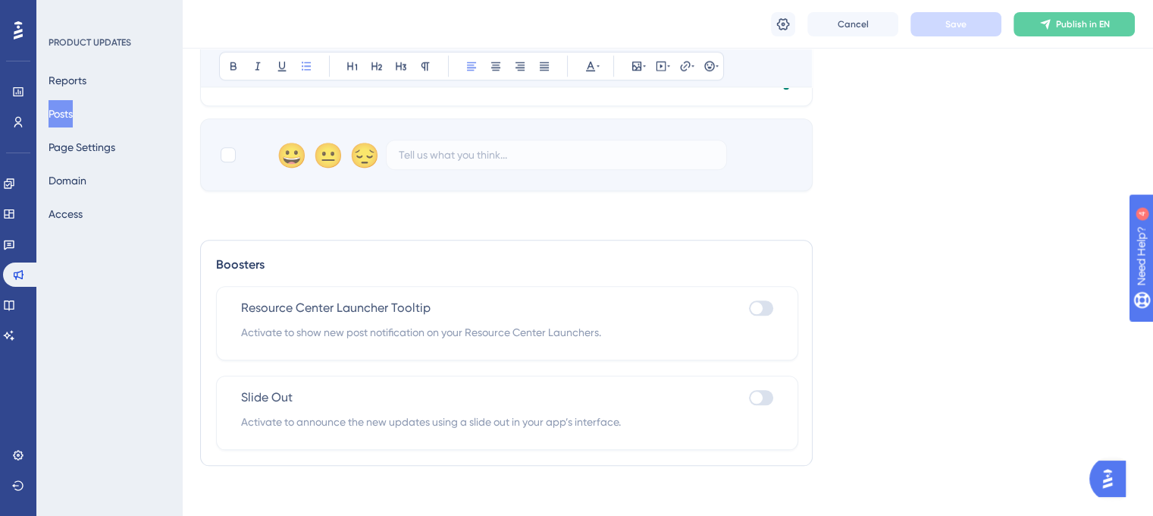
scroll to position [1646, 0]
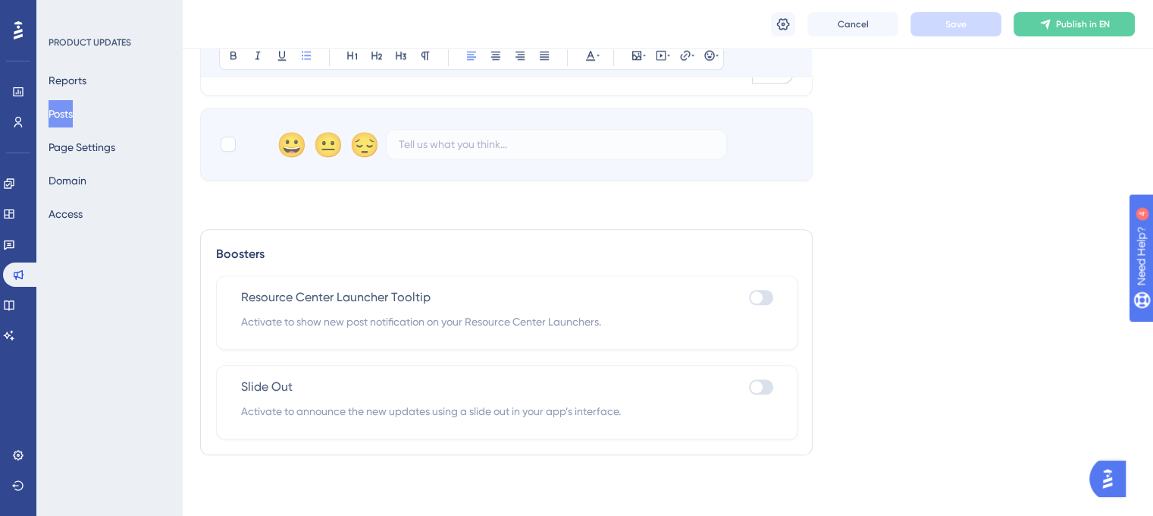
click at [764, 391] on div at bounding box center [761, 386] width 24 height 15
click at [749, 388] on input "checkbox" at bounding box center [748, 387] width 1 height 1
checkbox input "true"
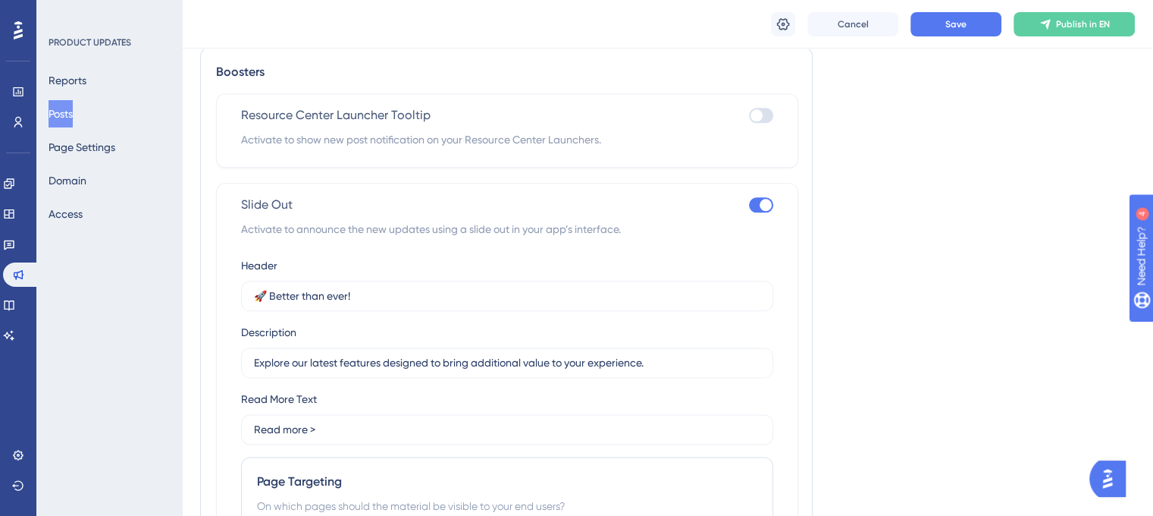
scroll to position [1830, 0]
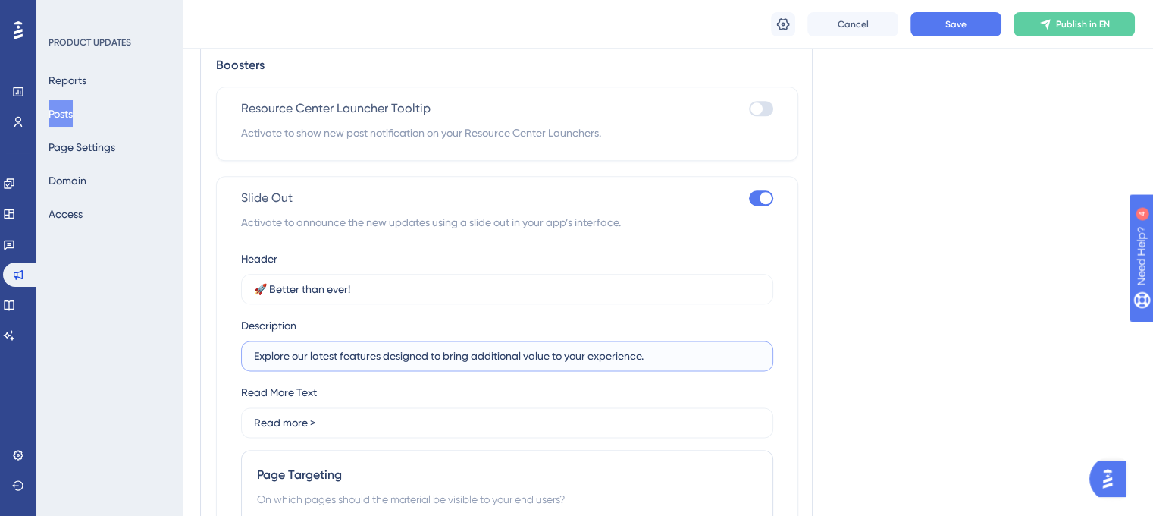
click at [660, 360] on input "Explore our latest features designed to bring additional value to your experien…" at bounding box center [507, 355] width 507 height 17
drag, startPoint x: 660, startPoint y: 360, endPoint x: 246, endPoint y: 358, distance: 414.1
click at [246, 358] on label "Explore our latest features designed to bring additional value to your experien…" at bounding box center [507, 355] width 532 height 30
paste input "Ctrack Crystal Version 1.28 enhancements and bug fixes"
click at [379, 362] on input "Ctrack Crystal Version 1.28 enhancements and bug fixes." at bounding box center [507, 355] width 507 height 17
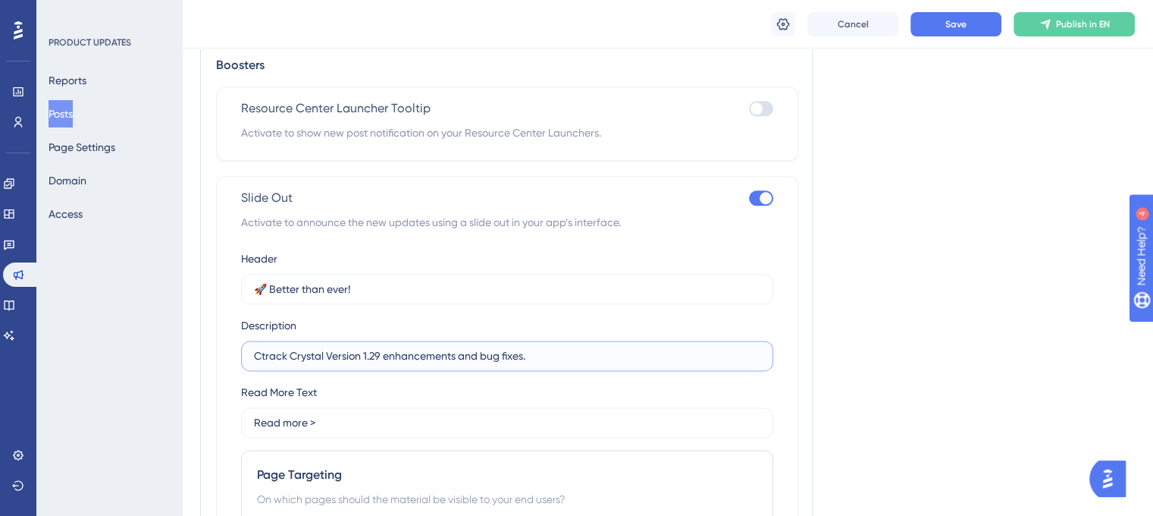
type input "Ctrack Crystal Version 1.29 enhancements and bug fixes."
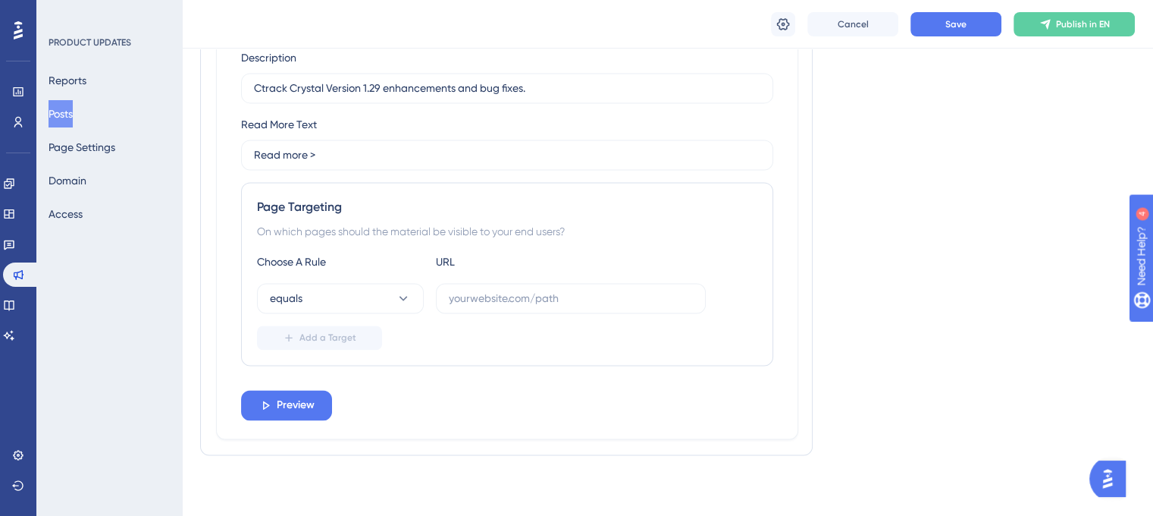
scroll to position [2101, 0]
click at [951, 22] on span "Save" at bounding box center [956, 24] width 21 height 12
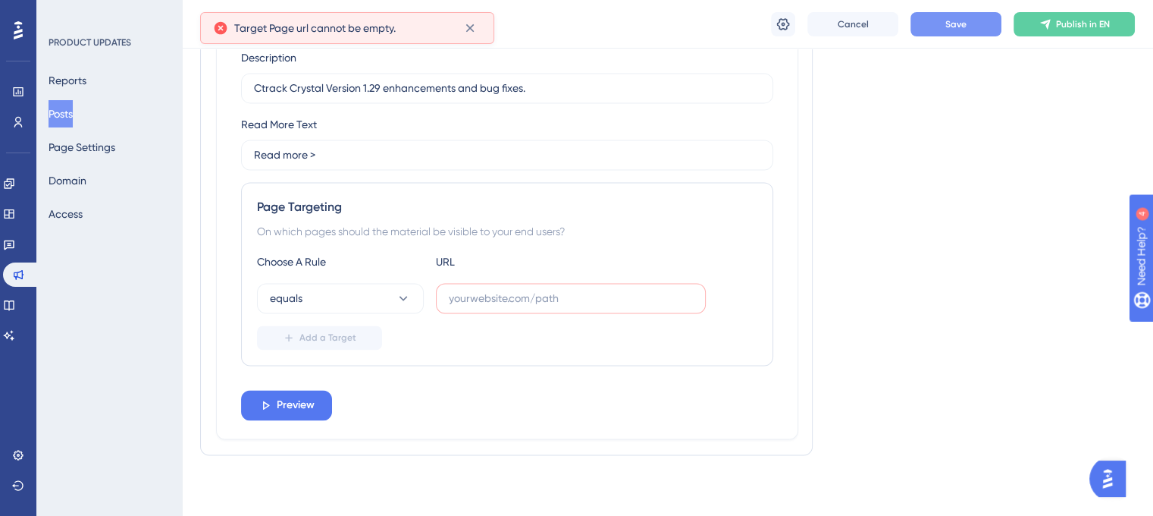
scroll to position [2102, 0]
click at [856, 20] on span "Cancel" at bounding box center [853, 24] width 31 height 12
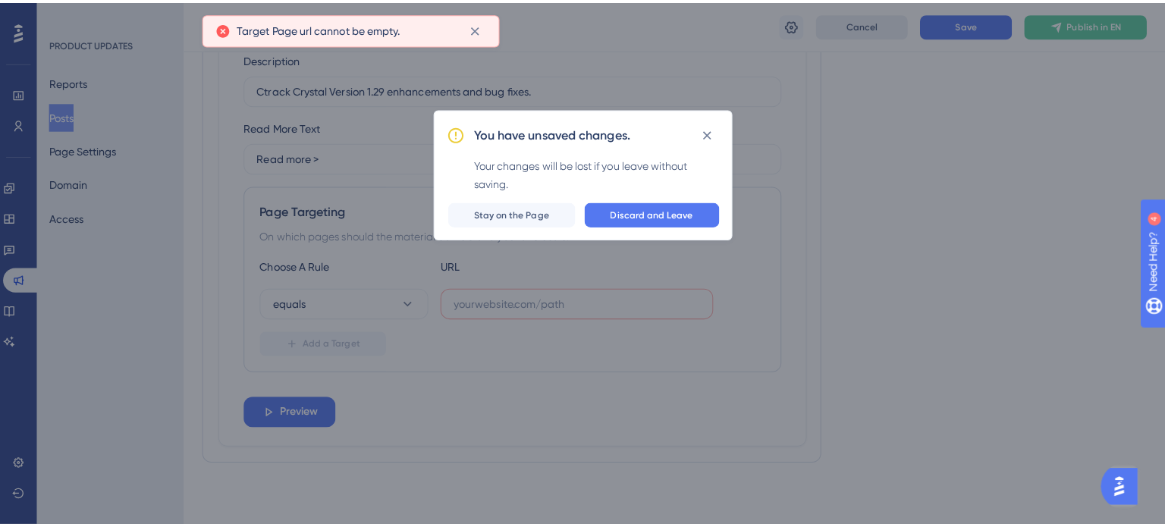
scroll to position [2091, 0]
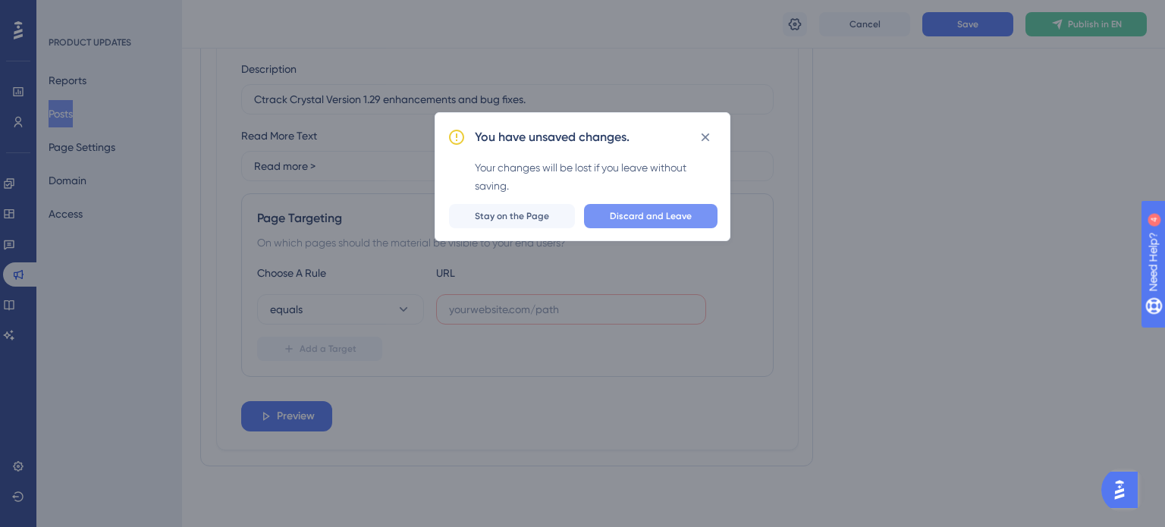
click at [618, 212] on span "Discard and Leave" at bounding box center [651, 216] width 82 height 12
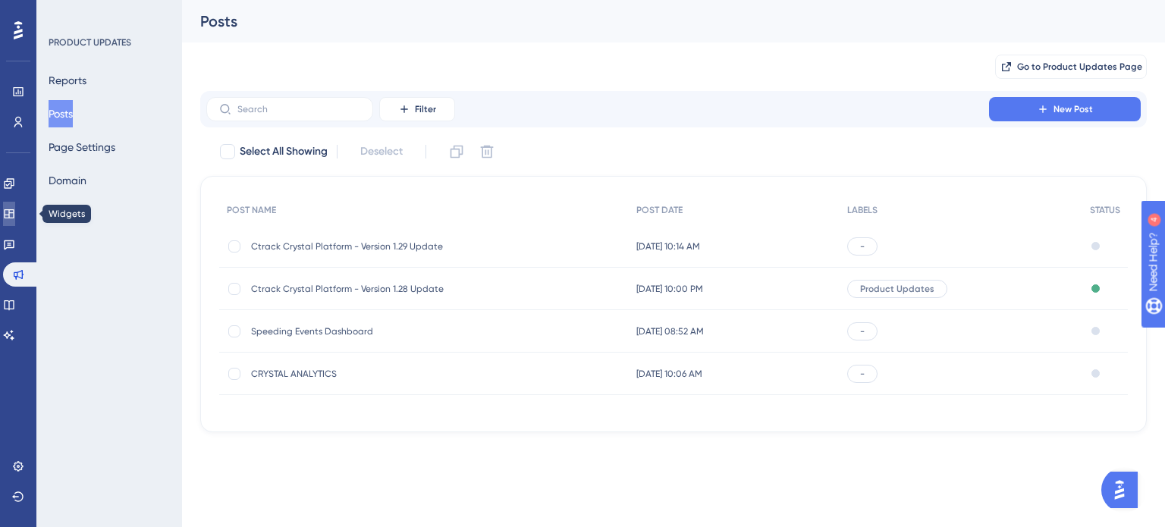
click at [14, 215] on icon at bounding box center [9, 214] width 12 height 12
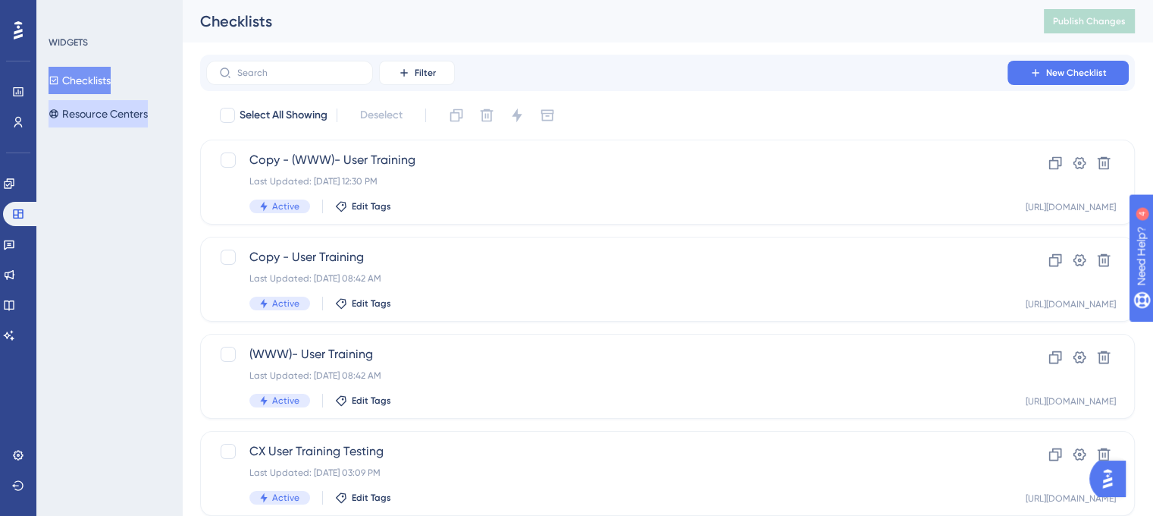
click at [102, 121] on button "Resource Centers" at bounding box center [98, 113] width 99 height 27
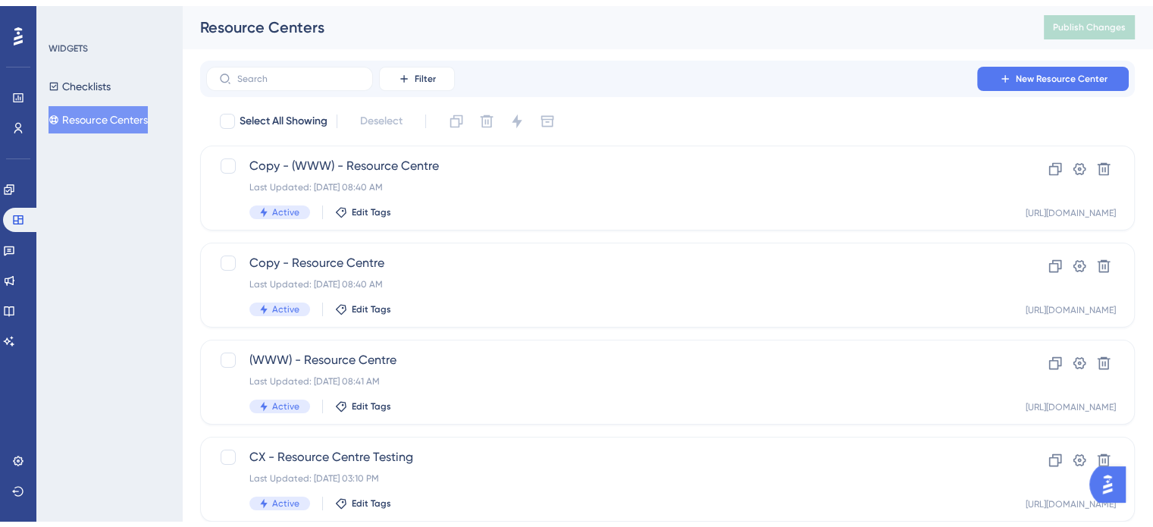
scroll to position [133, 0]
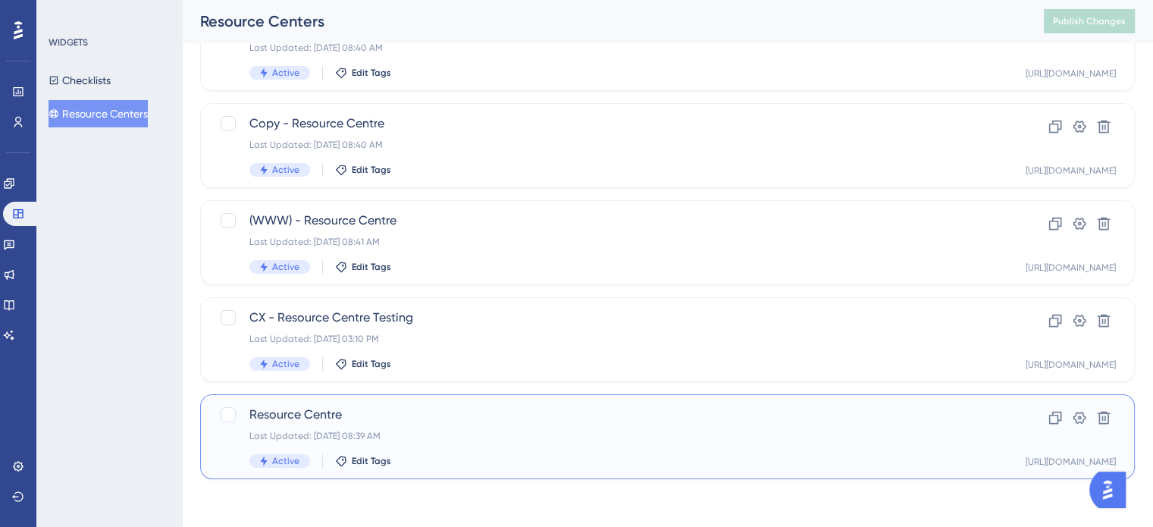
click at [491, 423] on div "Resource Centre Last Updated: [DATE] 08:39 AM Active Edit Tags" at bounding box center [606, 437] width 715 height 62
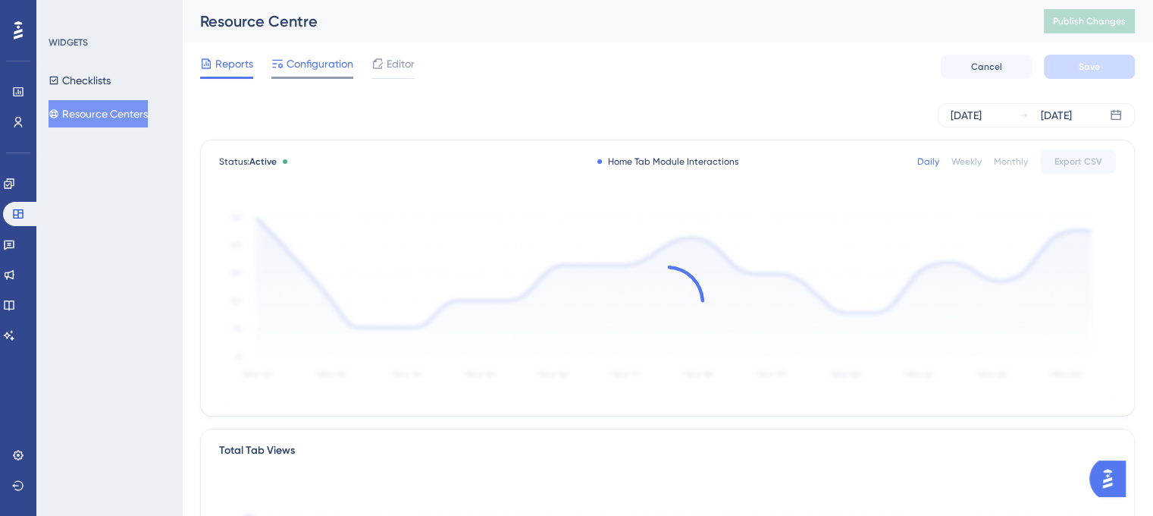
click at [315, 68] on span "Configuration" at bounding box center [320, 64] width 67 height 18
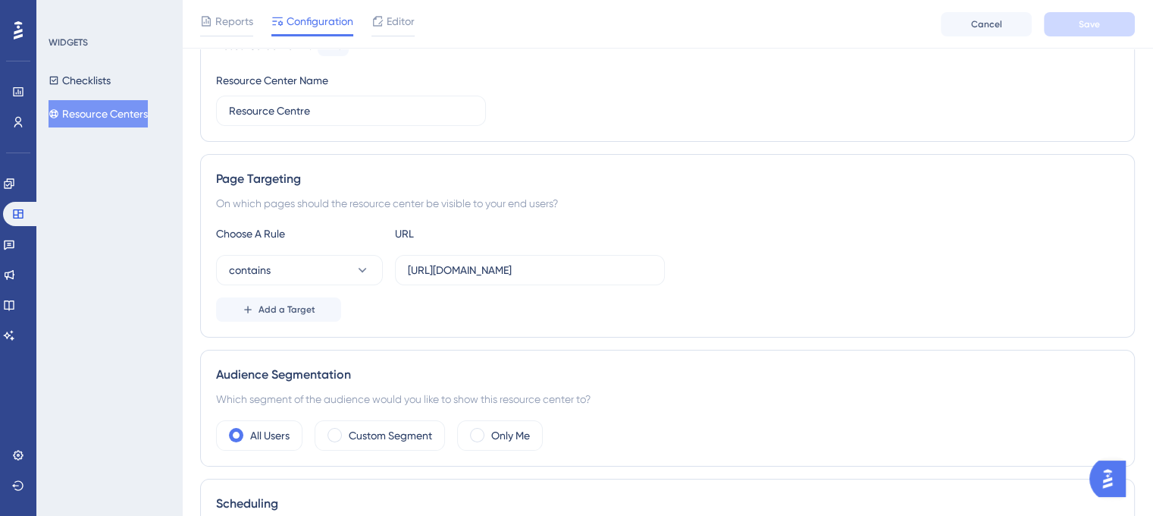
scroll to position [165, 0]
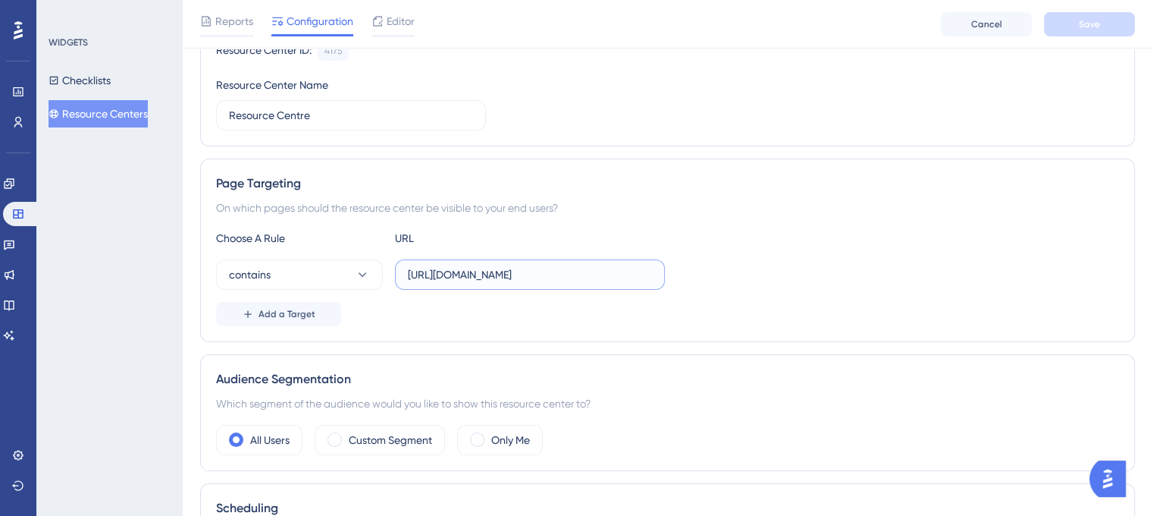
click at [590, 276] on input "[URL][DOMAIN_NAME]" at bounding box center [530, 274] width 244 height 17
drag, startPoint x: 604, startPoint y: 273, endPoint x: 382, endPoint y: 273, distance: 222.2
click at [382, 273] on div "contains [URL][DOMAIN_NAME]" at bounding box center [440, 274] width 449 height 30
paste input "/livemap"
type input "[URL][DOMAIN_NAME]"
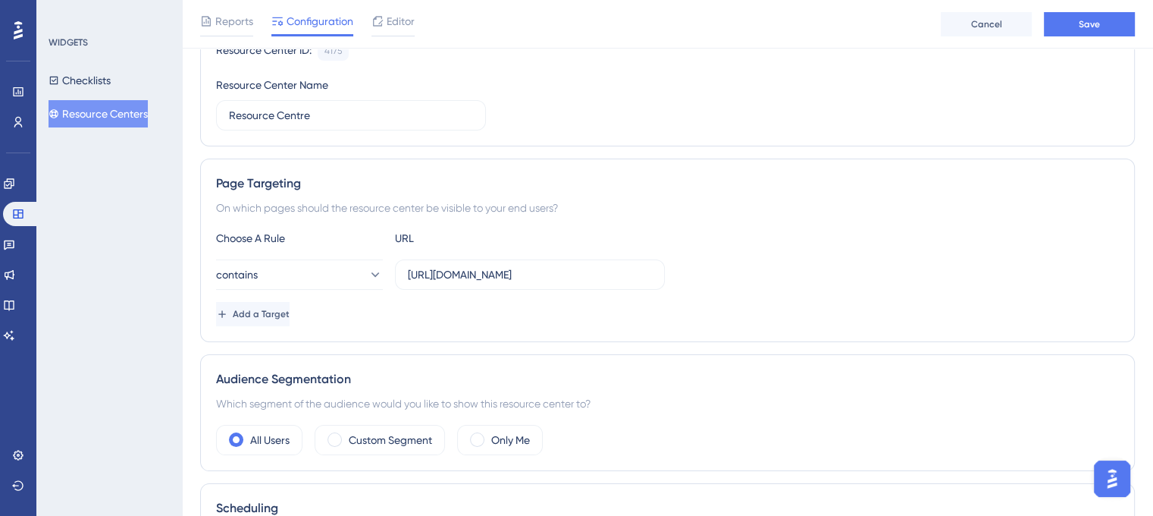
type input "[URL][DOMAIN_NAME]"
click at [858, 233] on div "Choose A Rule URL" at bounding box center [667, 238] width 903 height 18
click at [1002, 24] on button "Cancel" at bounding box center [986, 24] width 91 height 24
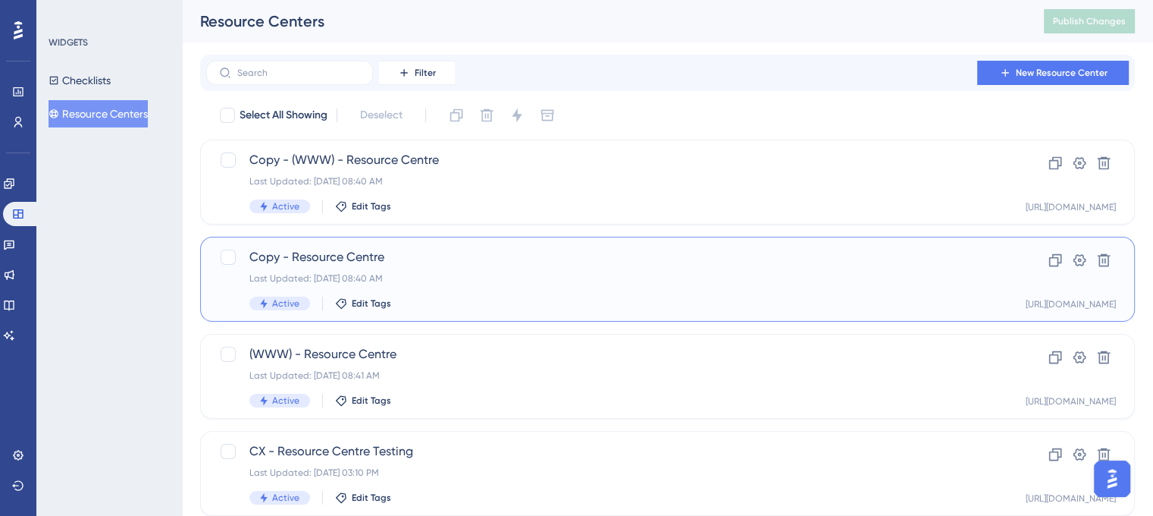
click at [488, 271] on div "Copy - Resource Centre Last Updated: Aug 13 2025, 08:40 AM Active Edit Tags" at bounding box center [606, 279] width 715 height 62
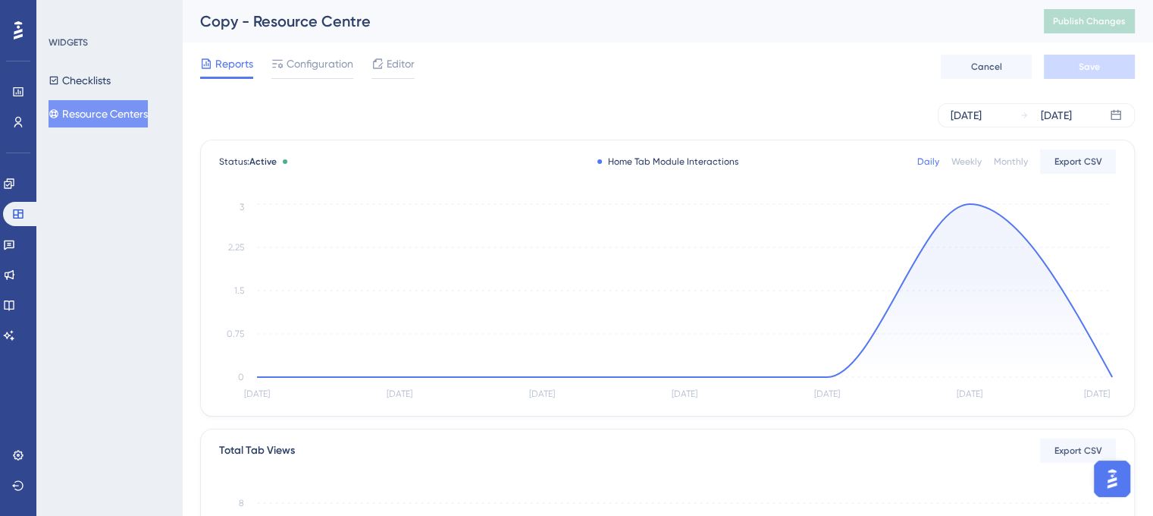
click at [106, 112] on button "Resource Centers" at bounding box center [98, 113] width 99 height 27
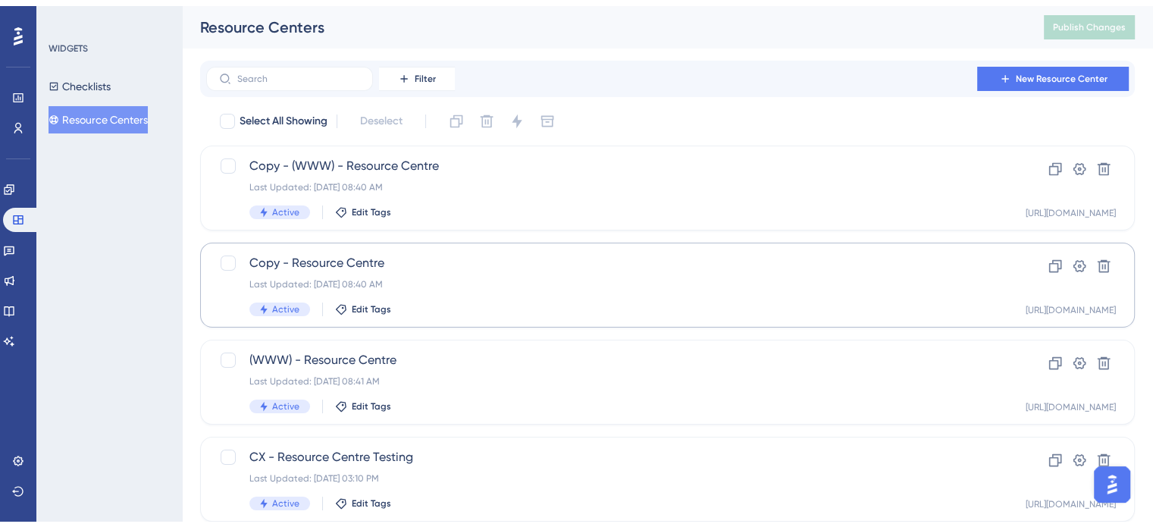
scroll to position [133, 0]
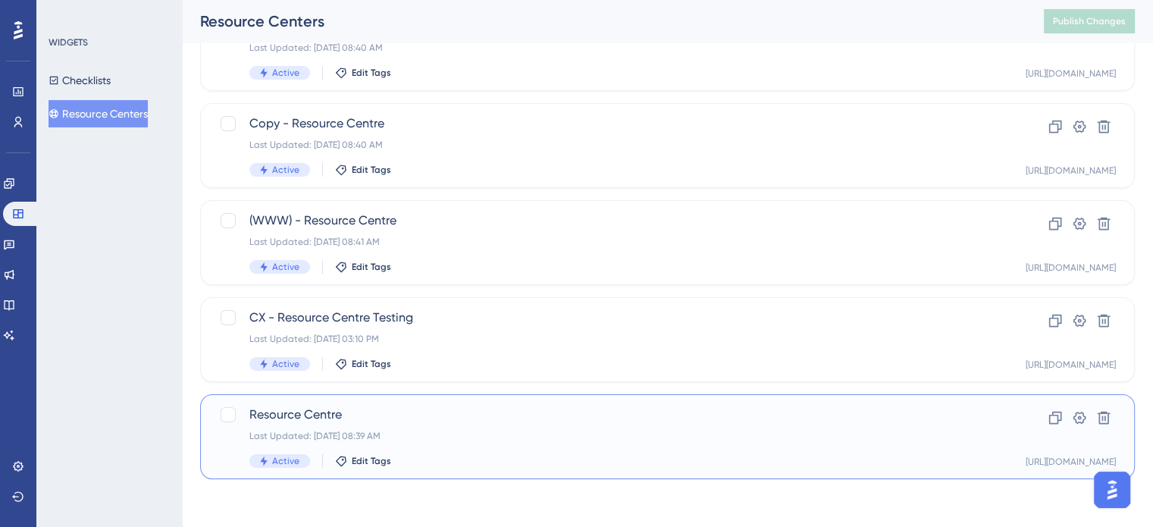
click at [519, 430] on div "Last Updated: [DATE] 08:39 AM" at bounding box center [606, 436] width 715 height 12
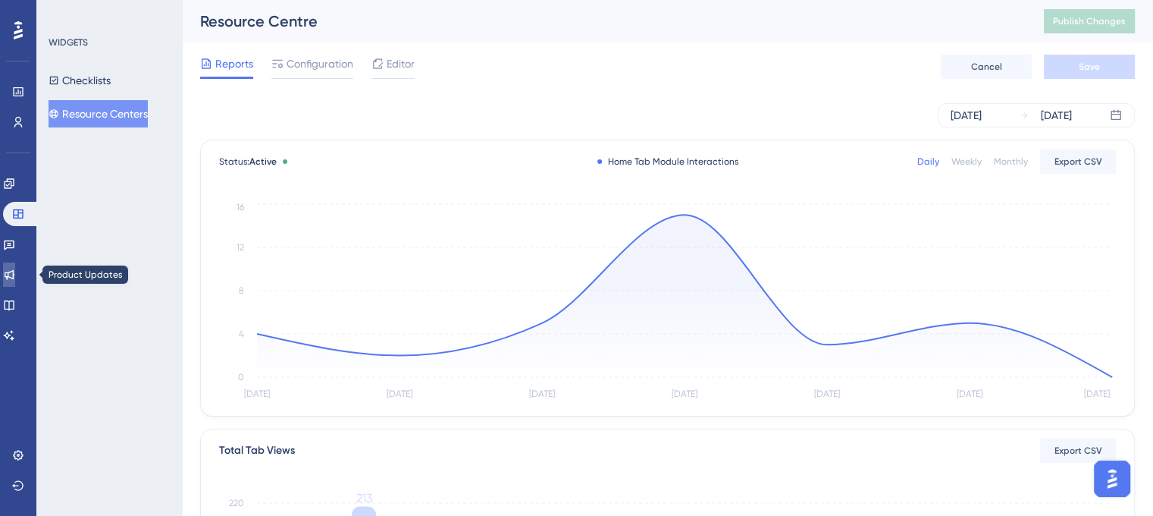
click at [15, 273] on link at bounding box center [9, 274] width 12 height 24
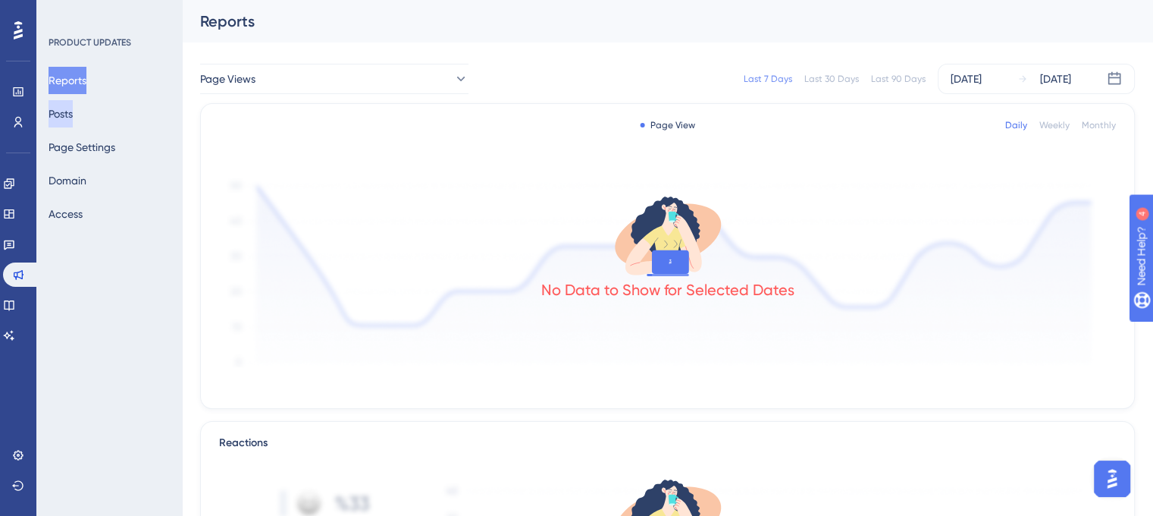
click at [73, 115] on button "Posts" at bounding box center [61, 113] width 24 height 27
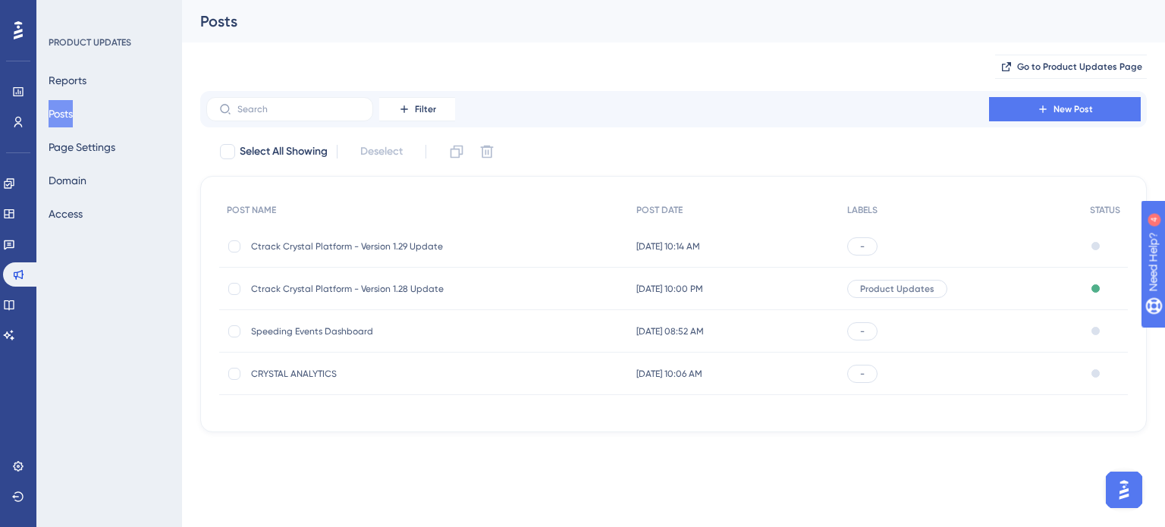
click at [673, 287] on span "[DATE] 10:00 PM" at bounding box center [669, 289] width 67 height 12
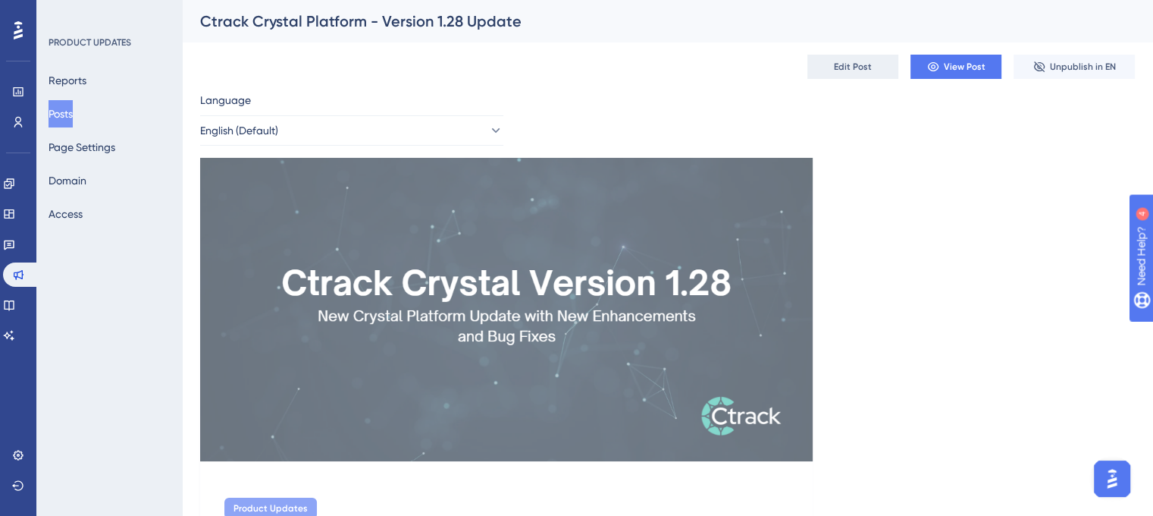
click at [864, 72] on span "Edit Post" at bounding box center [853, 67] width 38 height 12
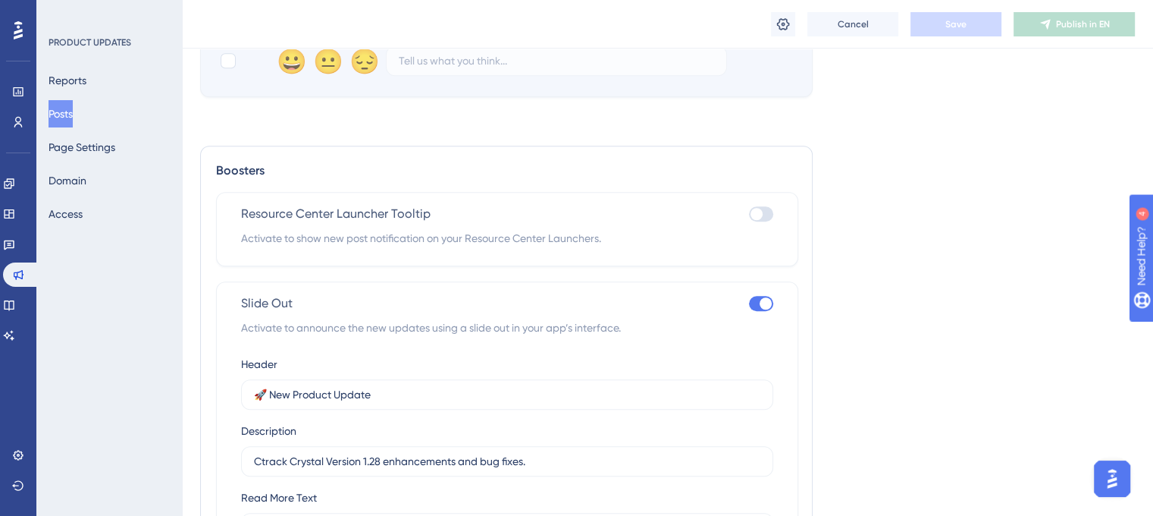
scroll to position [1198, 0]
drag, startPoint x: 541, startPoint y: 464, endPoint x: 256, endPoint y: 460, distance: 284.4
click at [256, 460] on input "Ctrack Crystal Version 1.28 enhancements and bug fixes." at bounding box center [507, 459] width 507 height 17
click at [833, 32] on button "Cancel" at bounding box center [853, 24] width 91 height 24
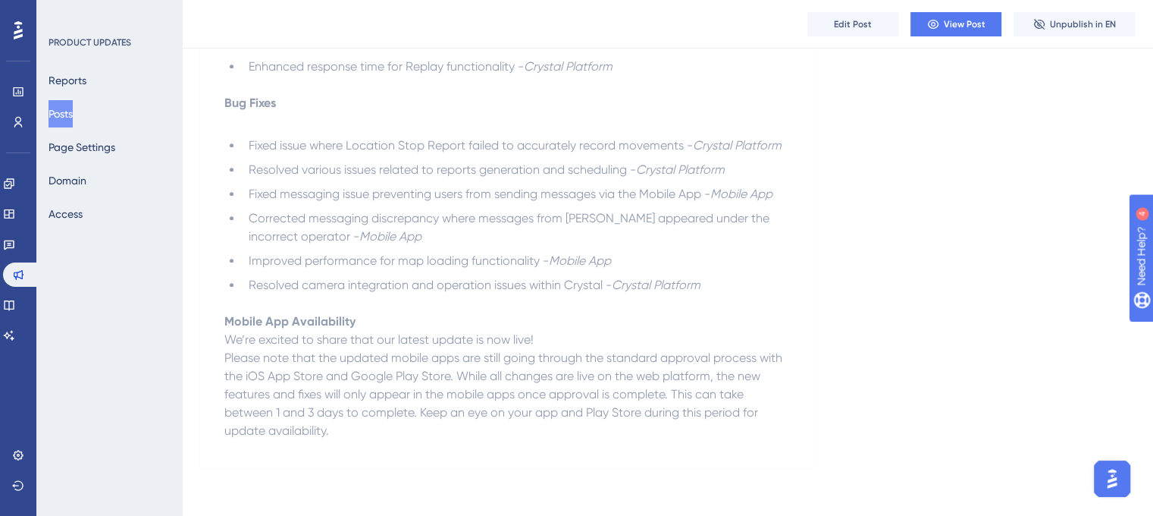
scroll to position [766, 0]
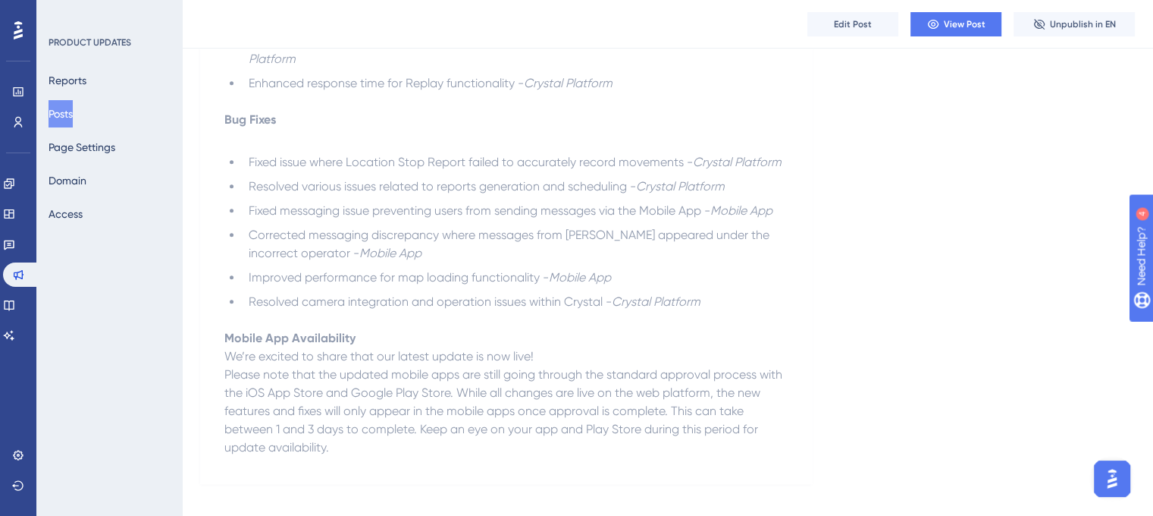
click at [73, 120] on button "Posts" at bounding box center [61, 113] width 24 height 27
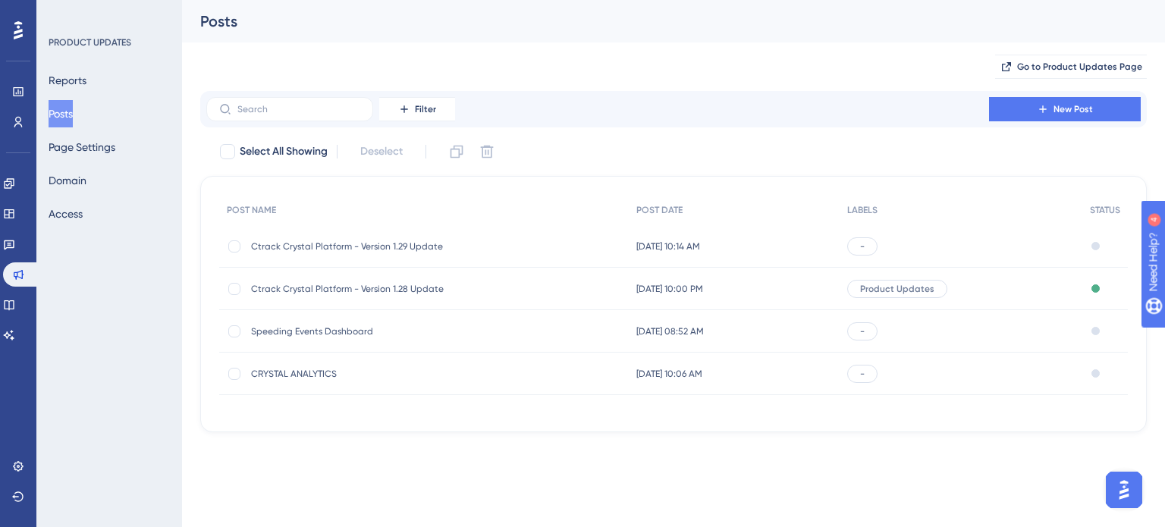
click at [464, 244] on span "Ctrack Crystal Platform - Version 1.29 Update" at bounding box center [372, 246] width 243 height 12
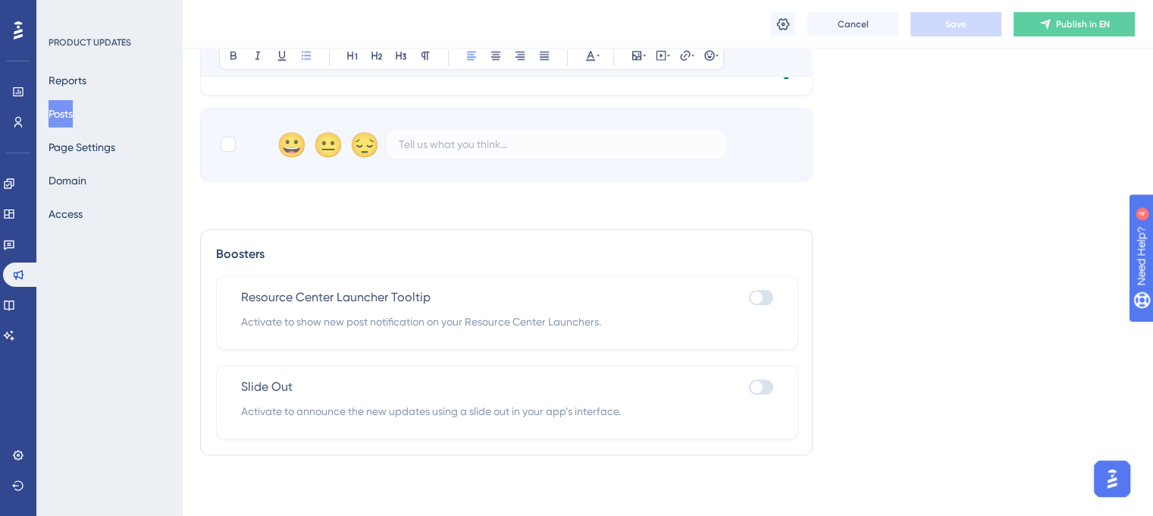
scroll to position [1646, 0]
click at [770, 388] on div at bounding box center [761, 386] width 24 height 15
click at [749, 388] on input "checkbox" at bounding box center [748, 387] width 1 height 1
checkbox input "true"
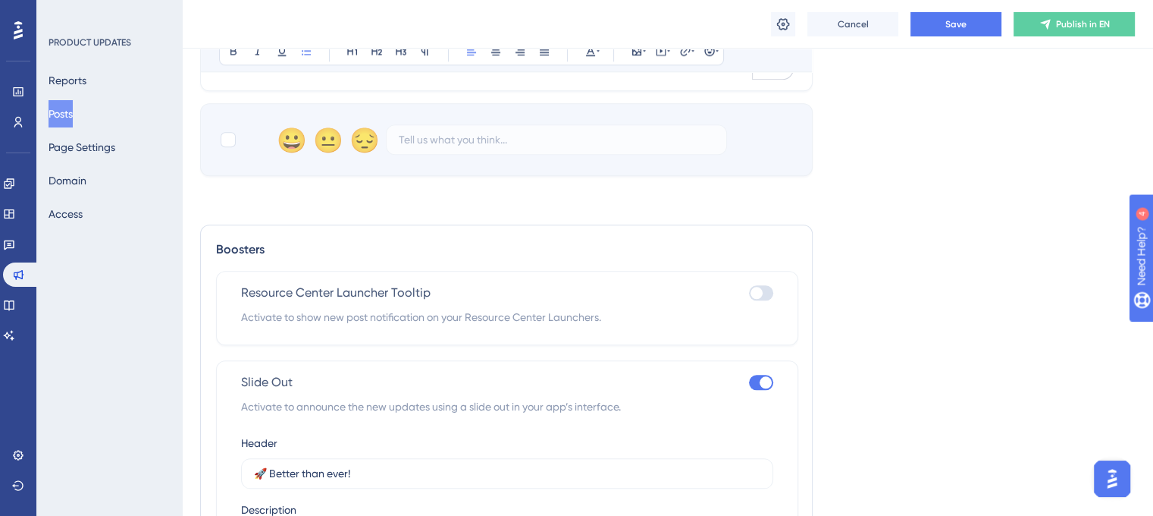
scroll to position [1854, 0]
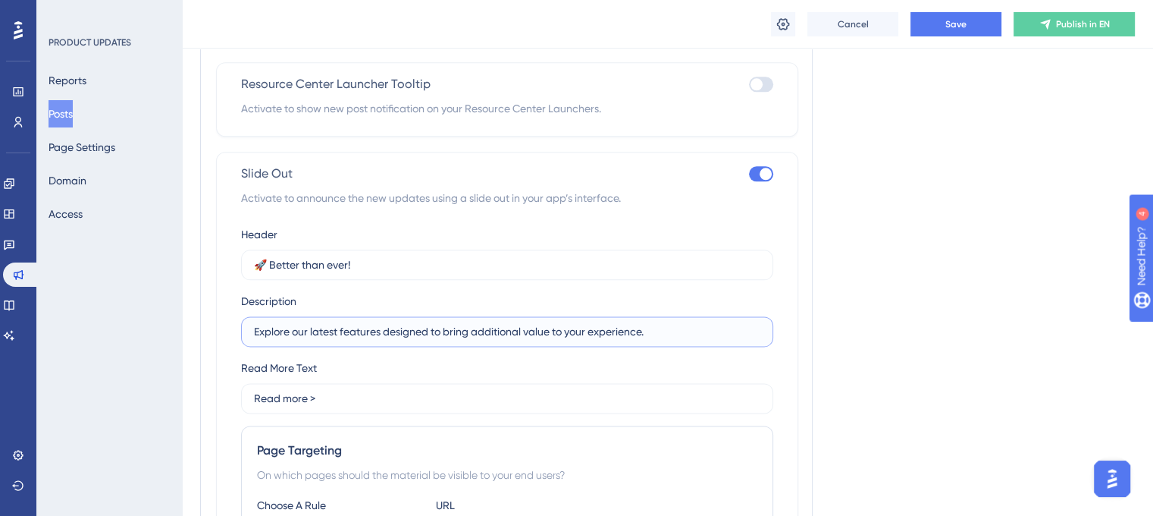
drag, startPoint x: 655, startPoint y: 340, endPoint x: 246, endPoint y: 341, distance: 408.7
click at [246, 341] on label "Explore our latest features designed to bring additional value to your experien…" at bounding box center [507, 331] width 532 height 30
paste input "Ctrack Crystal Version 1.28 enhancements and bug fixes"
type input "Ctrack Crystal Version 1.28 enhancements and bug fixes."
drag, startPoint x: 365, startPoint y: 270, endPoint x: 272, endPoint y: 271, distance: 92.5
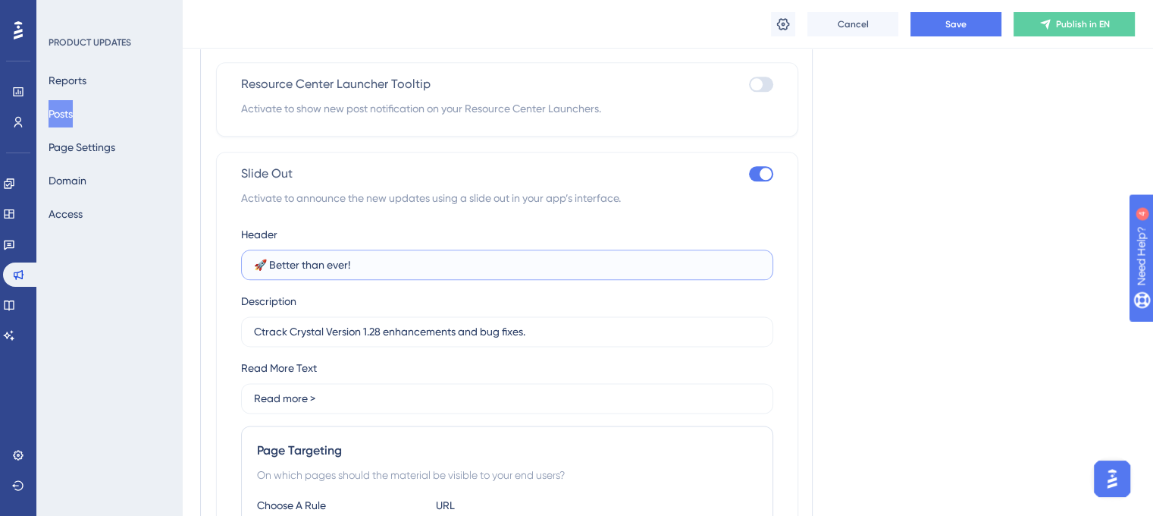
click at [272, 271] on input "🚀 Better than ever!" at bounding box center [507, 264] width 507 height 17
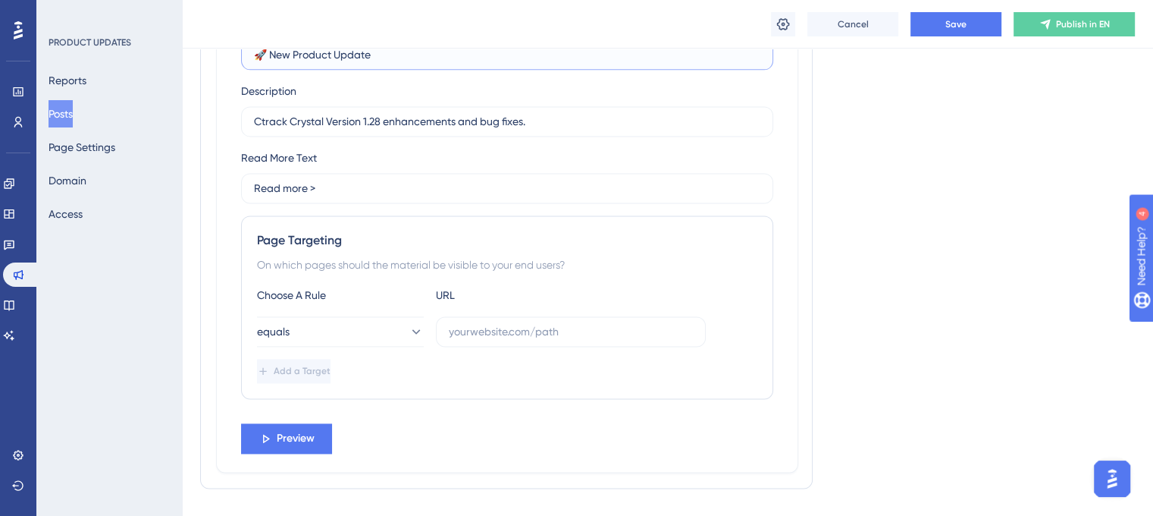
scroll to position [2066, 0]
type input "🚀 New Product Update"
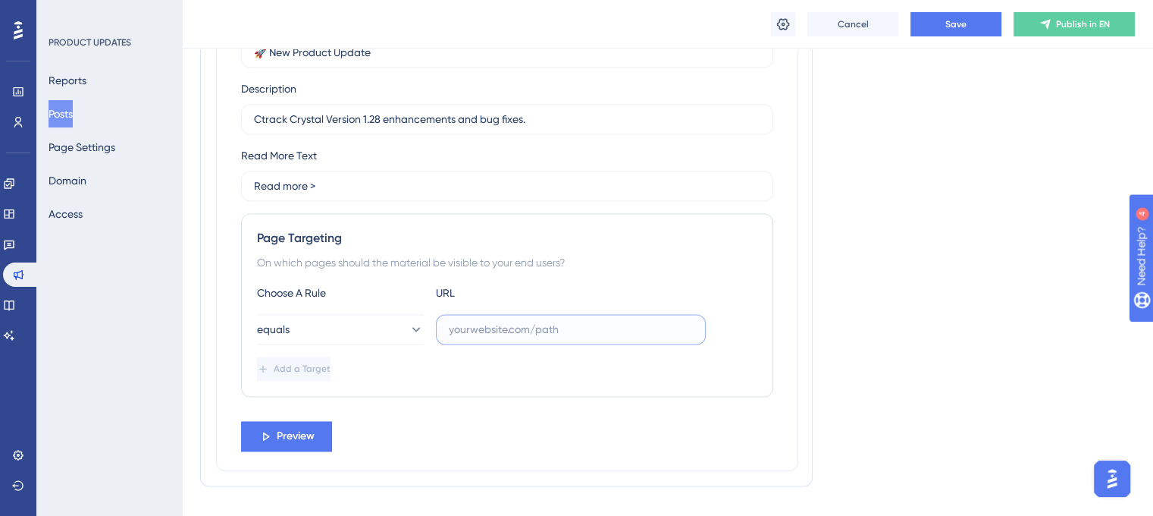
click at [480, 334] on input "text" at bounding box center [571, 329] width 244 height 17
paste input "[URL][DOMAIN_NAME]"
type input "[URL][DOMAIN_NAME]"
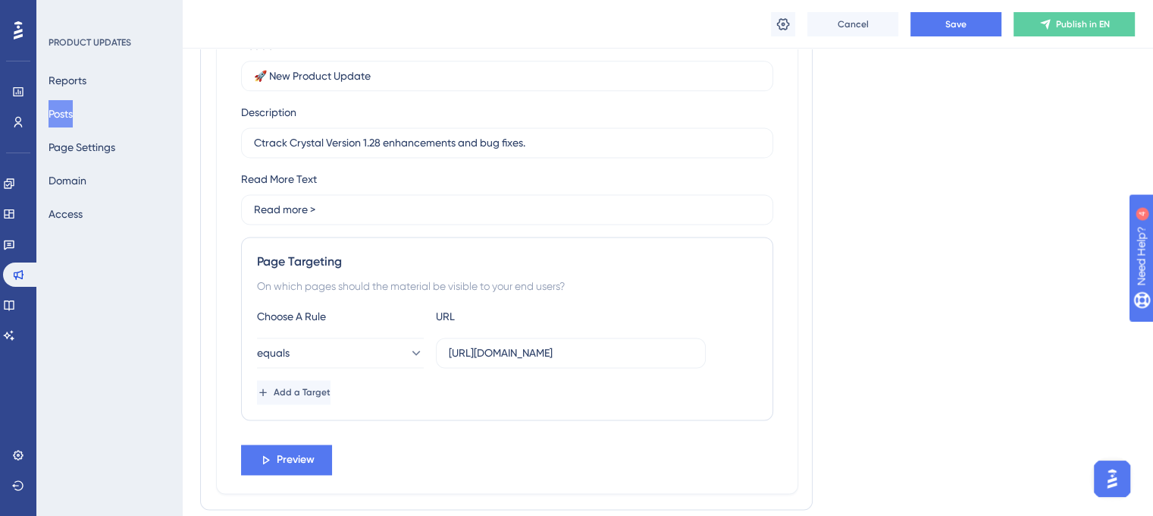
scroll to position [2042, 0]
click at [307, 463] on span "Preview" at bounding box center [296, 460] width 38 height 18
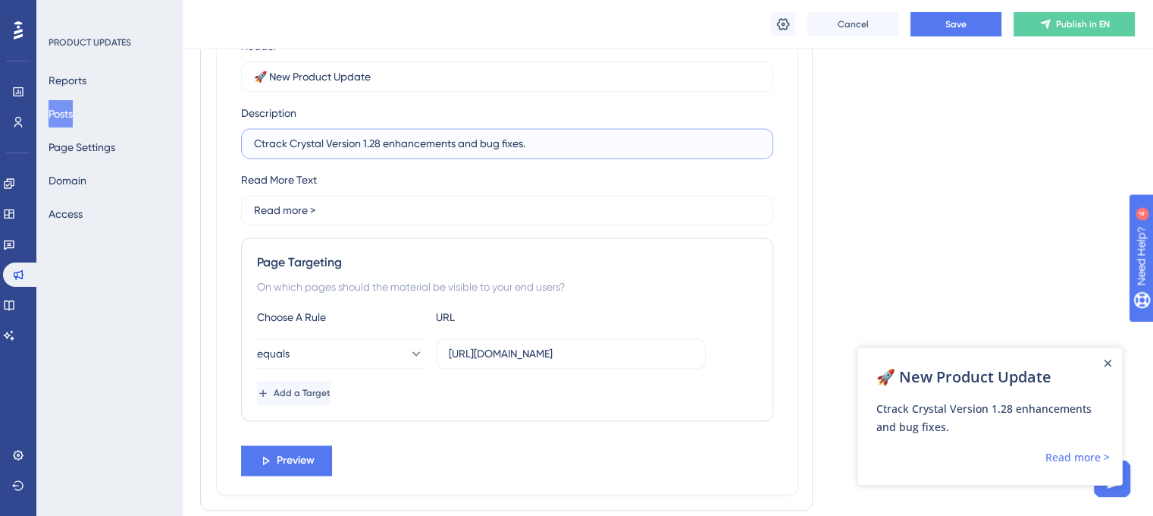
click at [379, 148] on input "Ctrack Crystal Version 1.28 enhancements and bug fixes." at bounding box center [507, 143] width 507 height 17
type input "Ctrack Crystal Version 1.29 enhancements and bug fixes."
click at [951, 33] on button "Save" at bounding box center [956, 24] width 91 height 24
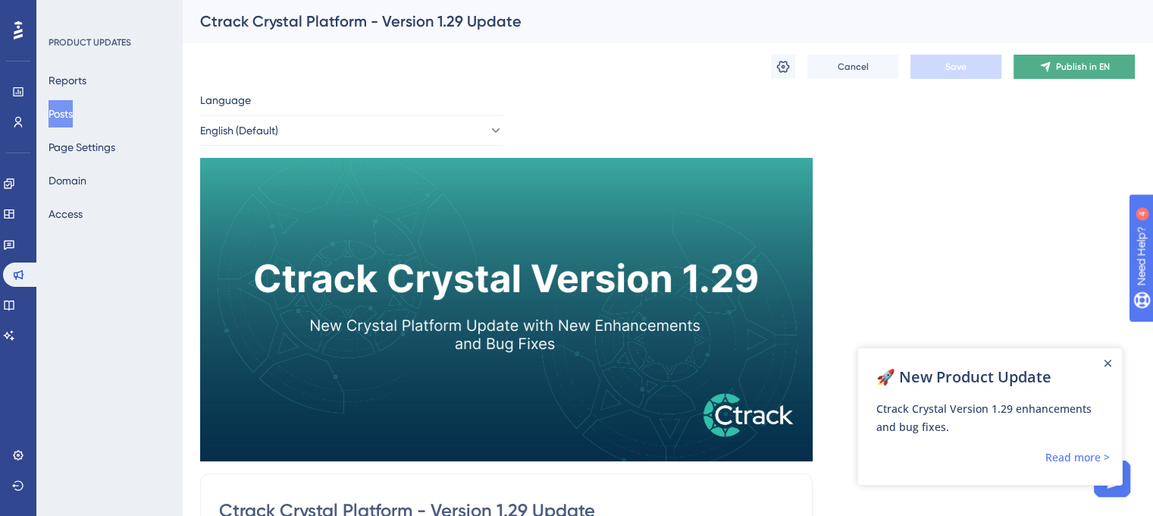
click at [1072, 64] on span "Publish in EN" at bounding box center [1083, 67] width 54 height 12
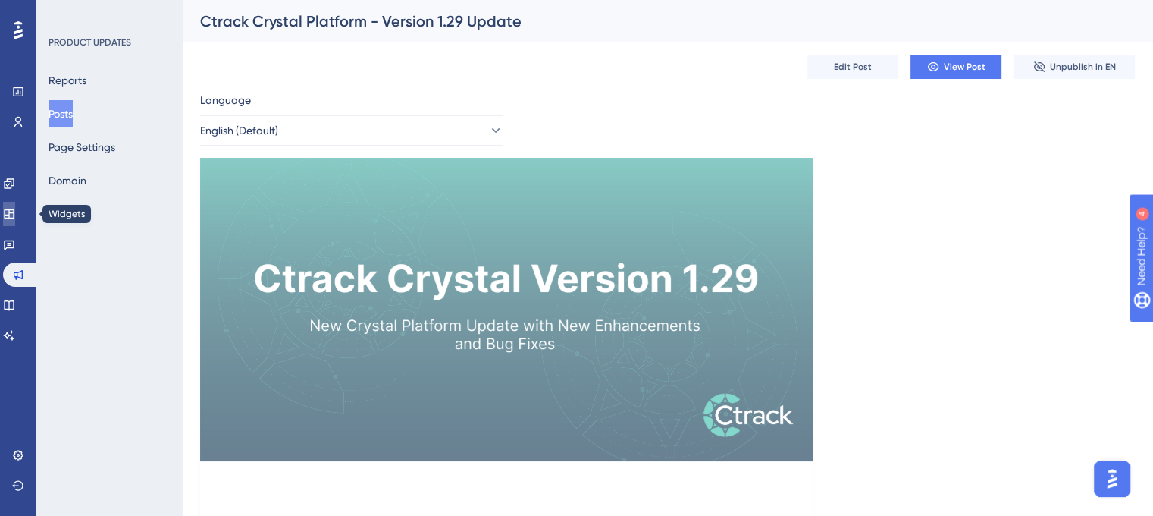
click at [15, 209] on icon at bounding box center [9, 214] width 12 height 12
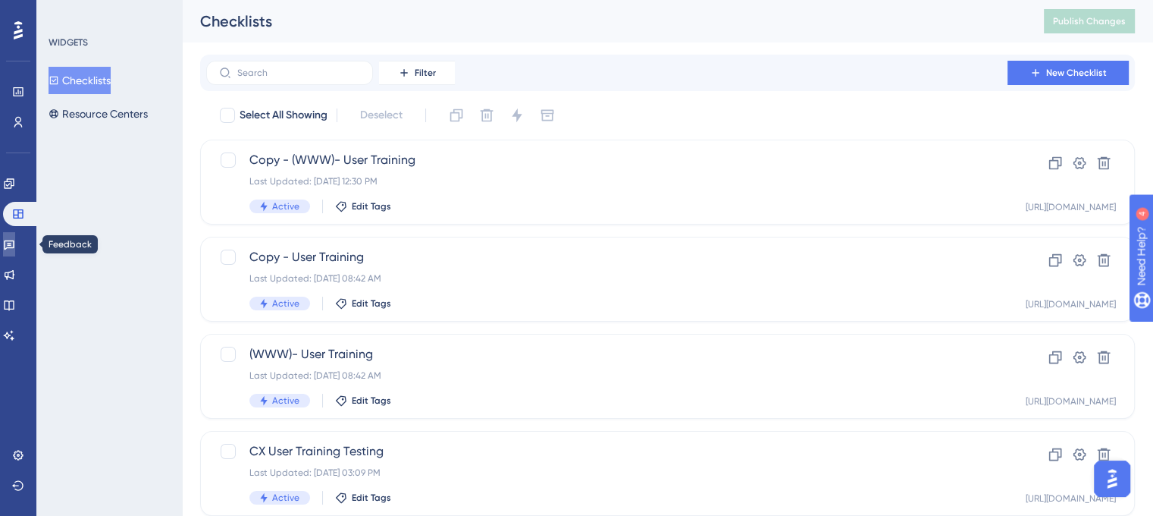
click at [15, 242] on icon at bounding box center [9, 244] width 12 height 12
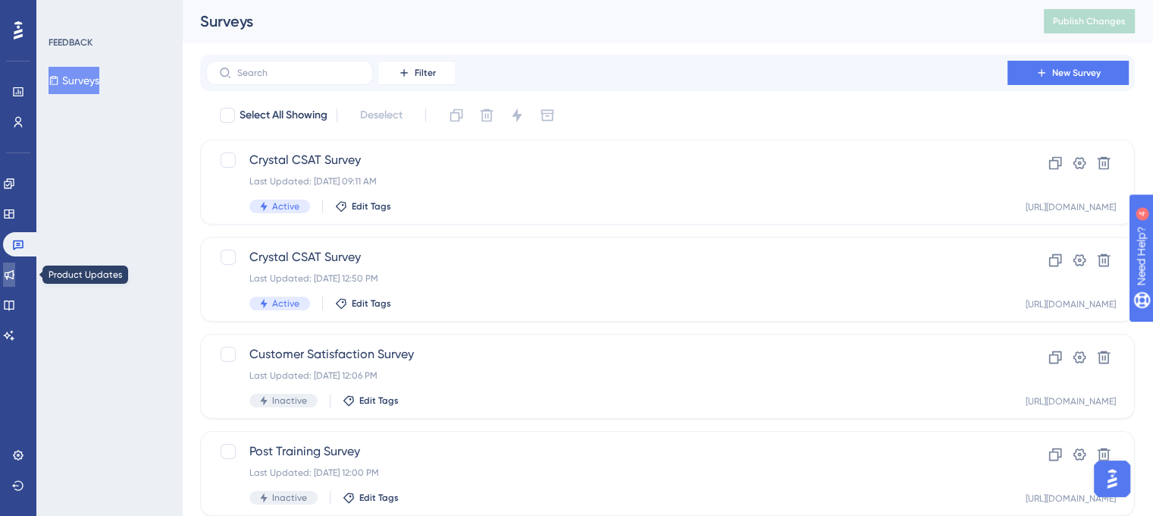
click at [15, 279] on icon at bounding box center [9, 274] width 12 height 12
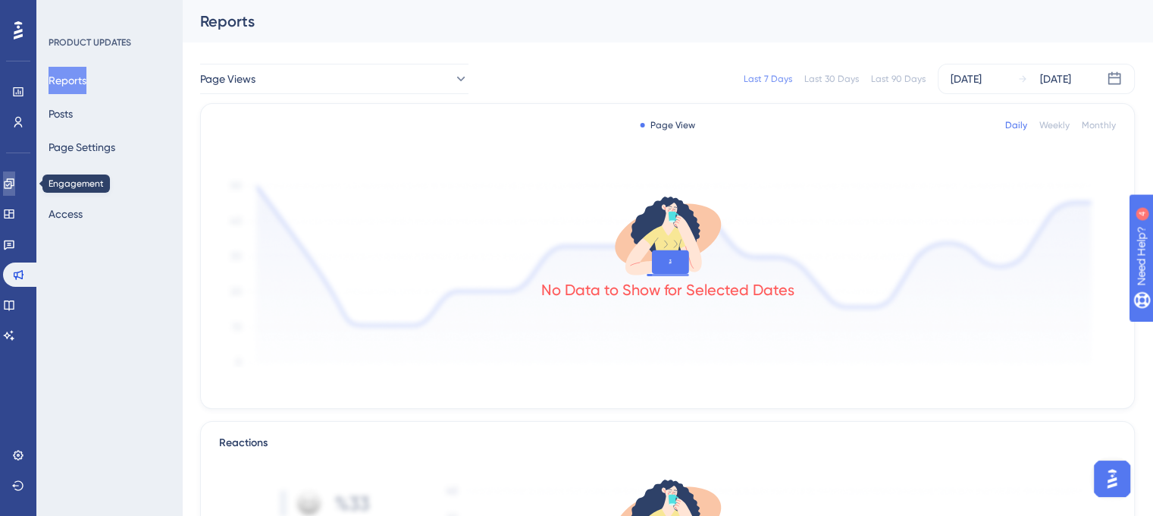
click at [14, 178] on icon at bounding box center [9, 183] width 10 height 10
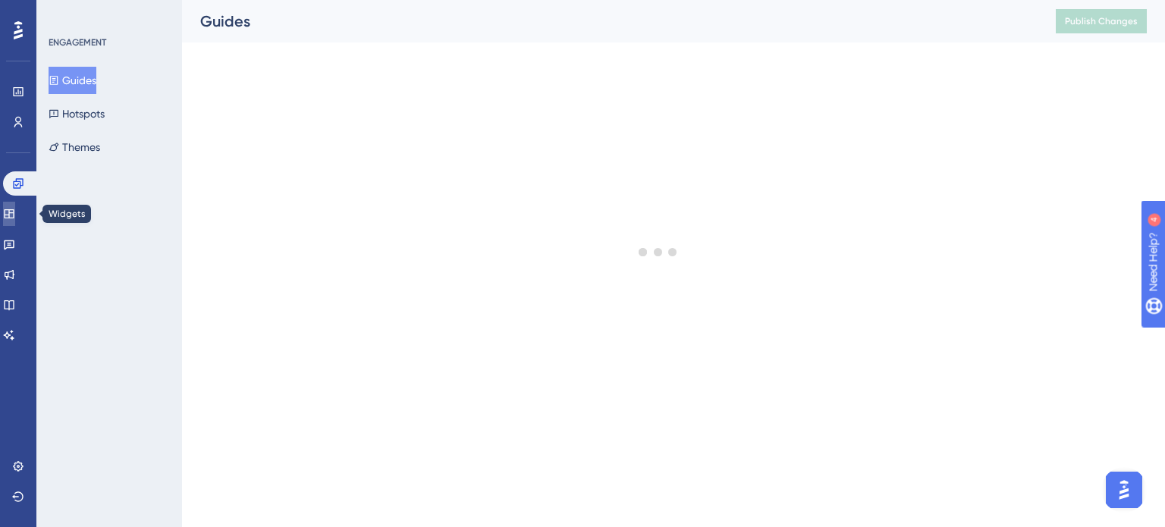
click at [15, 206] on link at bounding box center [9, 214] width 12 height 24
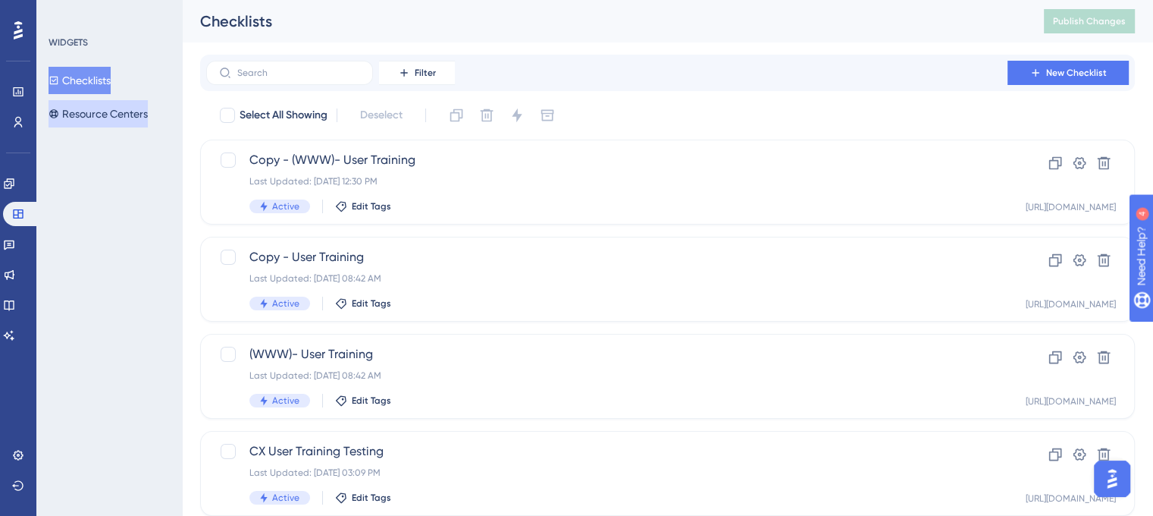
click at [125, 118] on button "Resource Centers" at bounding box center [98, 113] width 99 height 27
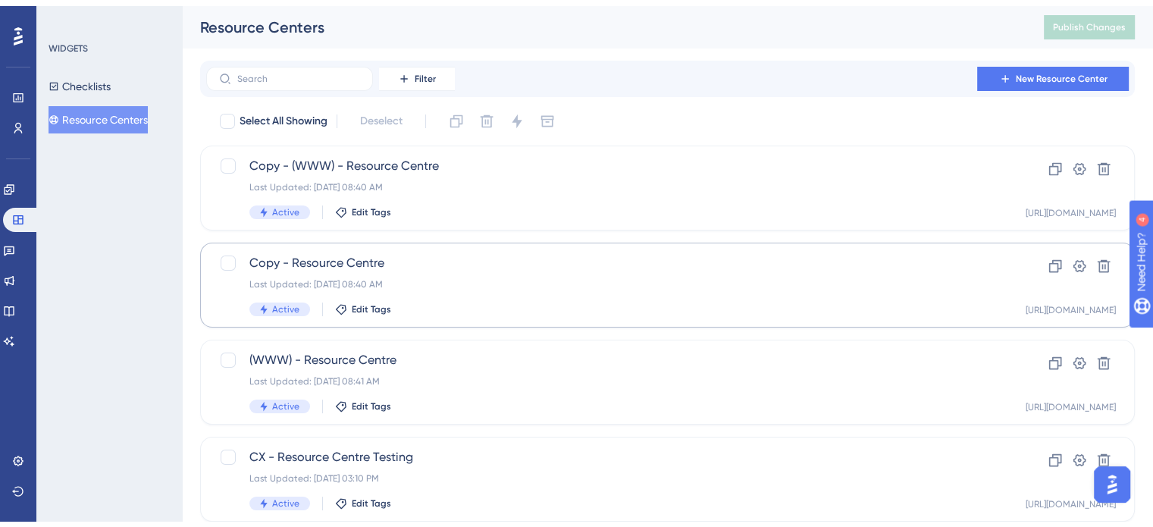
scroll to position [133, 0]
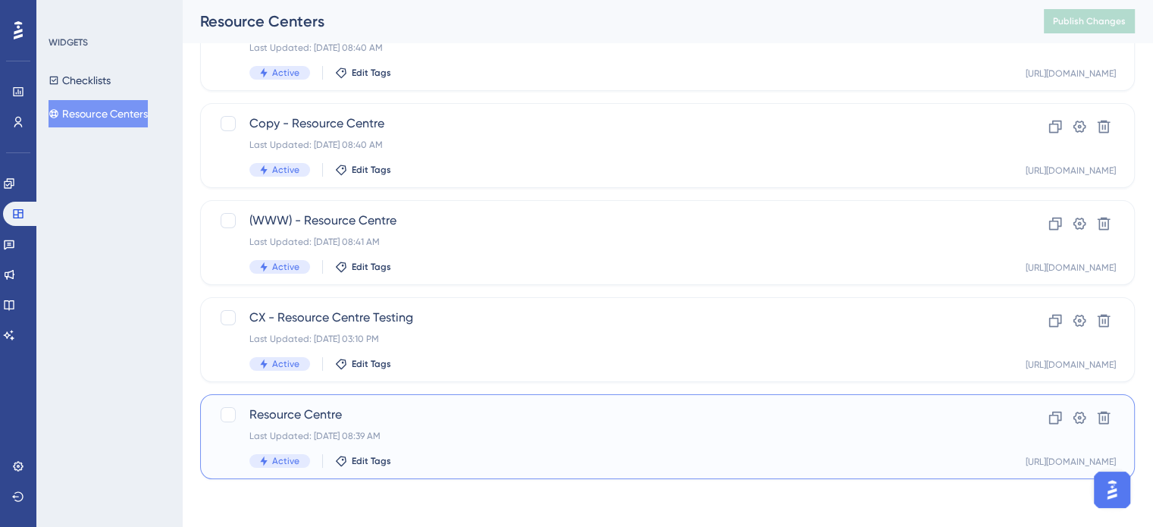
click at [497, 409] on span "Resource Centre" at bounding box center [606, 415] width 715 height 18
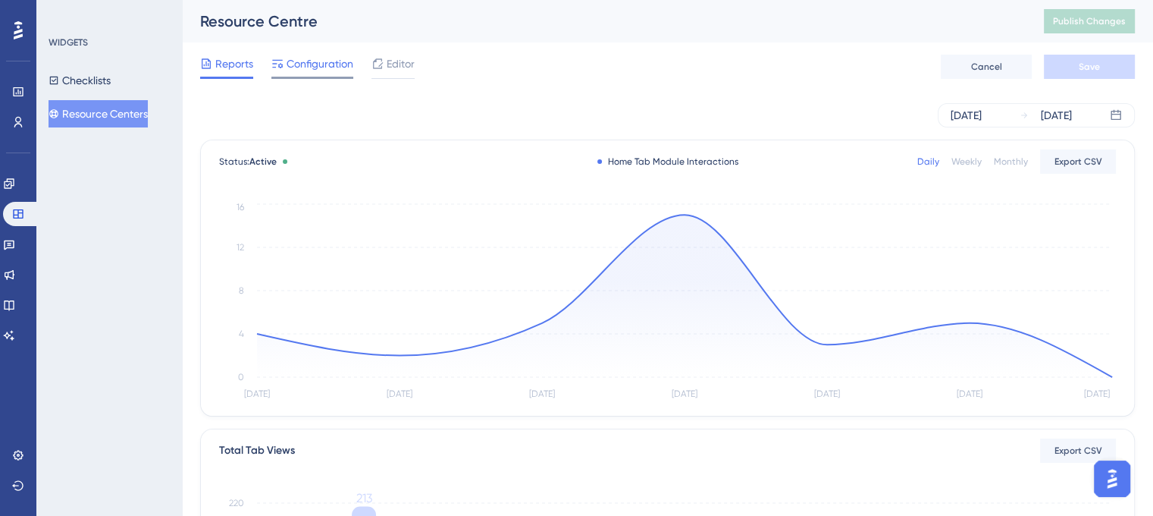
click at [321, 69] on span "Configuration" at bounding box center [320, 64] width 67 height 18
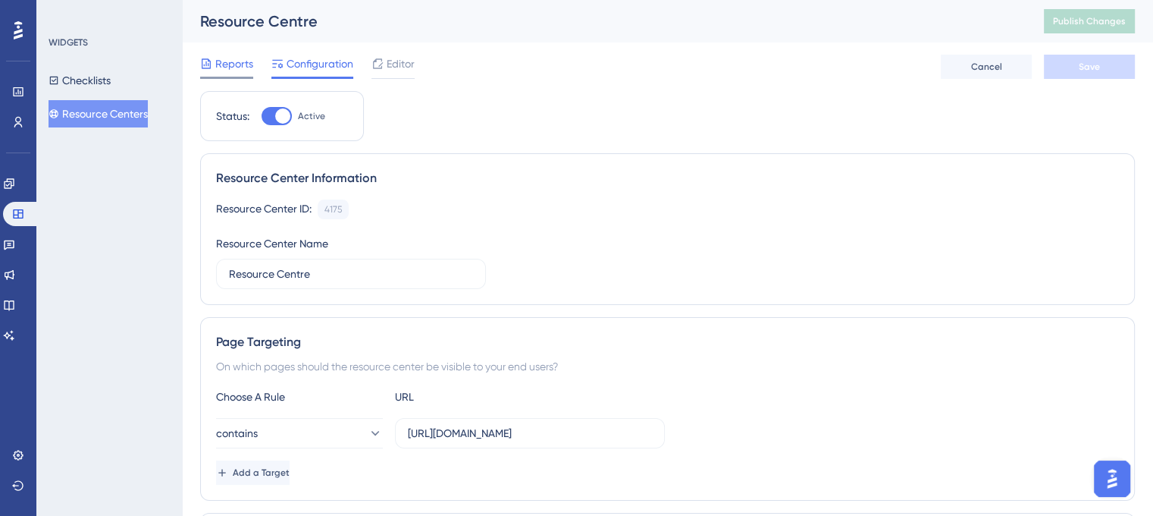
click at [237, 64] on span "Reports" at bounding box center [234, 64] width 38 height 18
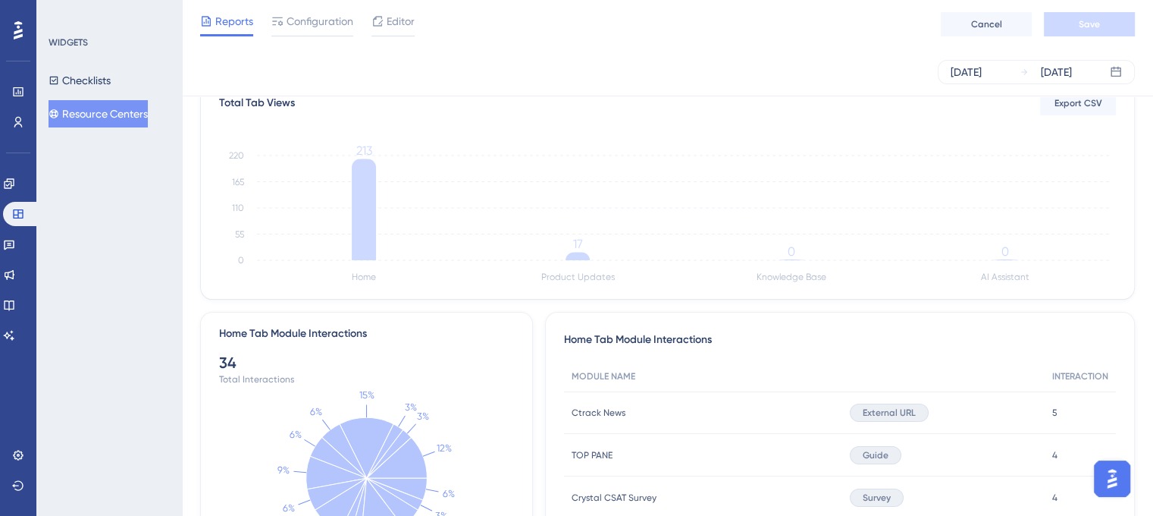
scroll to position [332, 0]
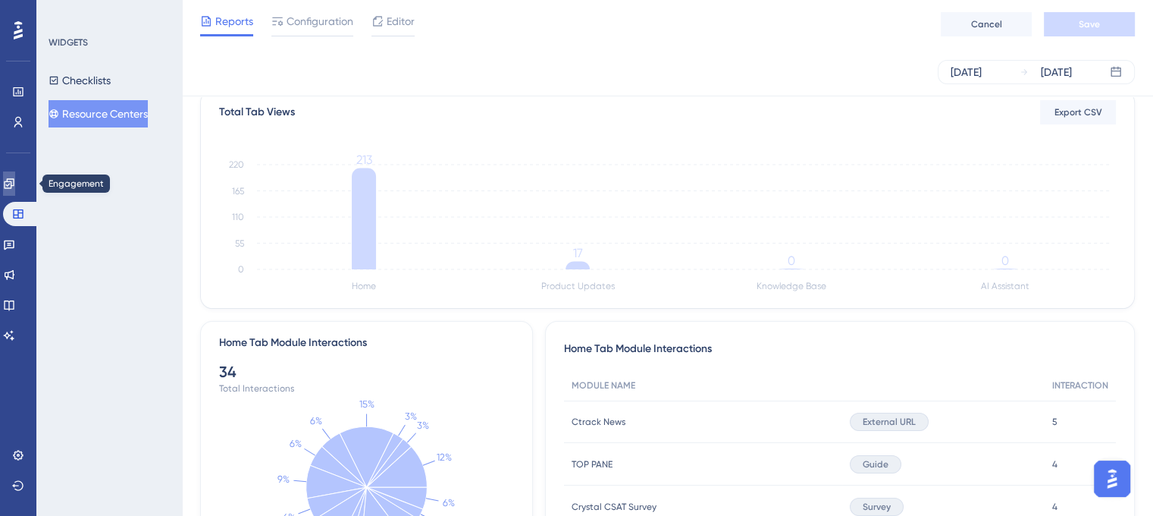
click at [14, 181] on icon at bounding box center [9, 183] width 10 height 10
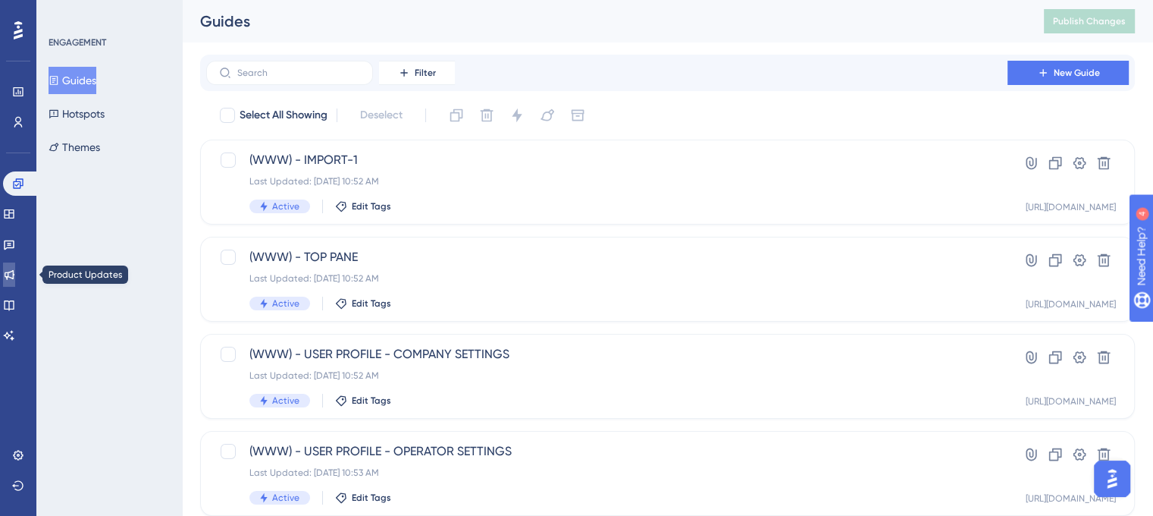
click at [15, 275] on icon at bounding box center [9, 274] width 12 height 12
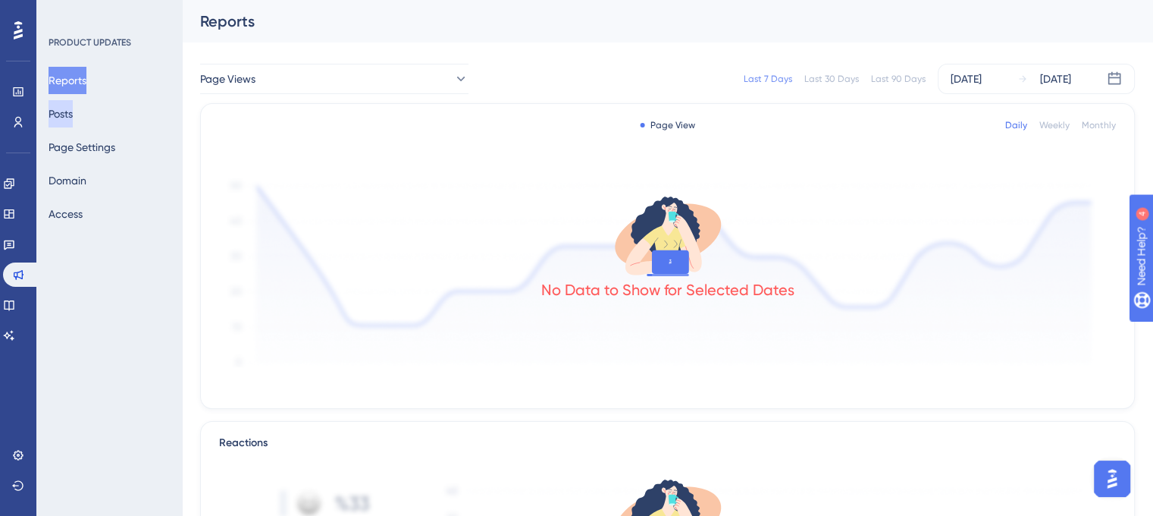
click at [73, 122] on button "Posts" at bounding box center [61, 113] width 24 height 27
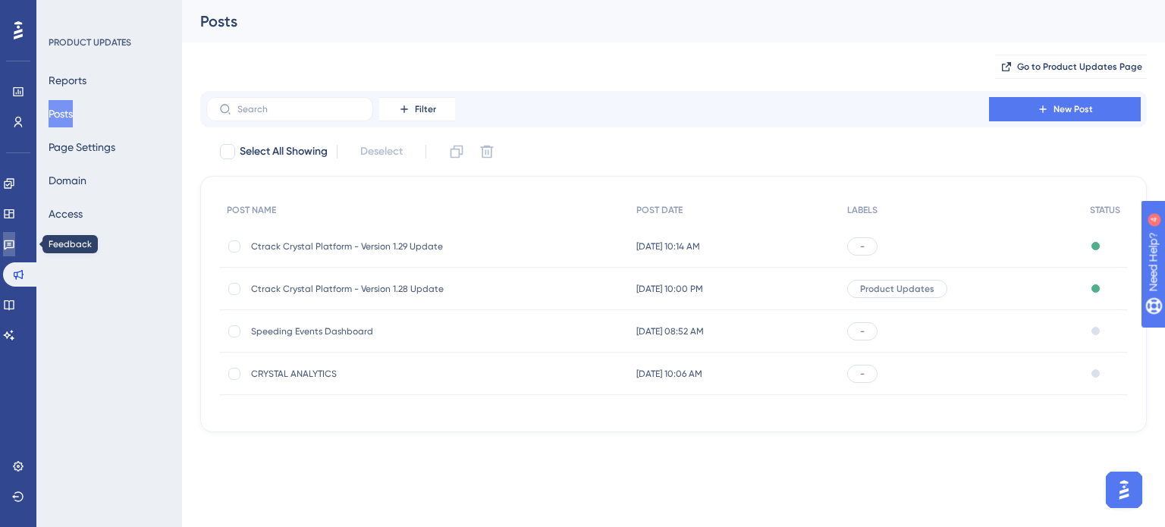
click at [14, 243] on icon at bounding box center [9, 245] width 11 height 10
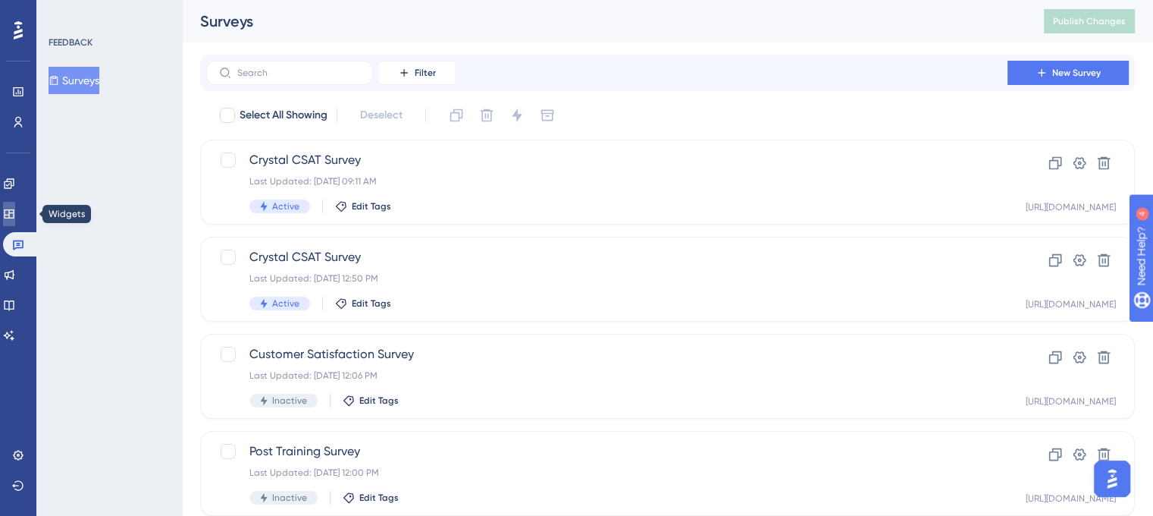
click at [15, 209] on icon at bounding box center [9, 214] width 12 height 12
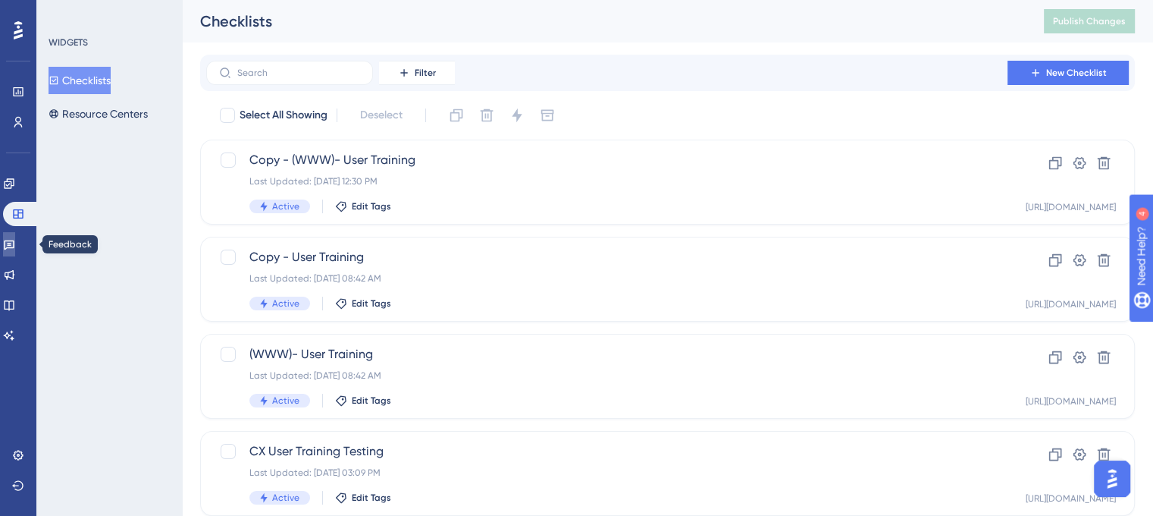
click at [14, 242] on icon at bounding box center [9, 245] width 11 height 10
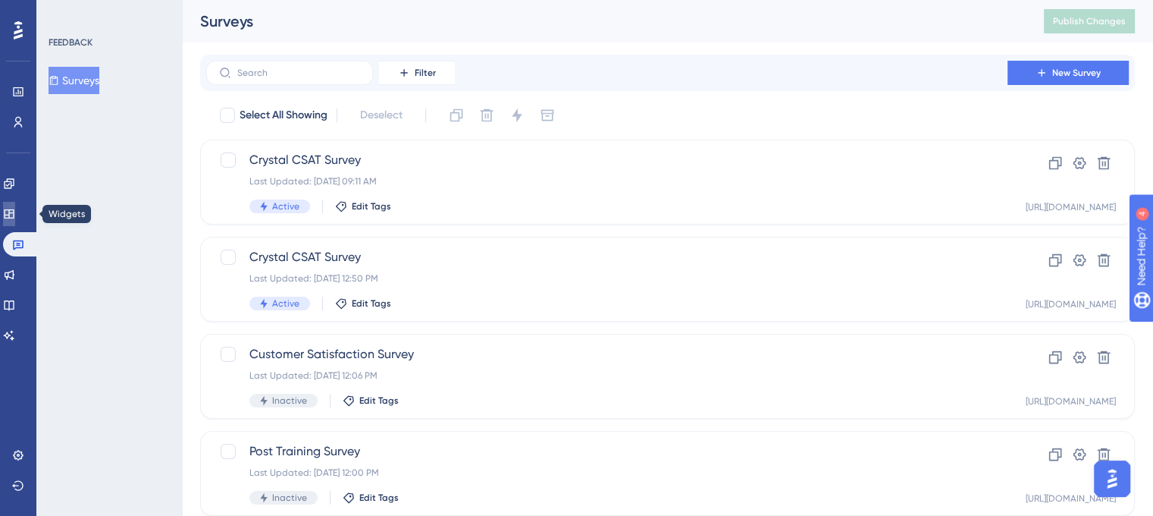
click at [14, 216] on icon at bounding box center [9, 213] width 10 height 9
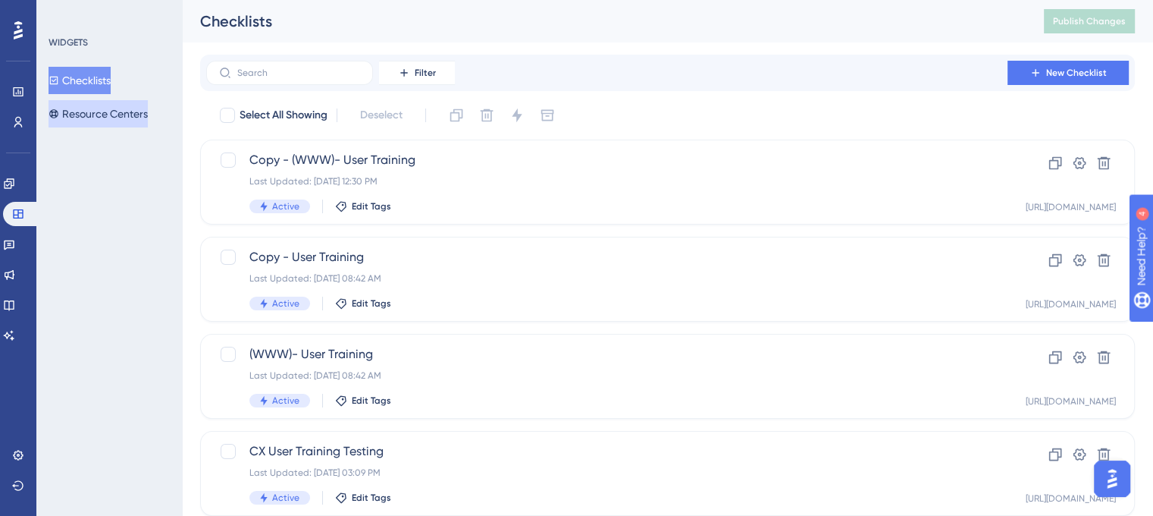
click at [114, 115] on button "Resource Centers" at bounding box center [98, 113] width 99 height 27
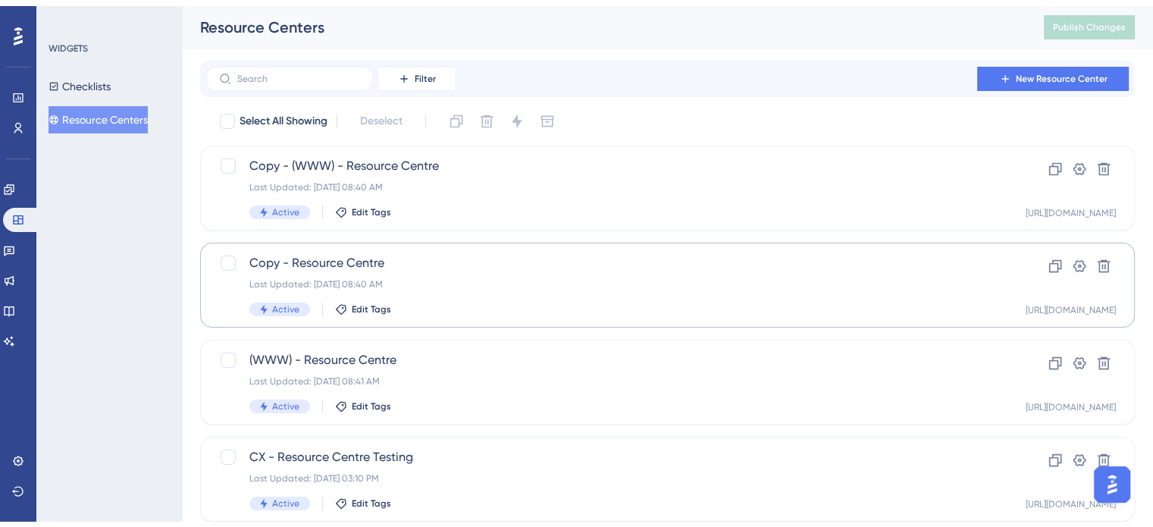
scroll to position [133, 0]
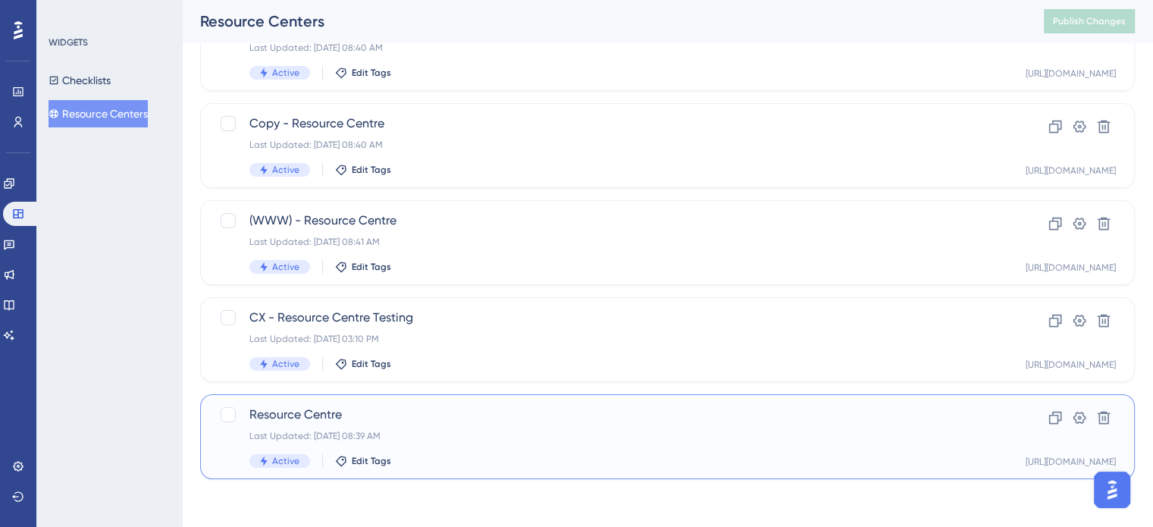
click at [467, 425] on div "Resource Centre Last Updated: [DATE] 08:39 AM Active Edit Tags" at bounding box center [606, 437] width 715 height 62
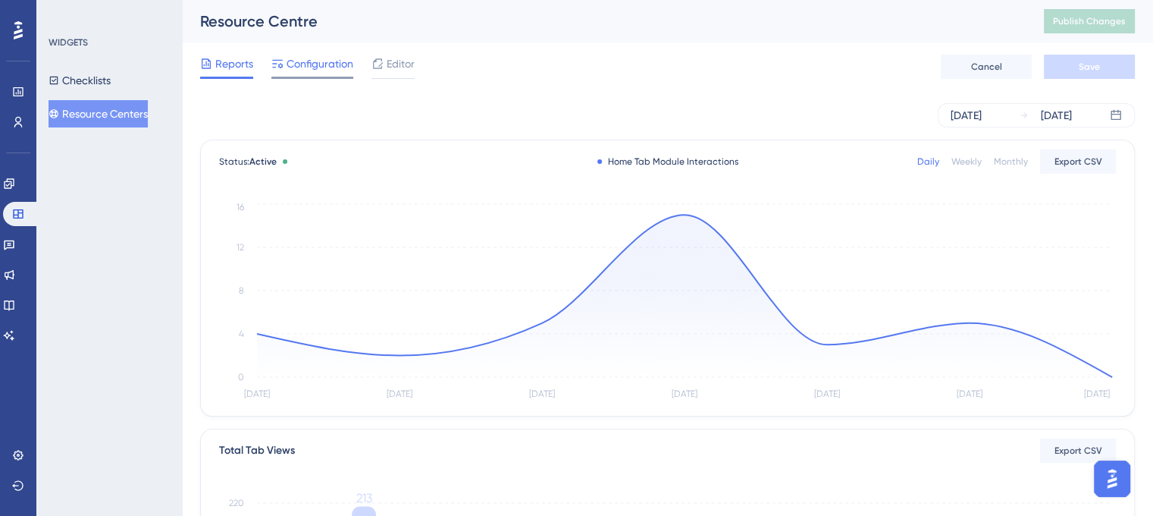
click at [303, 71] on span "Configuration" at bounding box center [320, 64] width 67 height 18
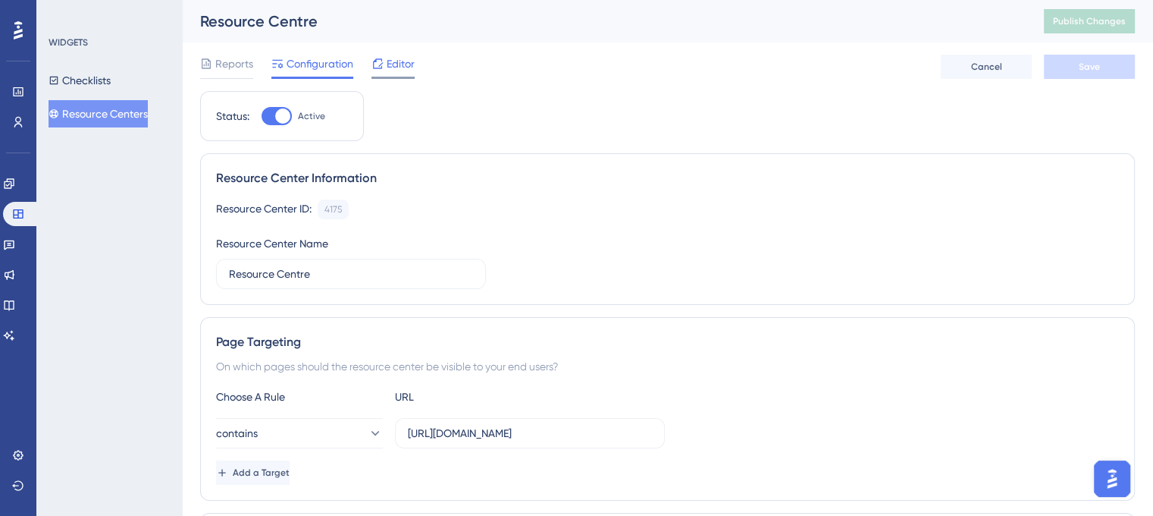
click at [406, 69] on span "Editor" at bounding box center [401, 64] width 28 height 18
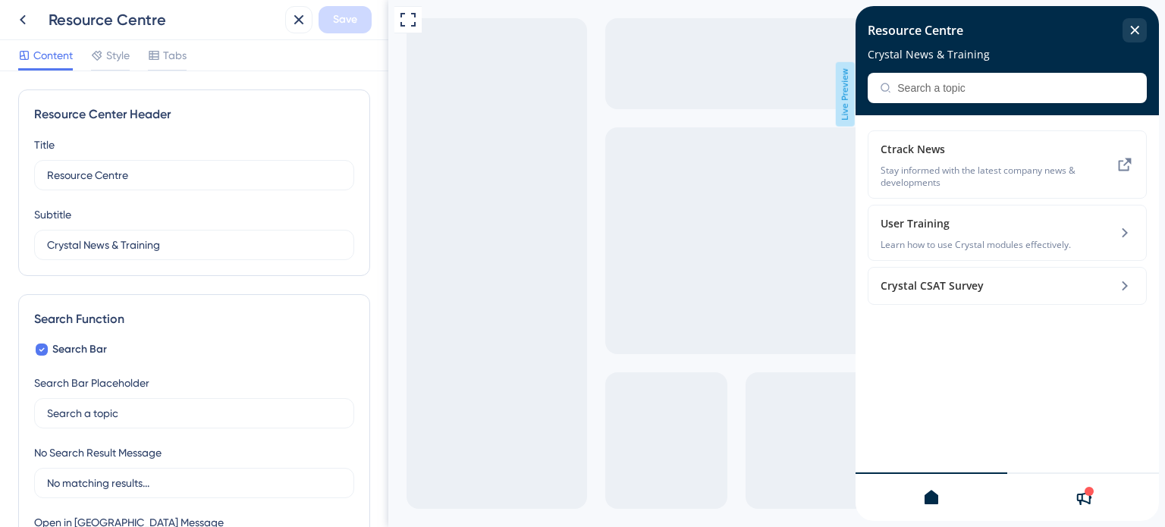
click at [1071, 501] on div at bounding box center [1083, 496] width 152 height 49
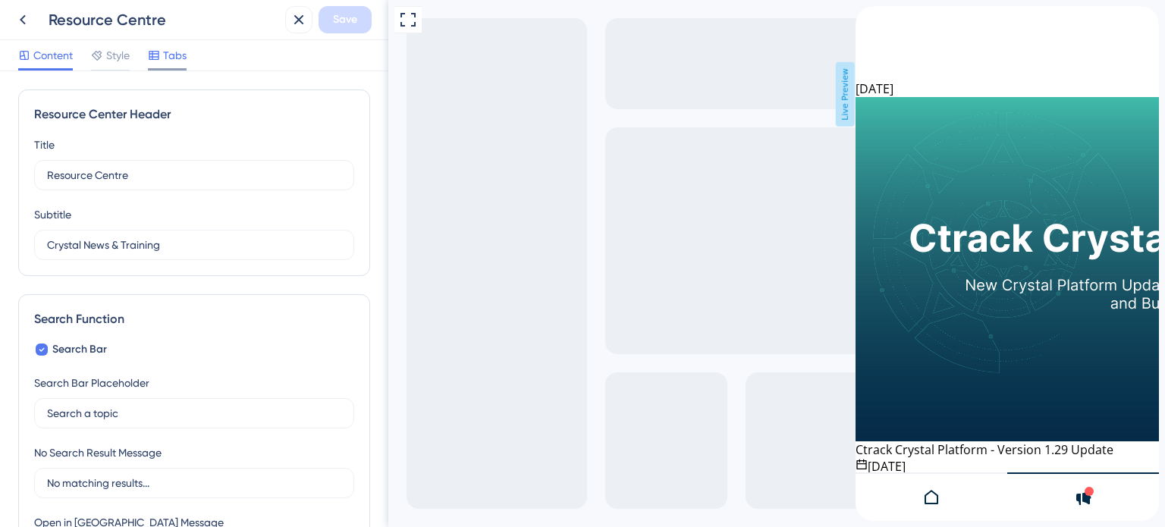
click at [164, 60] on span "Tabs" at bounding box center [175, 55] width 24 height 18
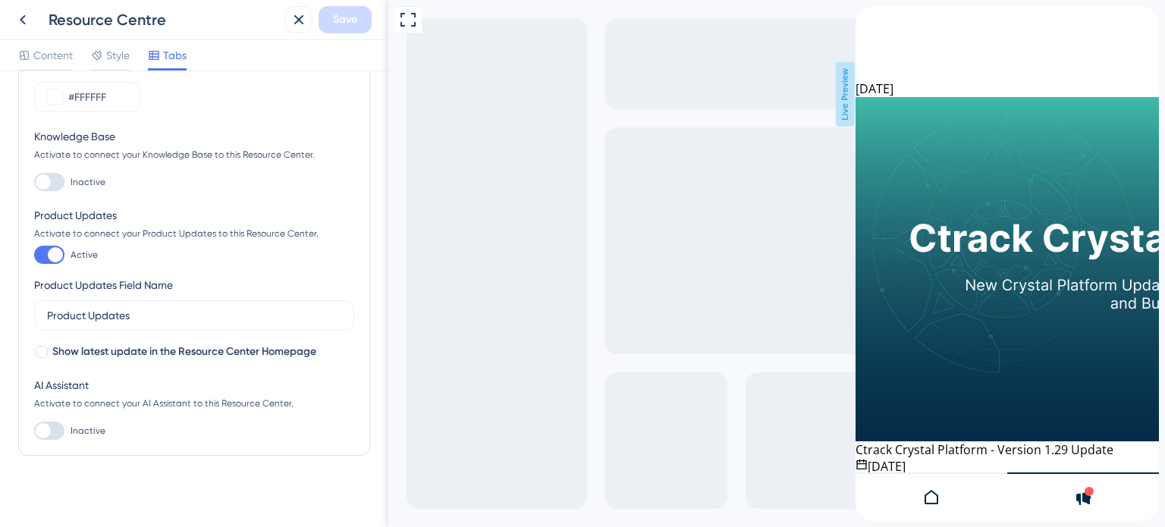
click at [872, 64] on icon "close resource center" at bounding box center [867, 68] width 9 height 9
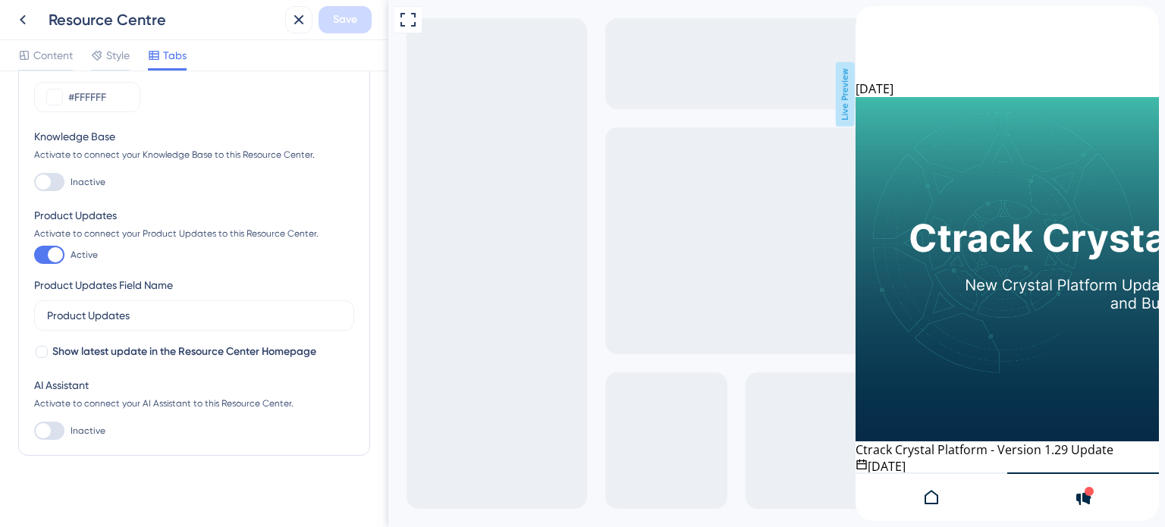
click at [867, 19] on icon "back to header" at bounding box center [861, 13] width 11 height 12
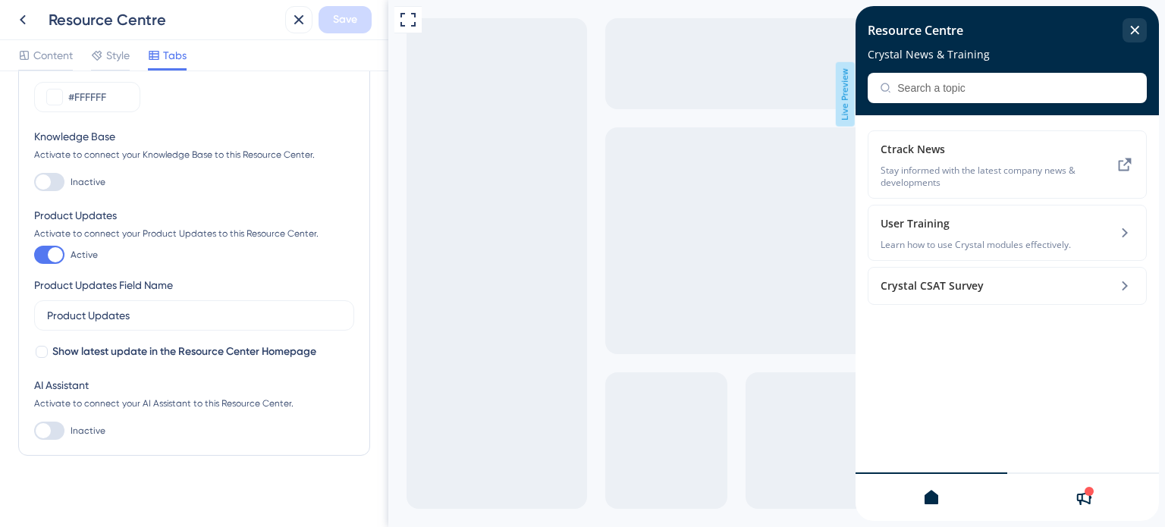
click at [1072, 494] on div at bounding box center [1083, 496] width 152 height 49
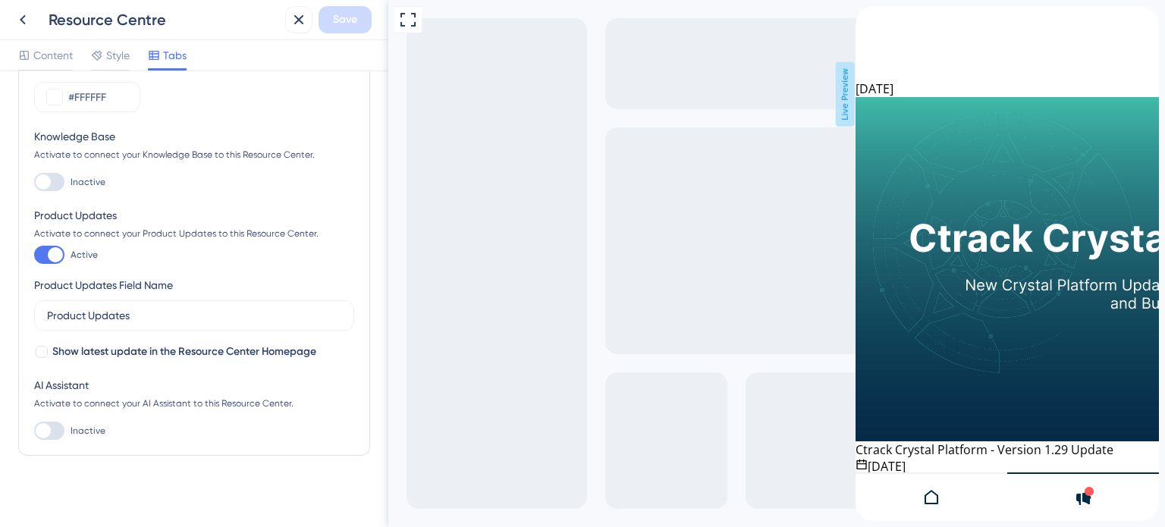
click at [872, 23] on div "back to header" at bounding box center [904, 14] width 98 height 17
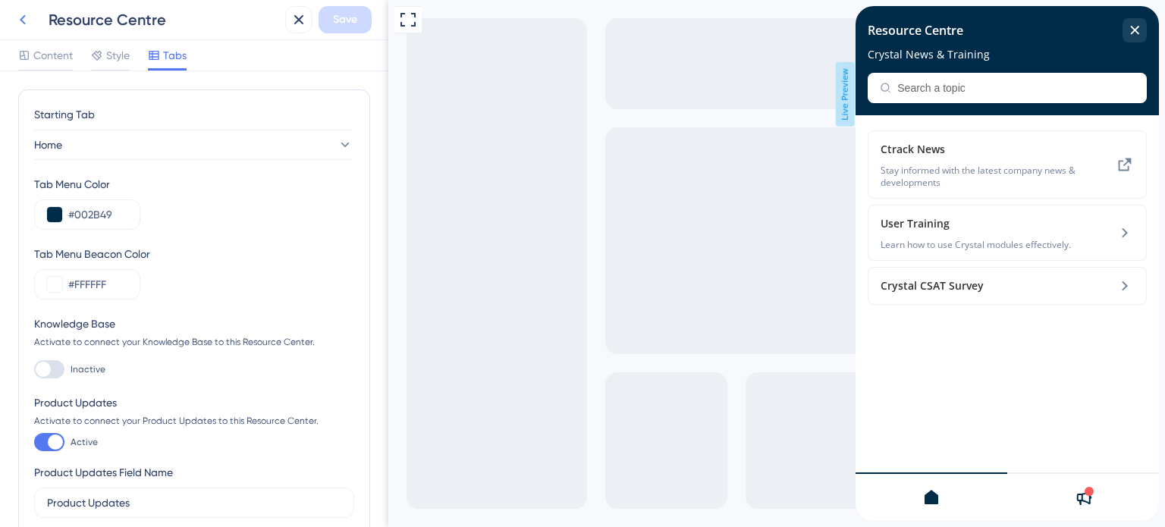
click at [22, 17] on icon at bounding box center [23, 20] width 18 height 18
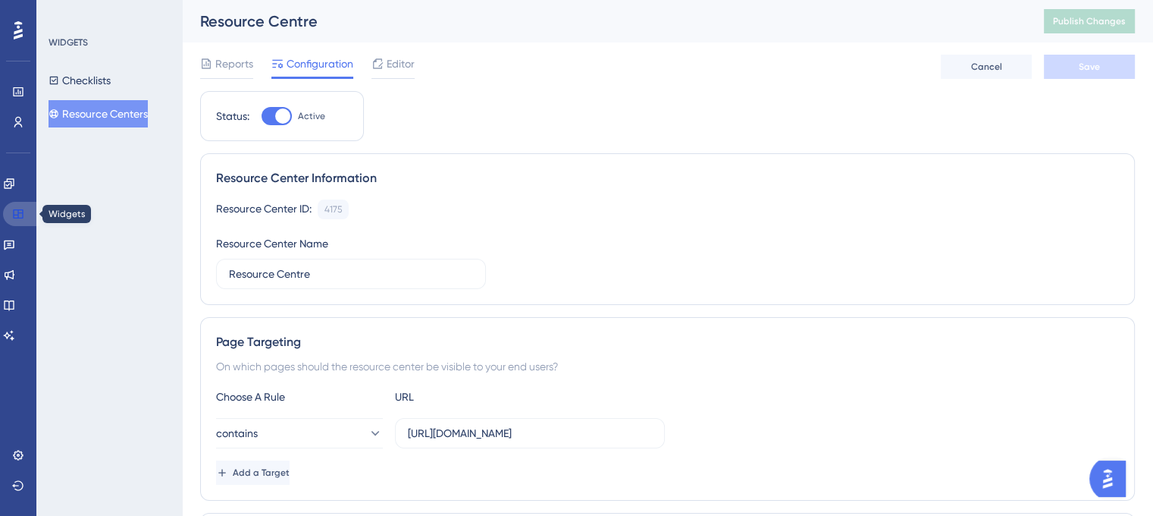
click at [15, 218] on icon at bounding box center [18, 213] width 10 height 9
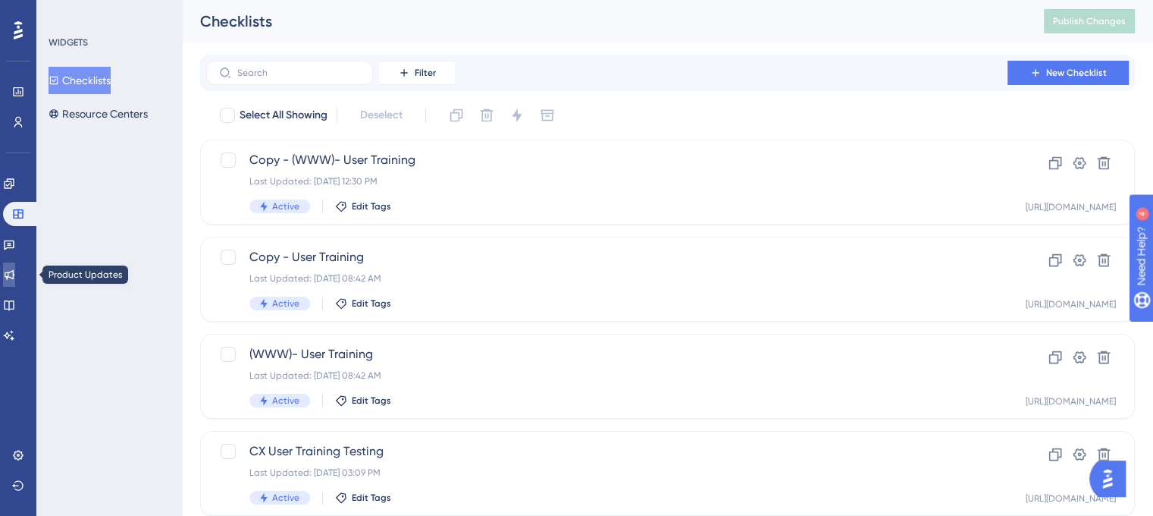
click at [14, 277] on icon at bounding box center [10, 275] width 10 height 10
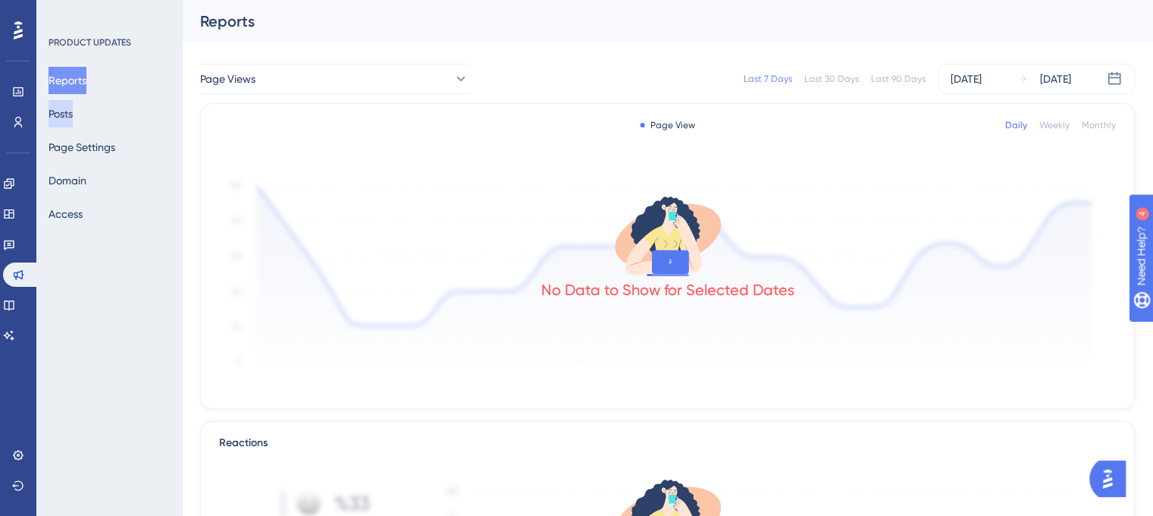
click at [69, 121] on button "Posts" at bounding box center [61, 113] width 24 height 27
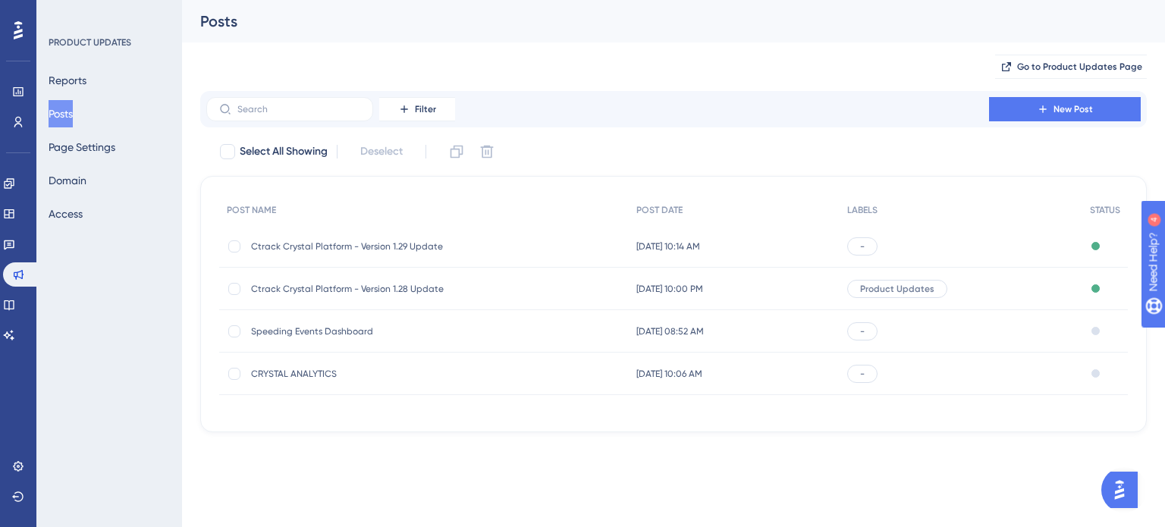
click at [681, 246] on span "[DATE] 10:14 AM" at bounding box center [668, 246] width 64 height 12
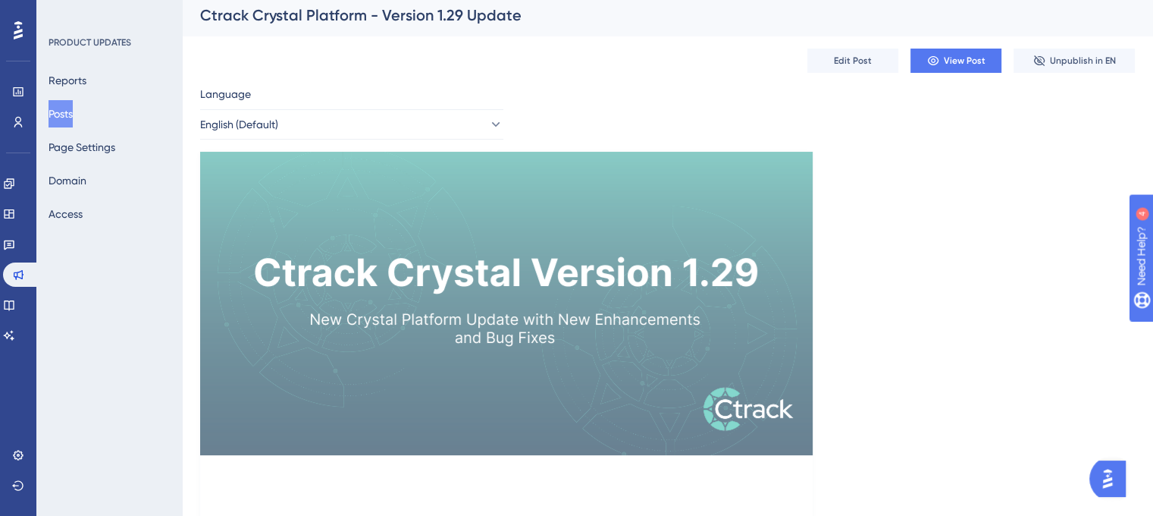
scroll to position [5, 0]
click at [864, 65] on span "Edit Post" at bounding box center [853, 61] width 38 height 12
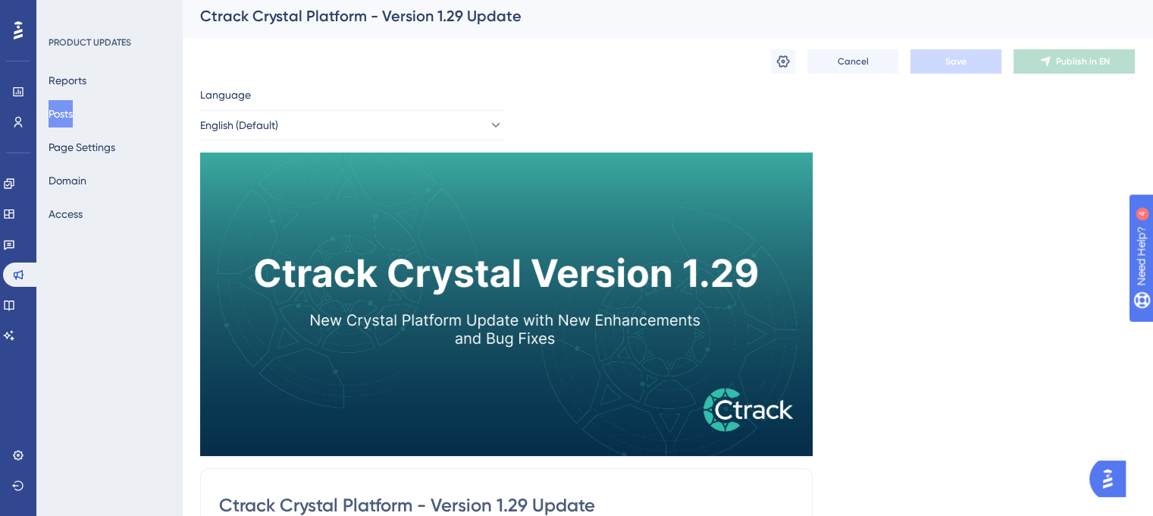
scroll to position [1188, 0]
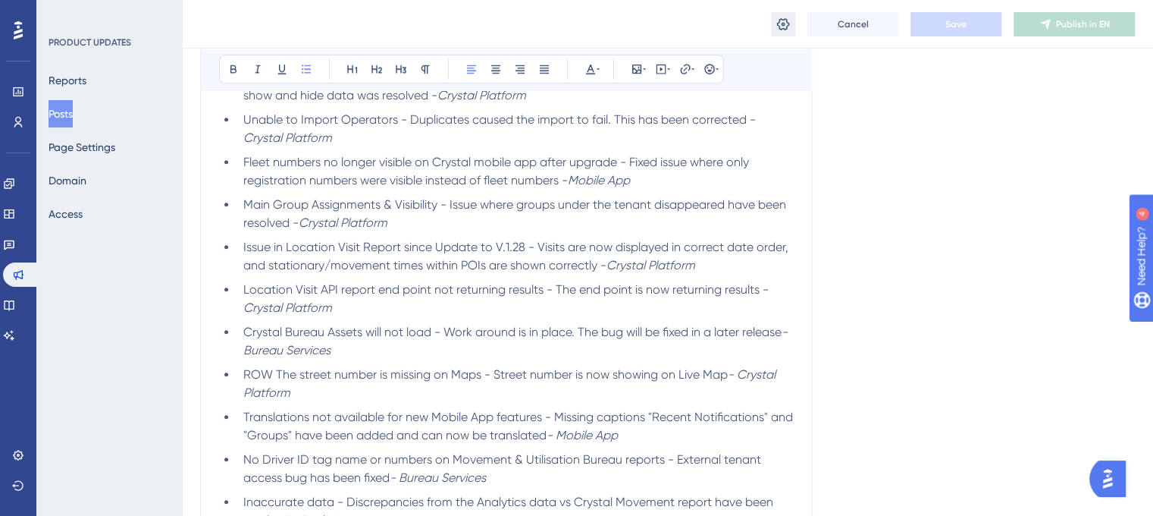
click at [776, 21] on icon at bounding box center [783, 24] width 15 height 15
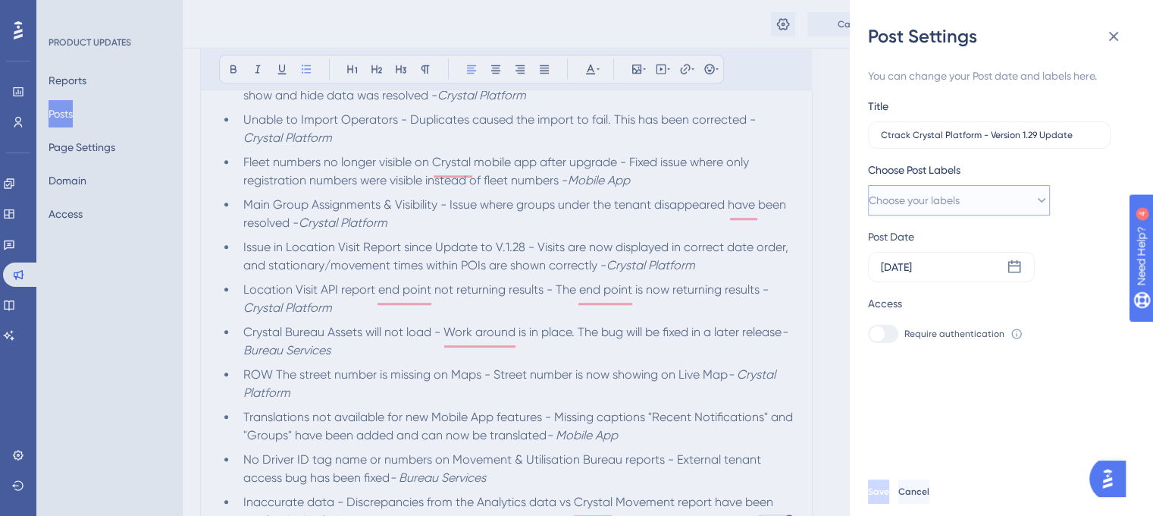
click at [924, 202] on span "Choose your labels" at bounding box center [914, 200] width 91 height 18
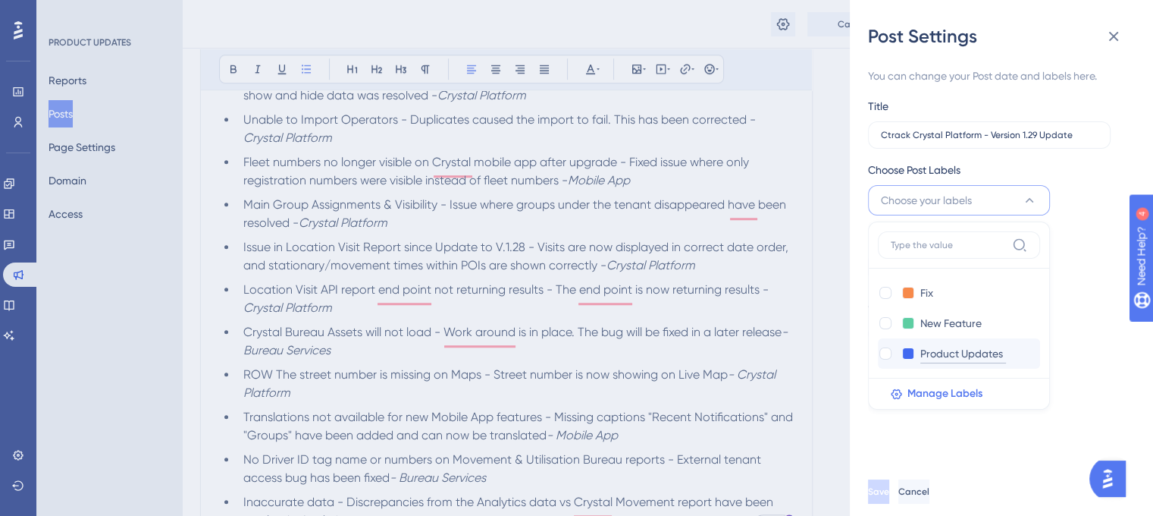
click at [947, 357] on input "Product Updates" at bounding box center [964, 353] width 86 height 19
click at [883, 354] on div at bounding box center [886, 353] width 12 height 12
checkbox input "true"
click at [890, 497] on span "Save" at bounding box center [878, 491] width 21 height 12
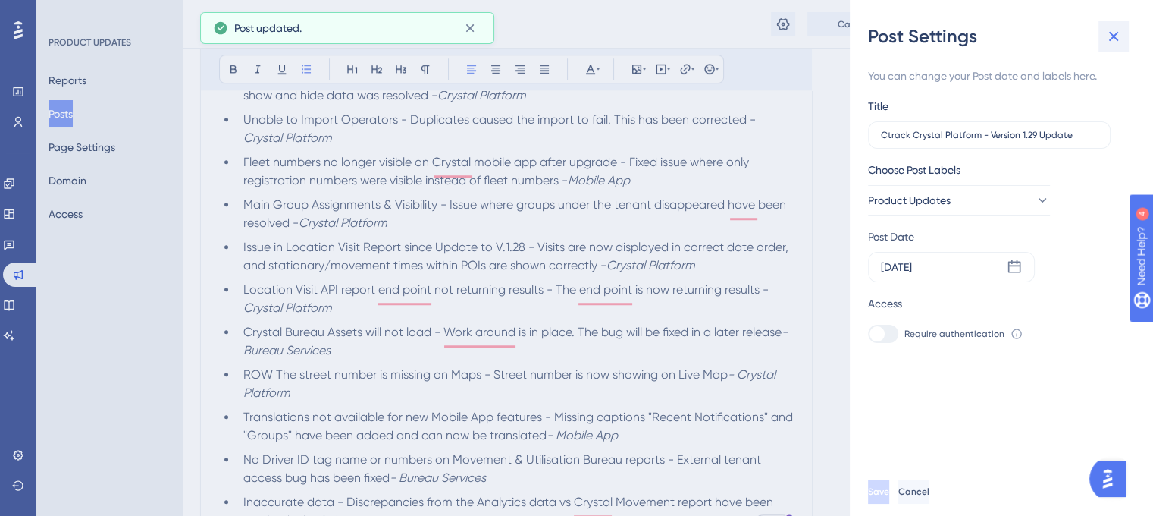
click at [1124, 43] on button at bounding box center [1114, 36] width 30 height 30
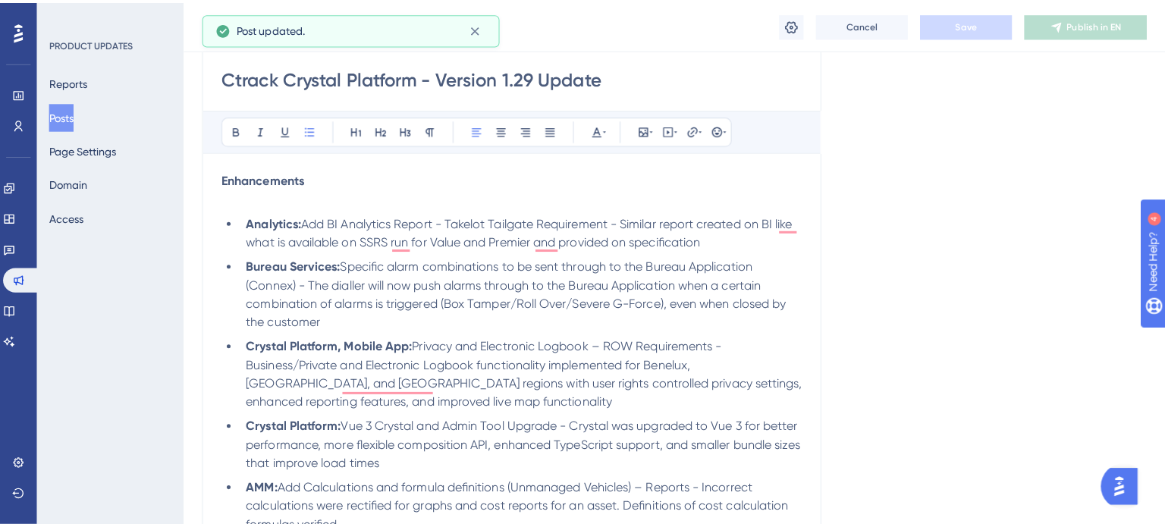
scroll to position [0, 0]
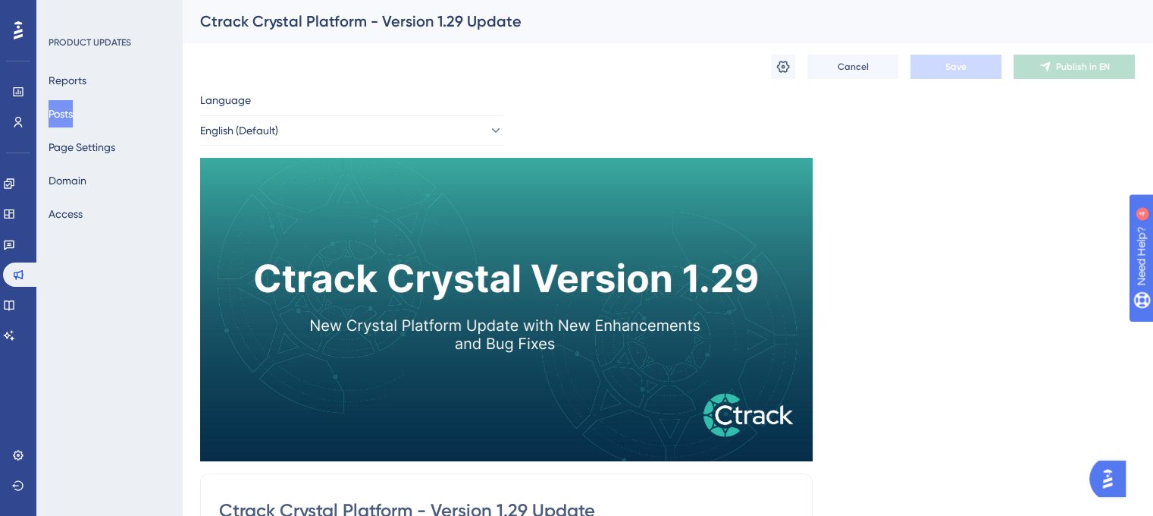
click at [67, 118] on button "Posts" at bounding box center [61, 113] width 24 height 27
